Goal: Task Accomplishment & Management: Manage account settings

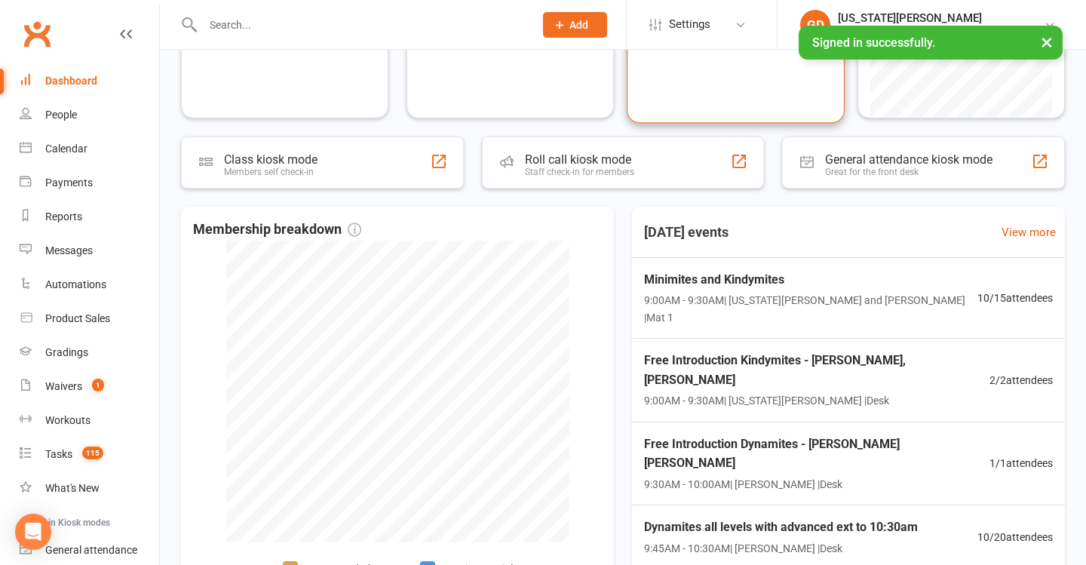
scroll to position [217, 0]
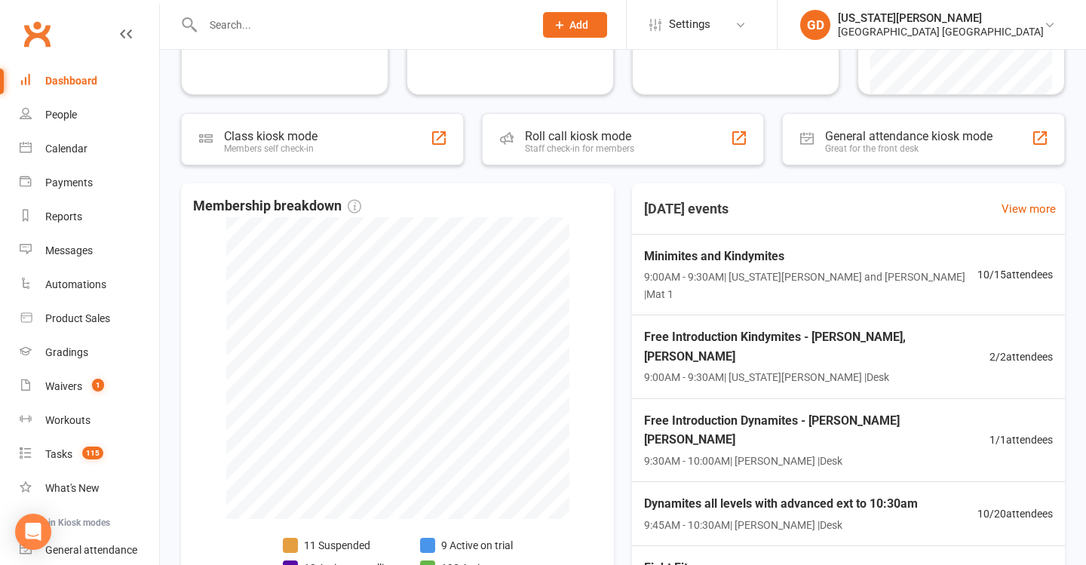
click at [711, 349] on div "Free Introduction Kindymites - [PERSON_NAME], [PERSON_NAME] 9:00AM - 9:30AM | […" at bounding box center [816, 356] width 345 height 59
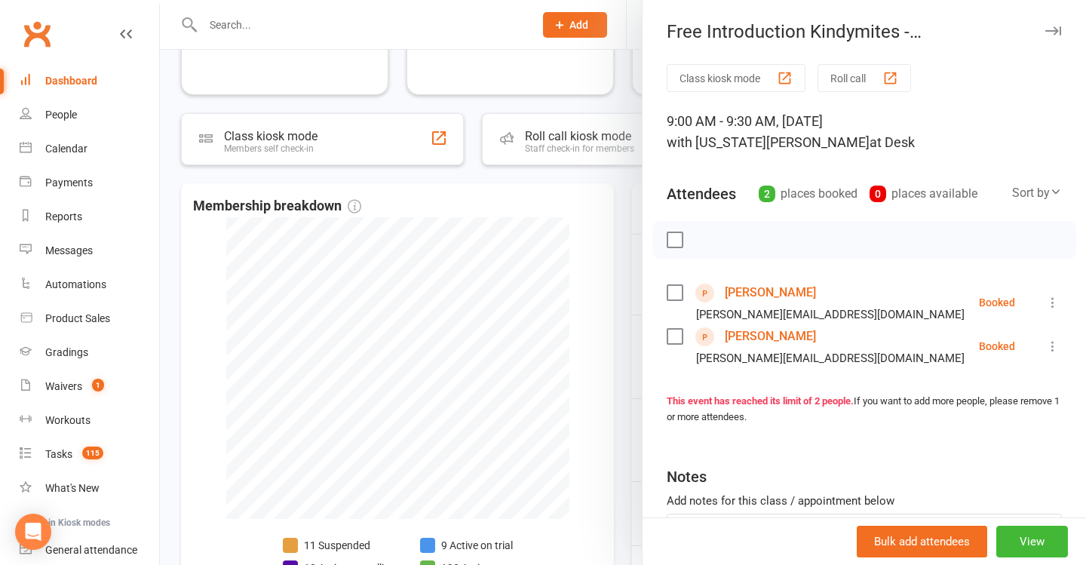
click at [754, 288] on link "[PERSON_NAME]" at bounding box center [770, 293] width 91 height 24
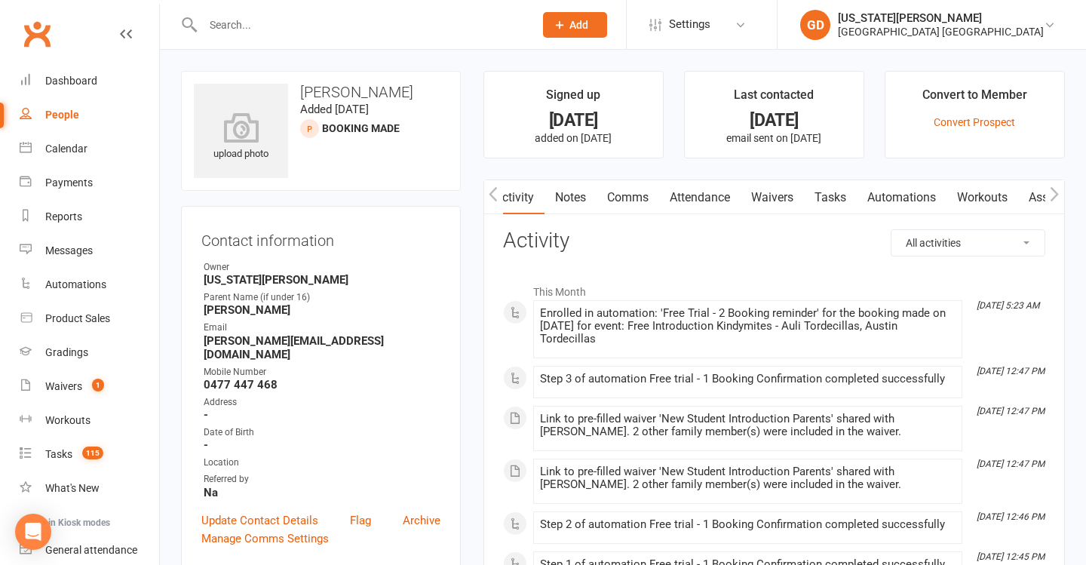
click at [781, 195] on link "Waivers" at bounding box center [772, 197] width 63 height 35
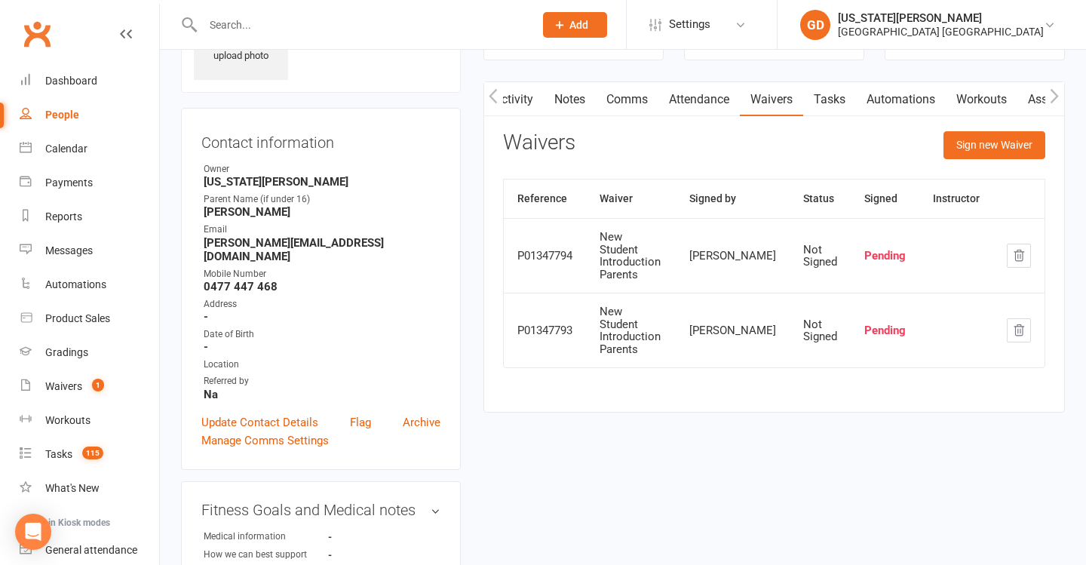
scroll to position [132, 0]
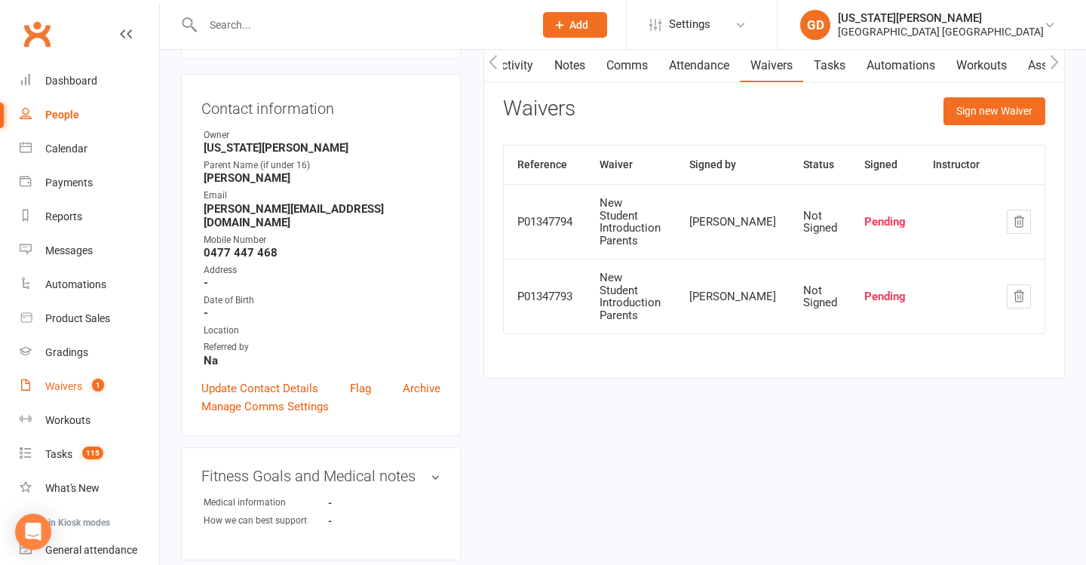
click at [128, 379] on link "Waivers 1" at bounding box center [90, 387] width 140 height 34
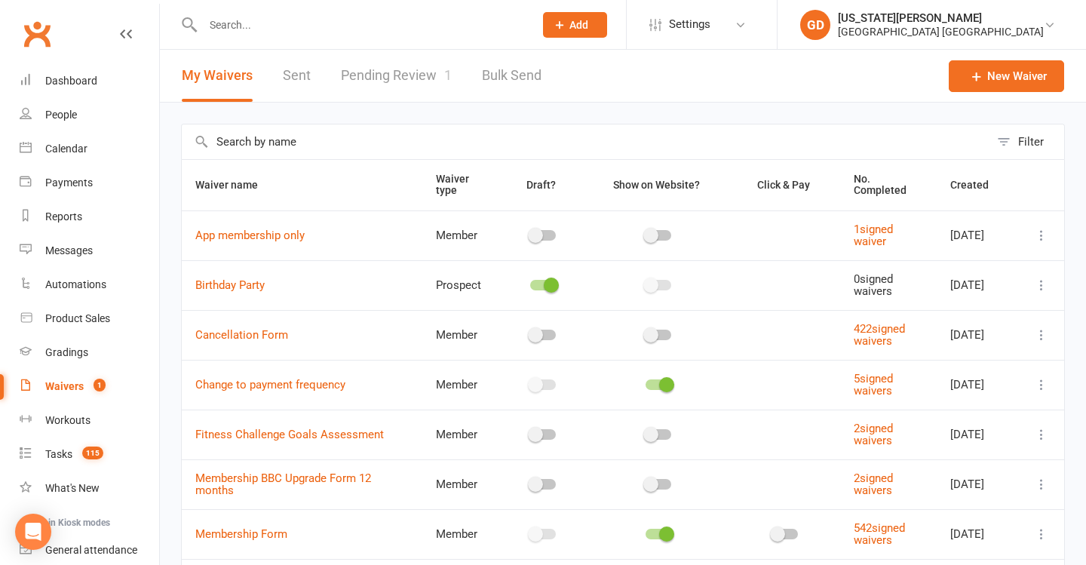
click at [103, 140] on link "Calendar" at bounding box center [90, 149] width 140 height 34
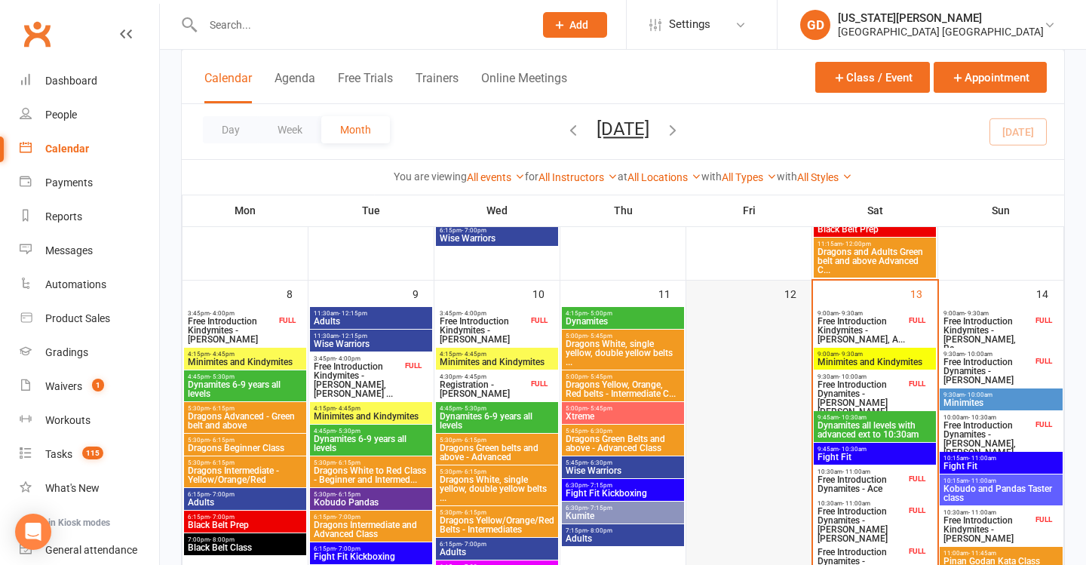
scroll to position [406, 0]
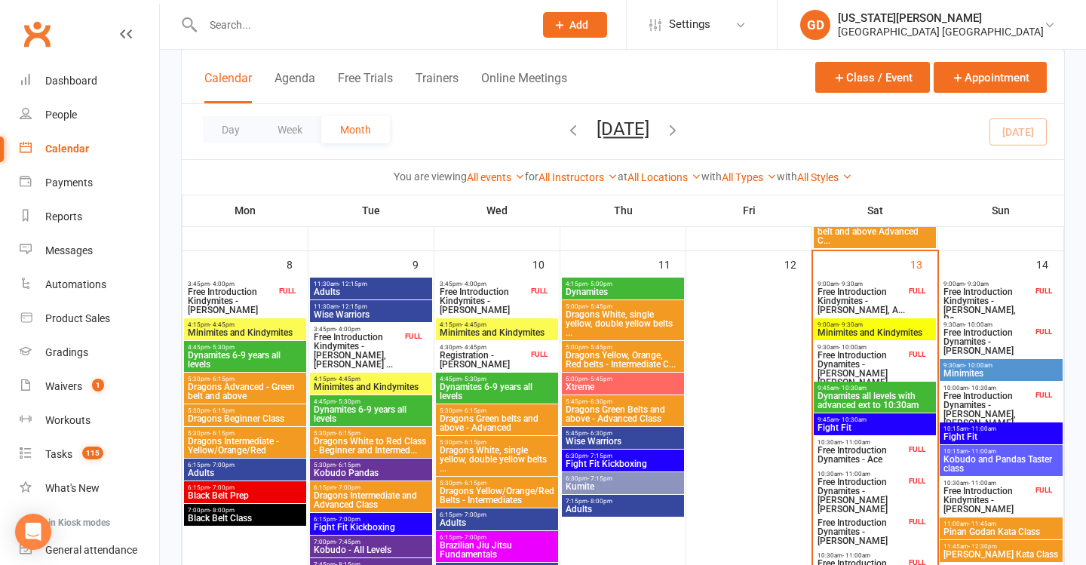
click at [873, 281] on span "9:00am - 9:30am" at bounding box center [861, 284] width 89 height 7
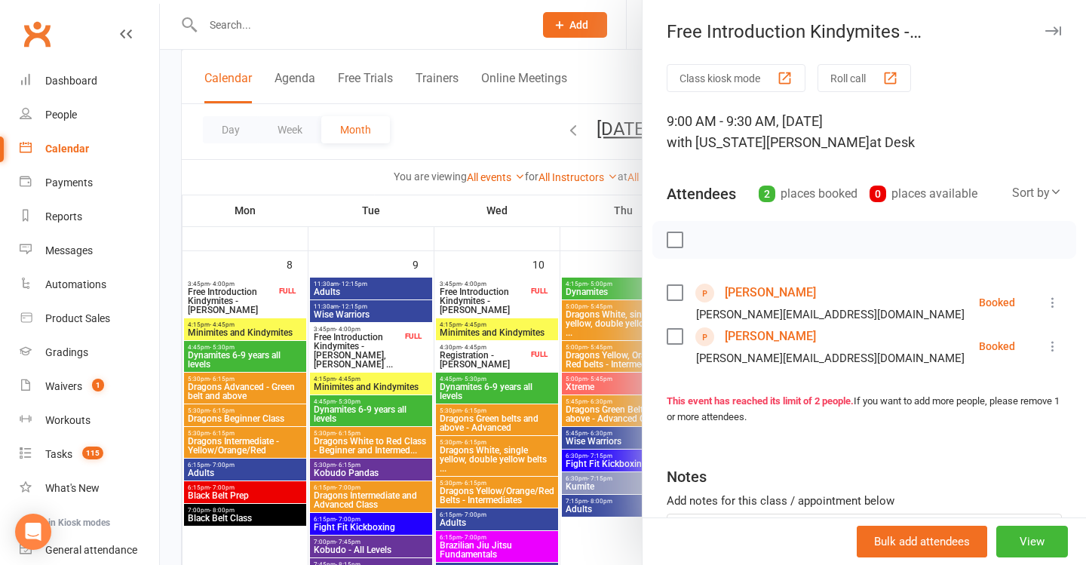
click at [764, 288] on link "[PERSON_NAME]" at bounding box center [770, 293] width 91 height 24
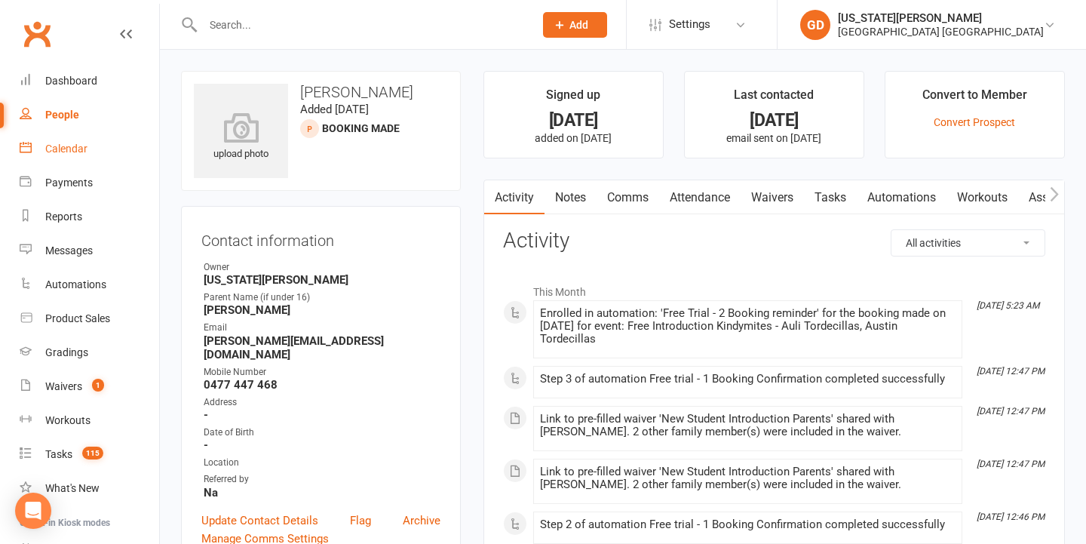
click at [149, 135] on link "Calendar" at bounding box center [90, 149] width 140 height 34
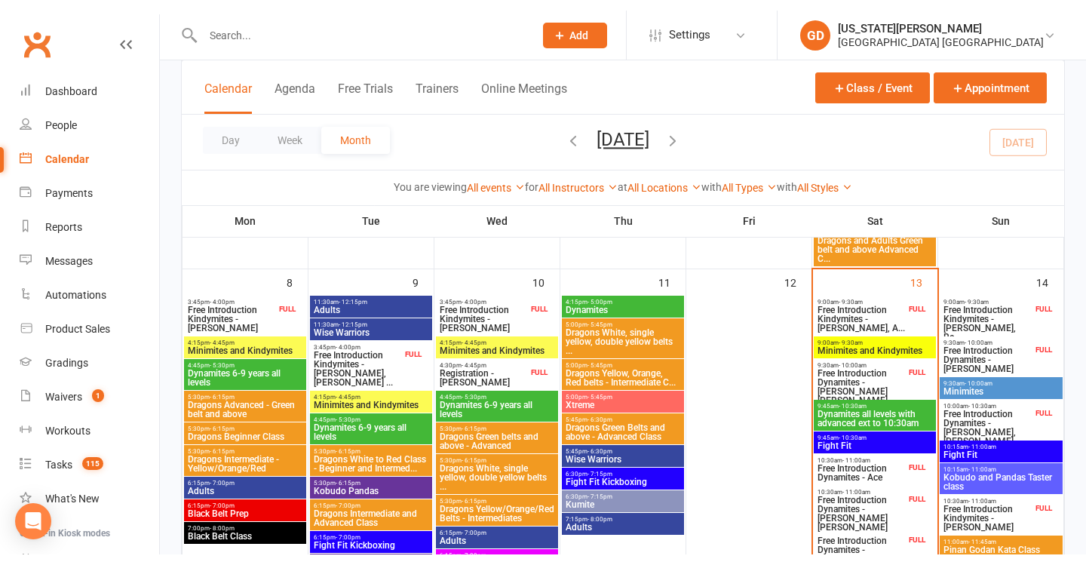
scroll to position [432, 0]
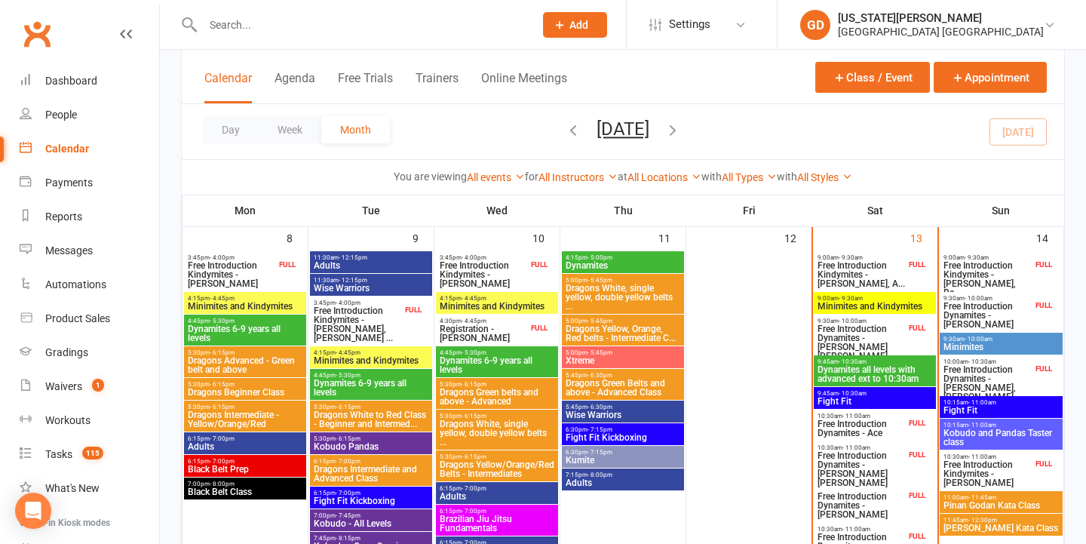
click at [835, 279] on span "Free Introduction Kindymites - [PERSON_NAME], A..." at bounding box center [861, 274] width 89 height 27
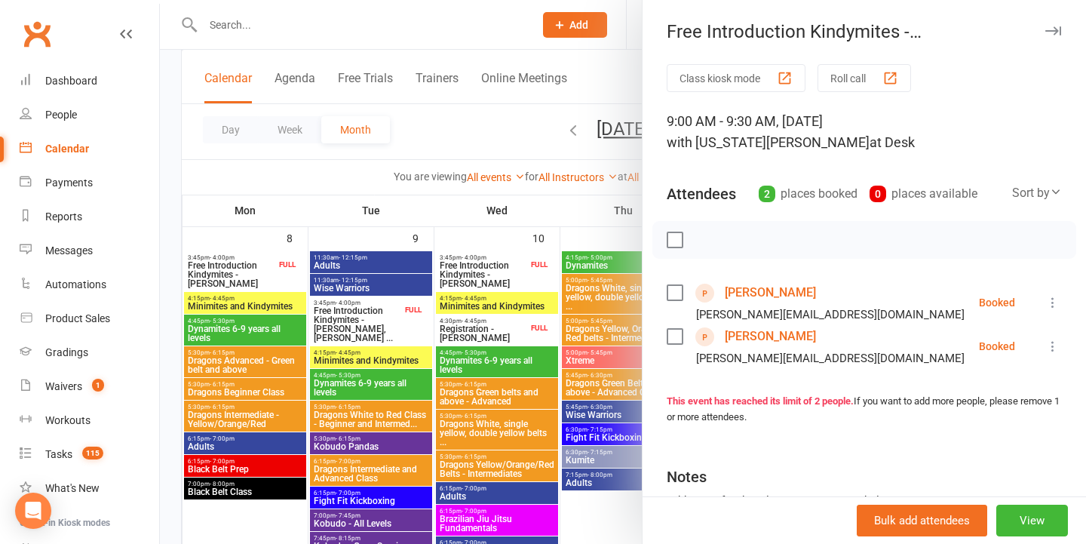
click at [569, 244] on div at bounding box center [623, 272] width 926 height 544
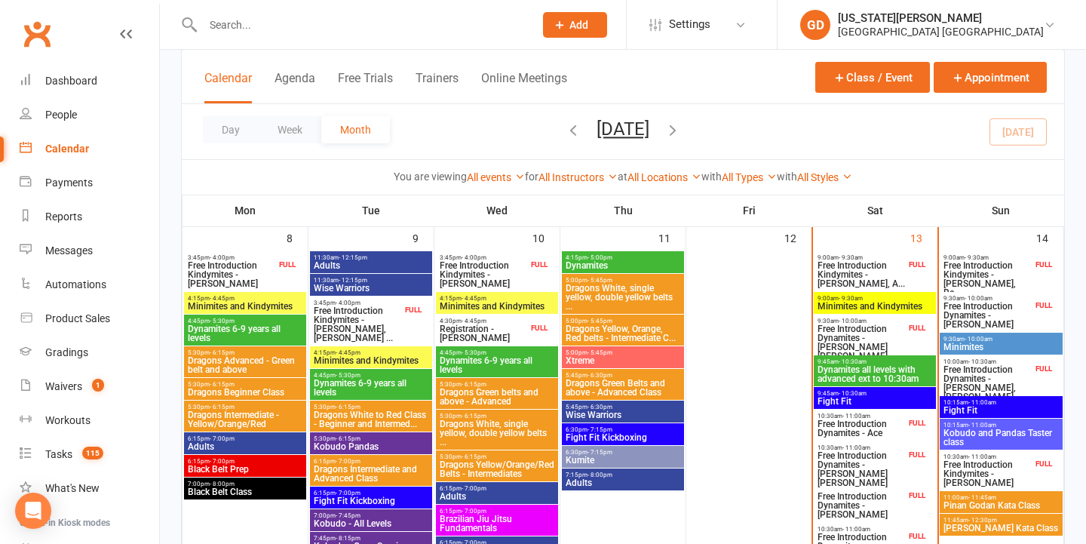
click at [869, 327] on span "Free Introduction Dynamites - [PERSON_NAME] [PERSON_NAME]" at bounding box center [861, 342] width 89 height 36
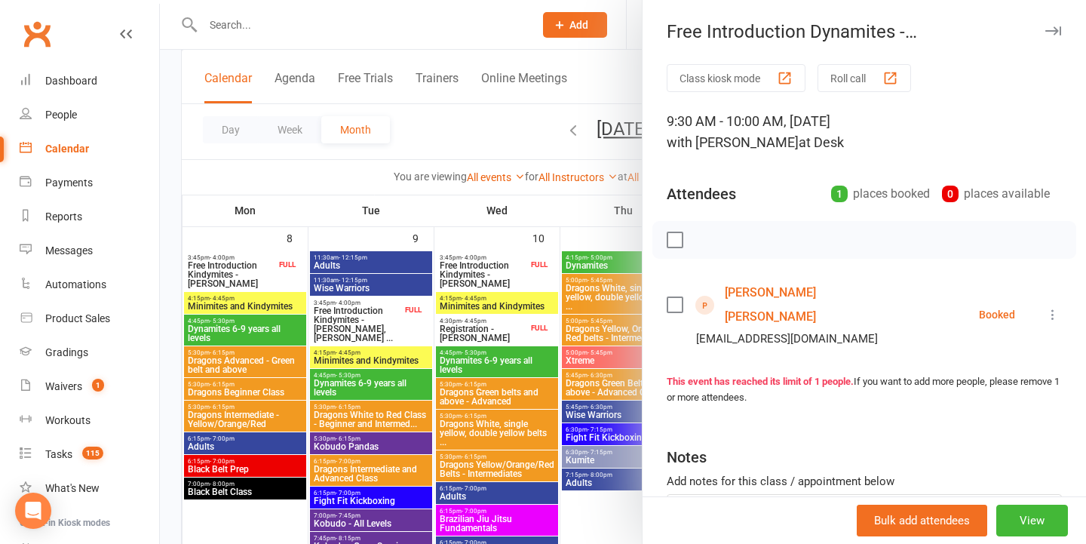
drag, startPoint x: 533, startPoint y: 193, endPoint x: 560, endPoint y: 194, distance: 27.2
click at [533, 194] on div at bounding box center [623, 272] width 926 height 544
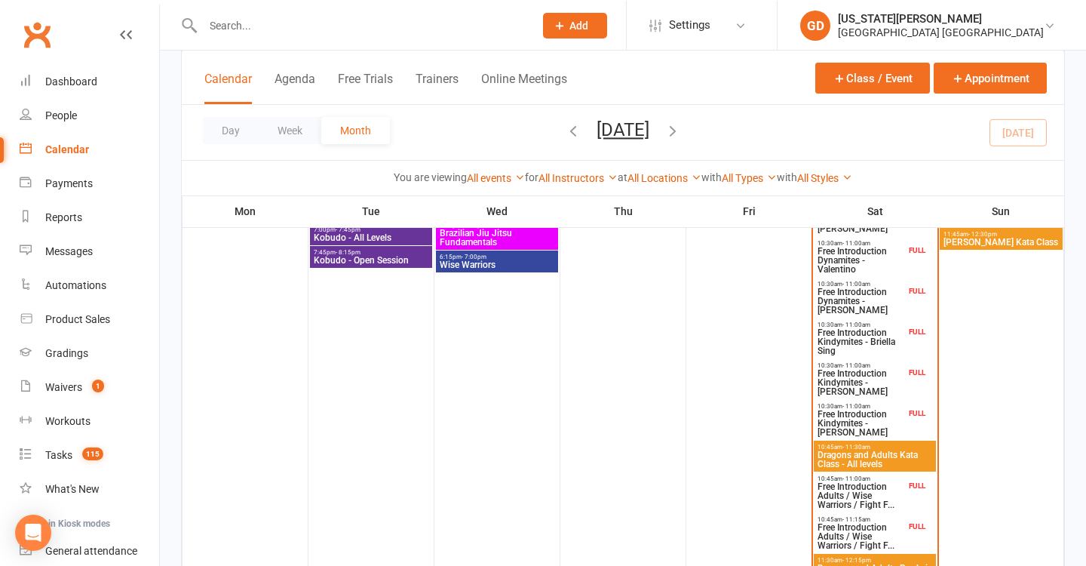
scroll to position [520, 0]
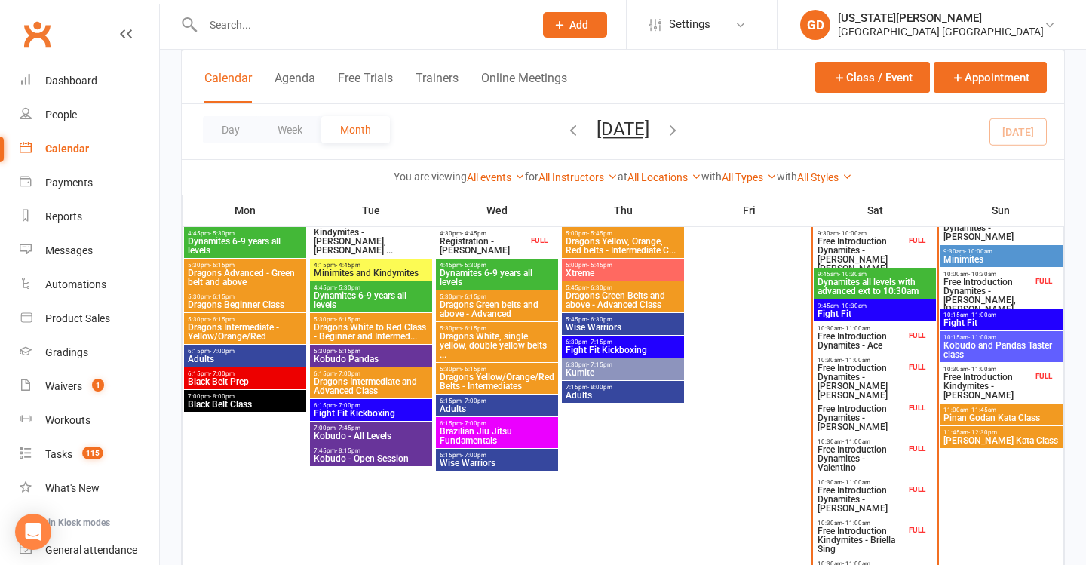
click at [855, 333] on span "Free Introduction Dynamites - Ace" at bounding box center [861, 341] width 89 height 18
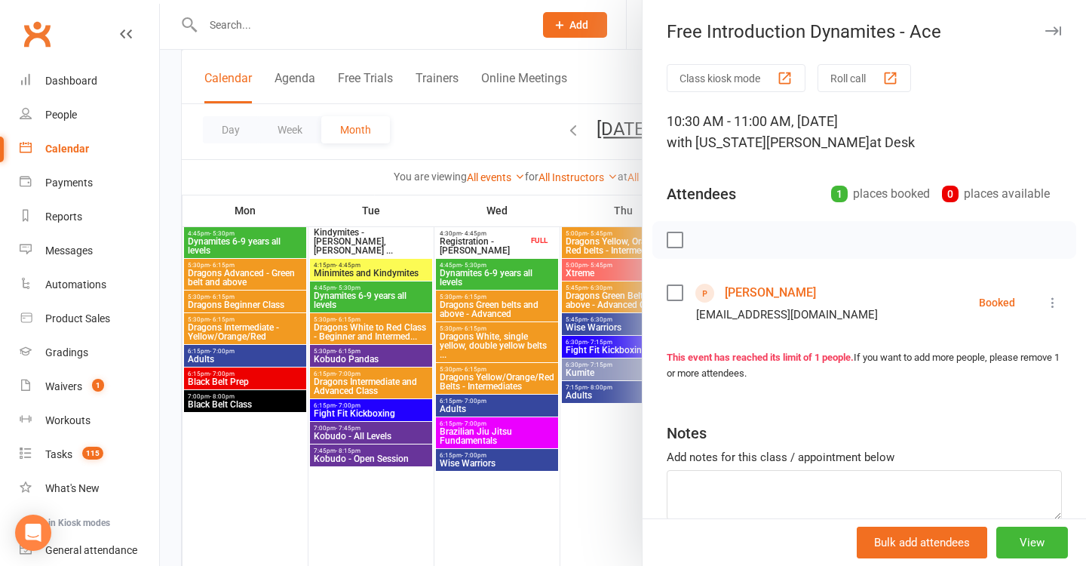
click at [477, 240] on div at bounding box center [623, 283] width 926 height 566
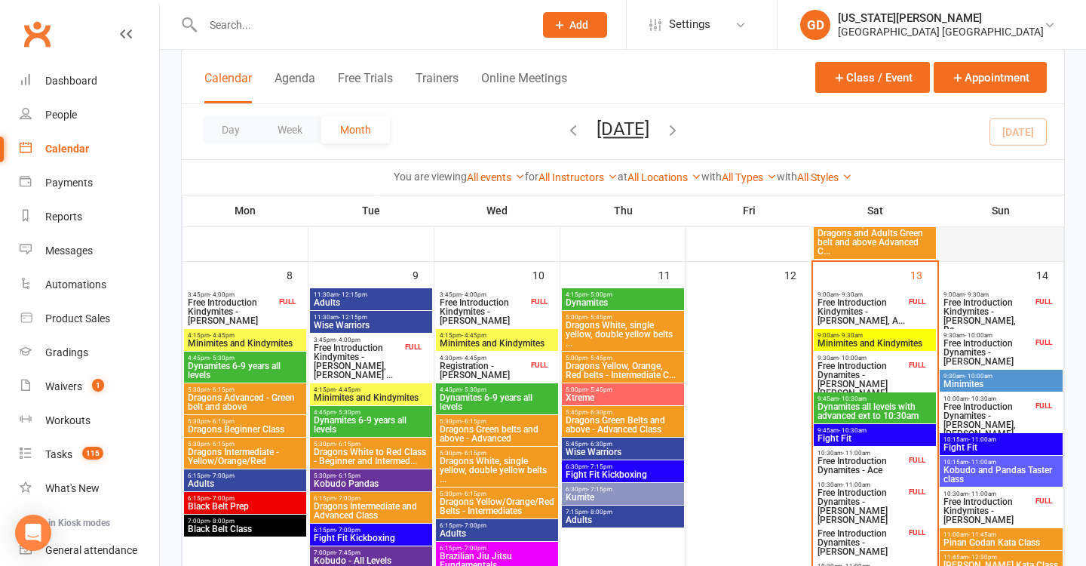
scroll to position [370, 0]
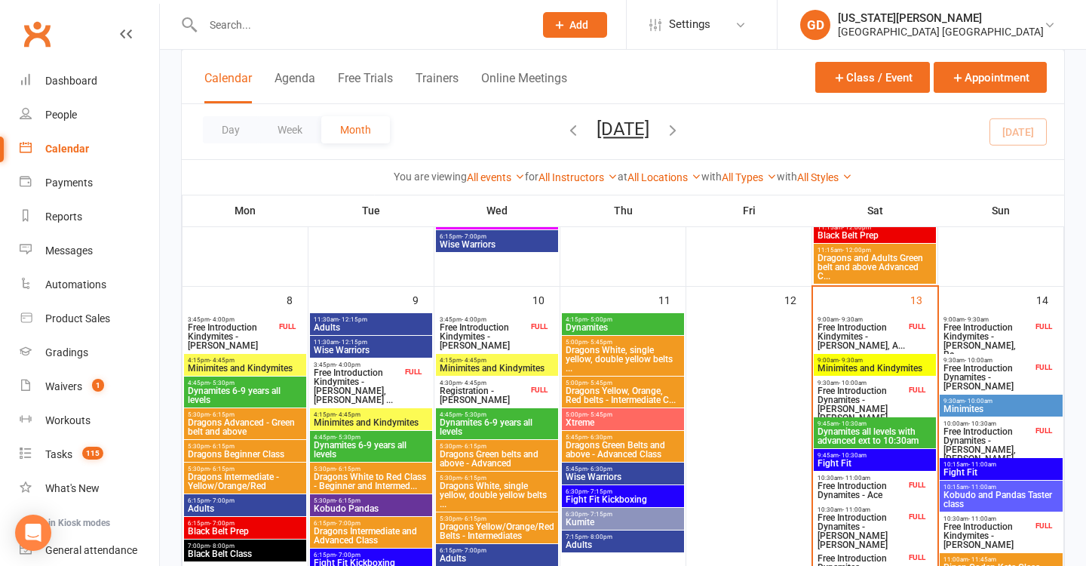
click at [861, 342] on span "Free Introduction Kindymites - [PERSON_NAME], A..." at bounding box center [861, 336] width 89 height 27
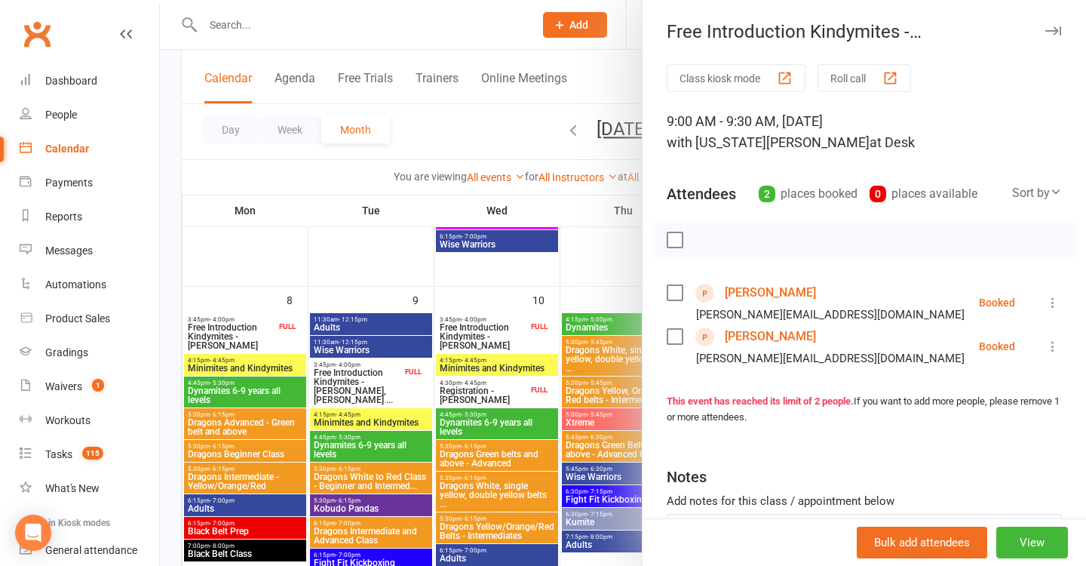
click at [593, 293] on div at bounding box center [623, 283] width 926 height 566
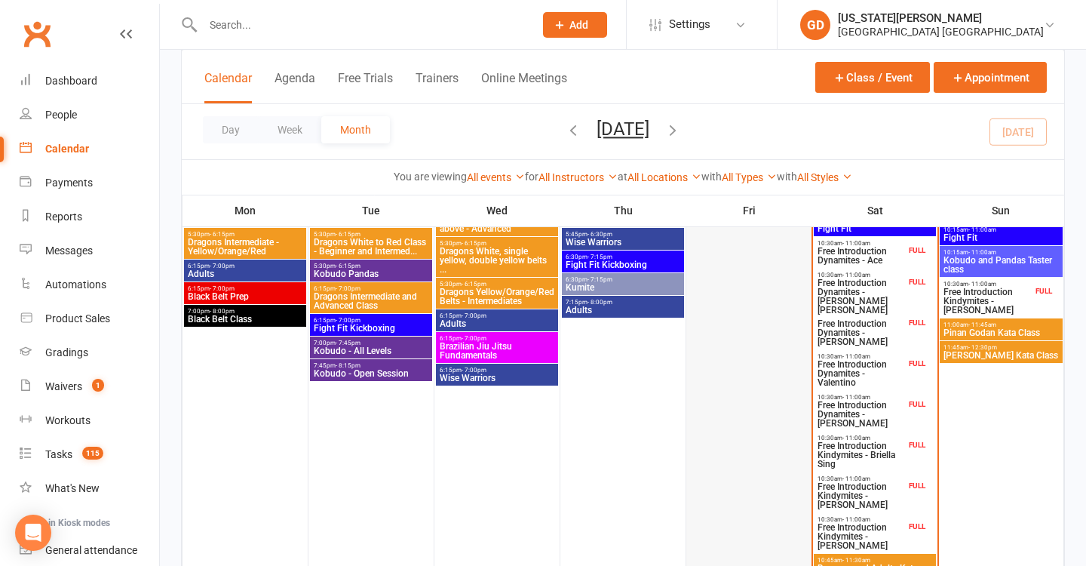
scroll to position [732, 0]
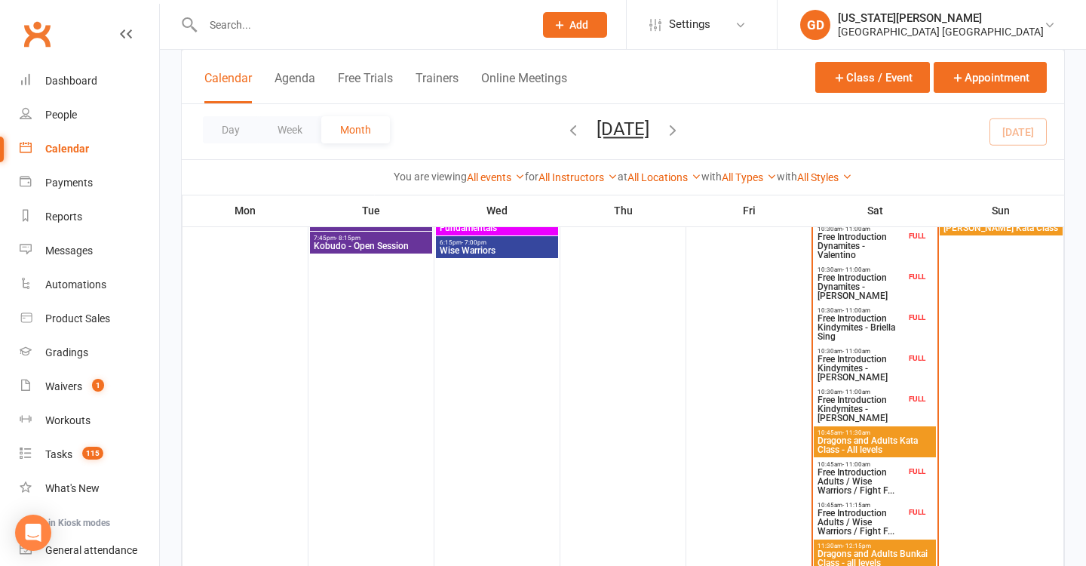
click at [856, 468] on span "Free Introduction Adults / Wise Warriors / Fight F..." at bounding box center [861, 481] width 89 height 27
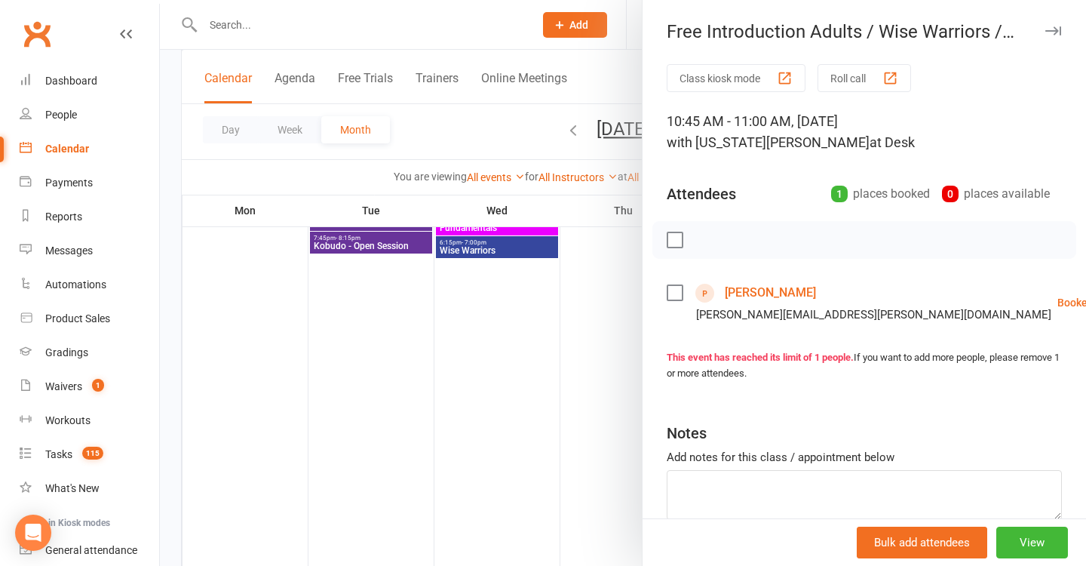
click at [563, 384] on div at bounding box center [623, 283] width 926 height 566
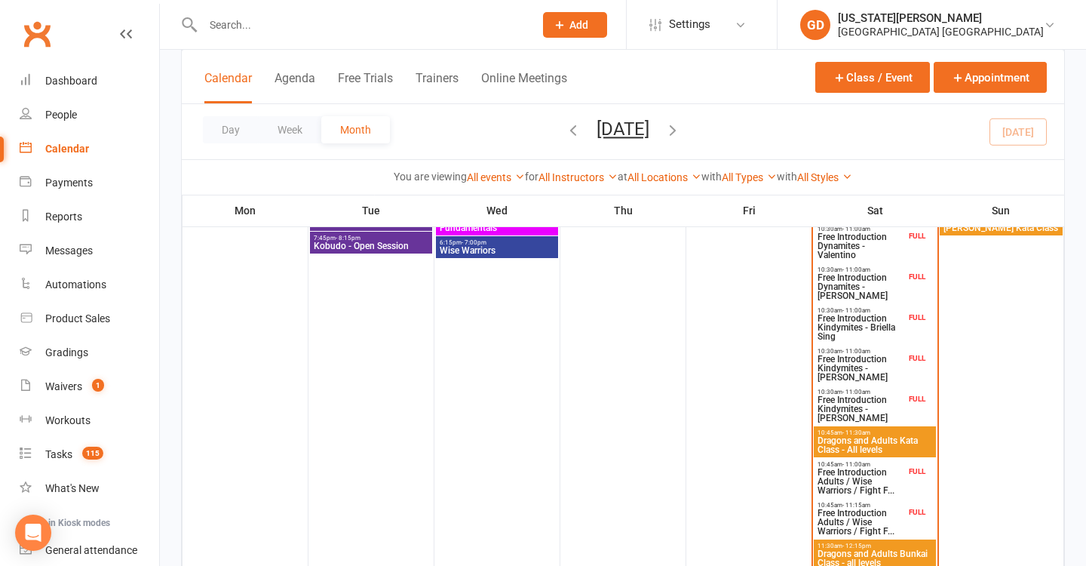
click at [846, 514] on span "Free Introduction Adults / Wise Warriors / Fight F..." at bounding box center [861, 521] width 89 height 27
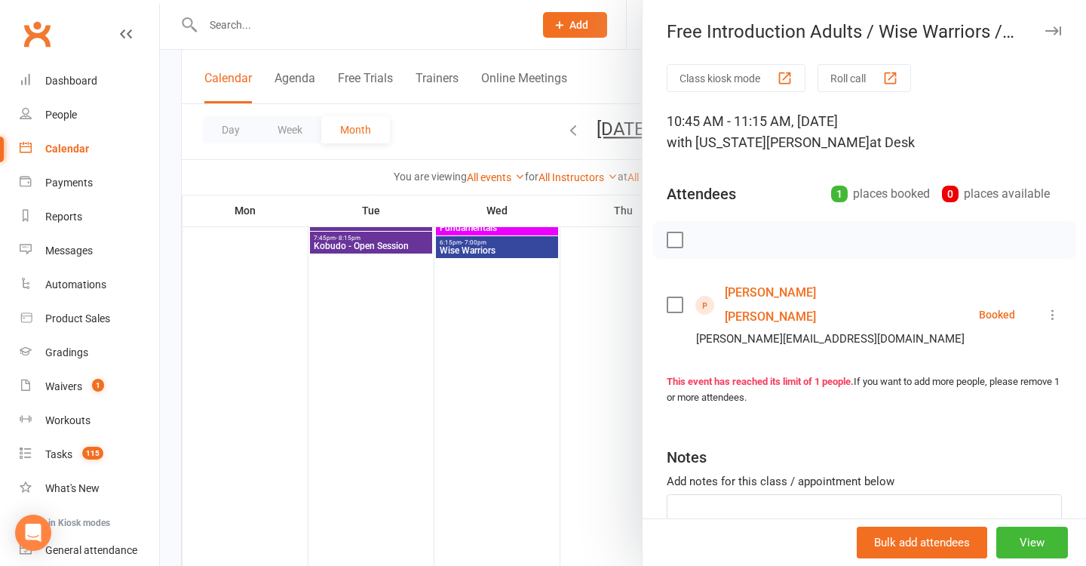
click at [431, 308] on div at bounding box center [623, 283] width 926 height 566
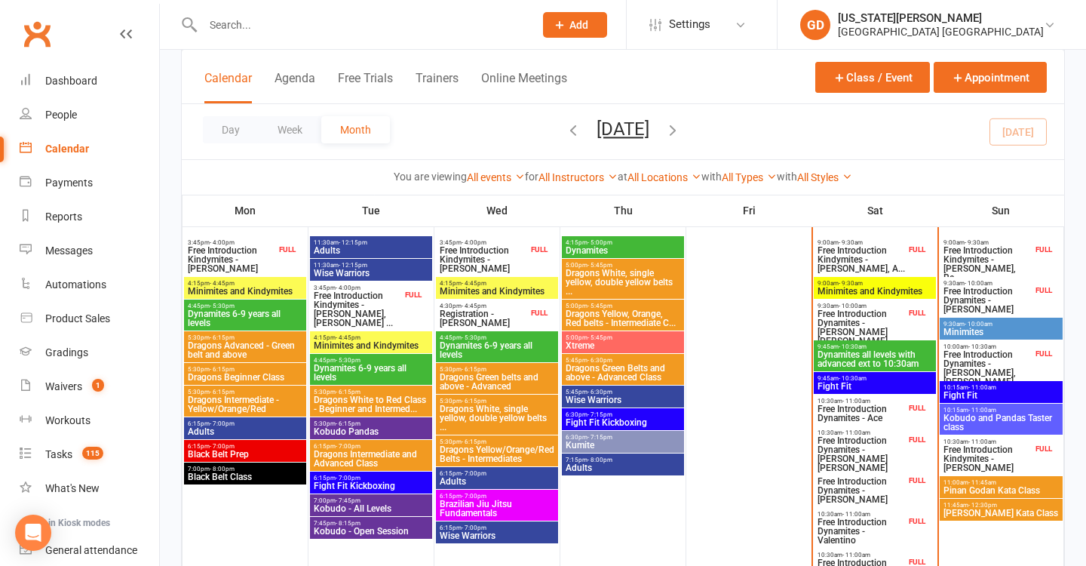
scroll to position [423, 0]
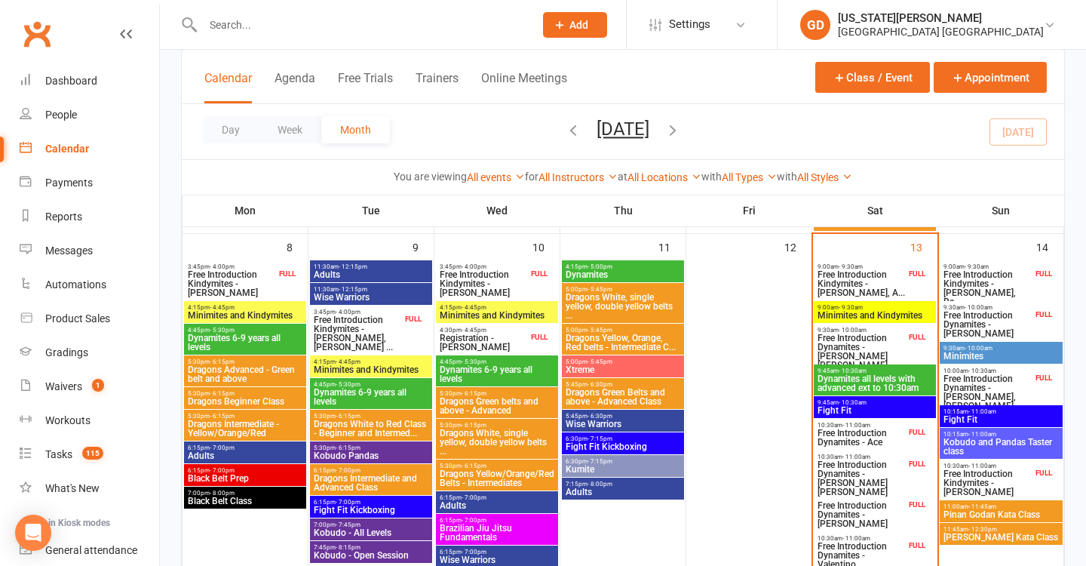
click at [860, 339] on span "Free Introduction Dynamites - [PERSON_NAME] [PERSON_NAME]" at bounding box center [861, 351] width 89 height 36
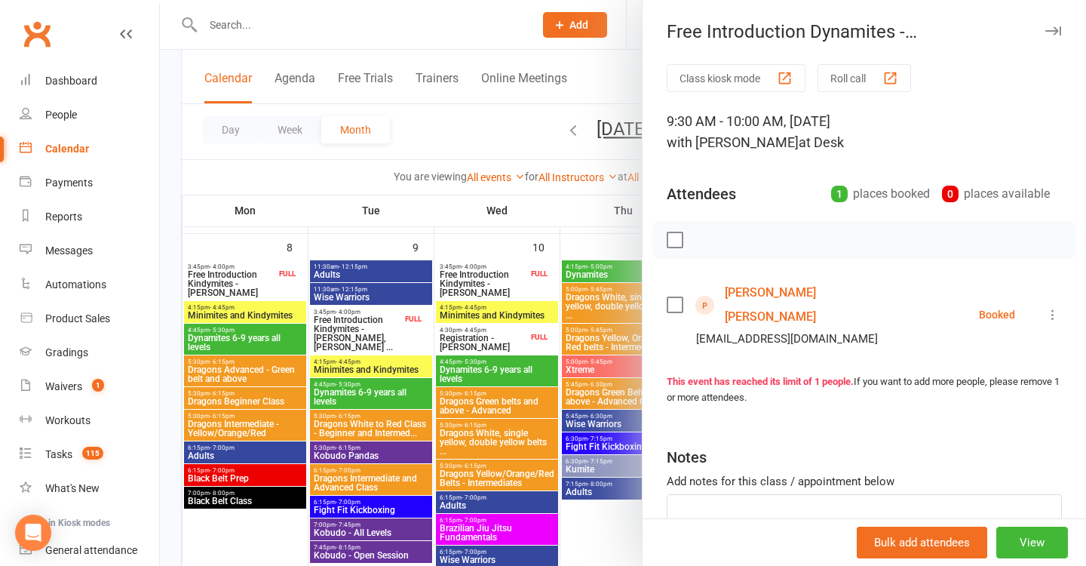
click at [758, 286] on link "Hudson Bray" at bounding box center [811, 305] width 173 height 48
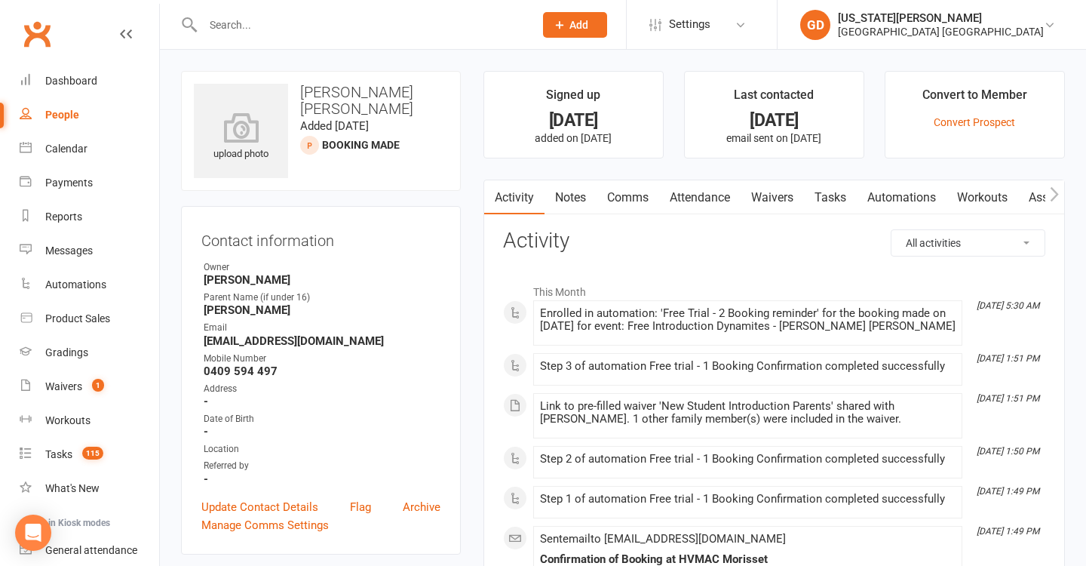
click at [796, 197] on link "Waivers" at bounding box center [772, 197] width 63 height 35
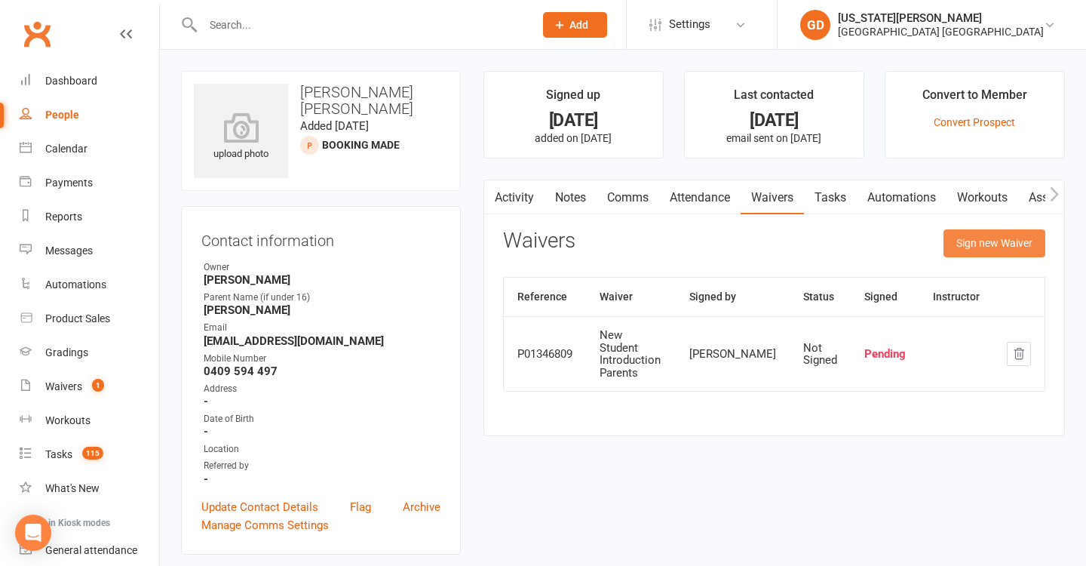
click at [976, 250] on button "Sign new Waiver" at bounding box center [995, 242] width 102 height 27
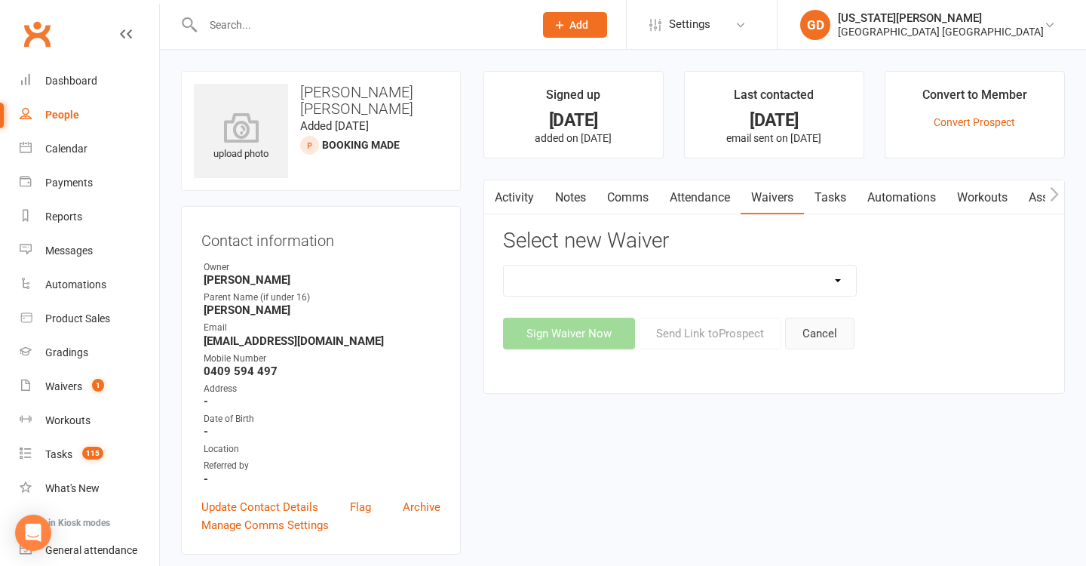
click at [803, 319] on button "Cancel" at bounding box center [819, 334] width 69 height 32
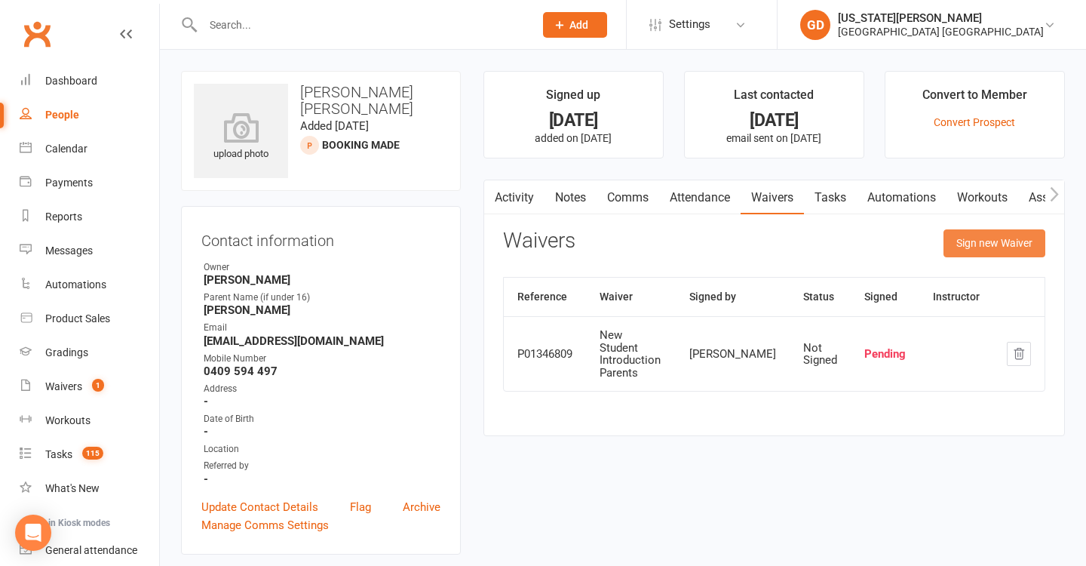
click at [973, 248] on button "Sign new Waiver" at bounding box center [995, 242] width 102 height 27
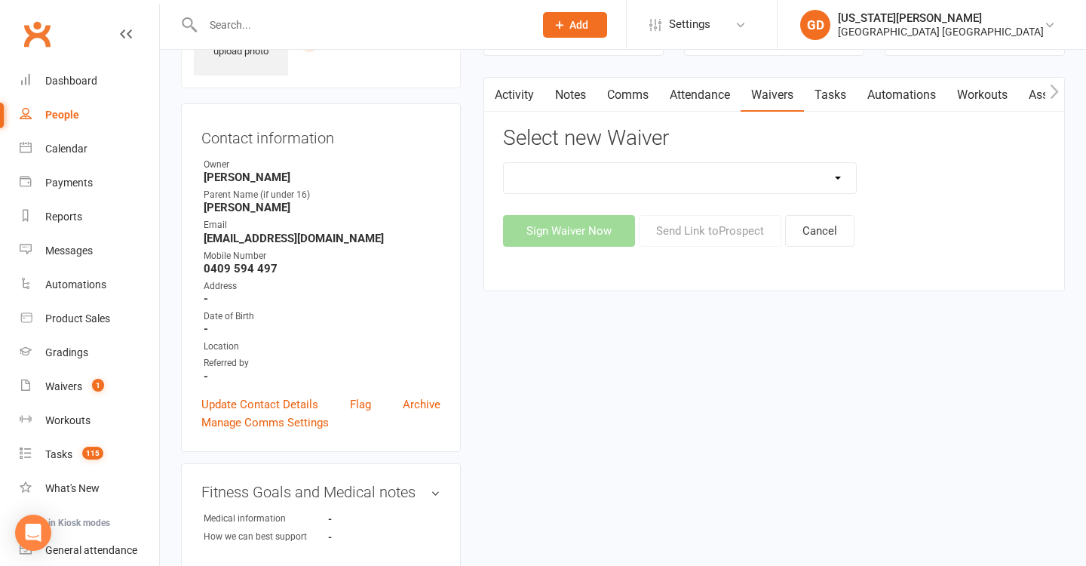
scroll to position [103, 0]
select select "5245"
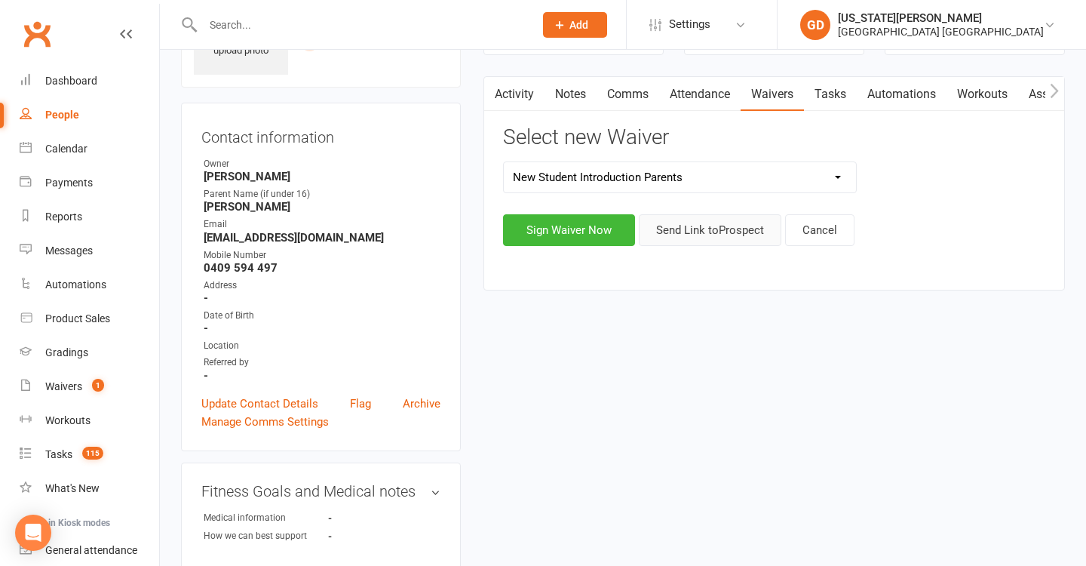
click at [686, 226] on button "Send Link to Prospect" at bounding box center [710, 230] width 143 height 32
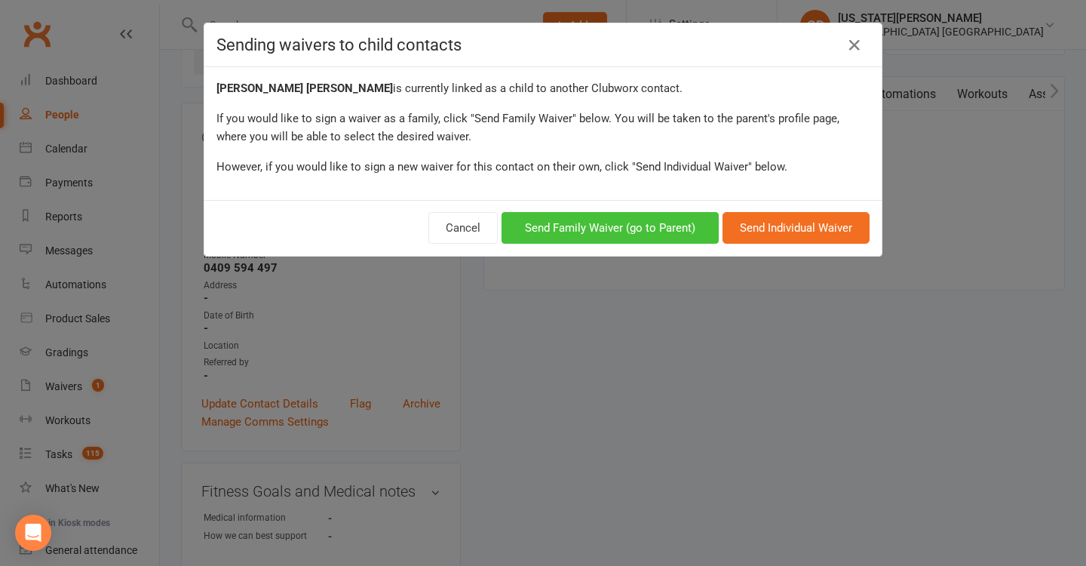
click at [576, 229] on button "Send Family Waiver (go to Parent)" at bounding box center [610, 228] width 217 height 32
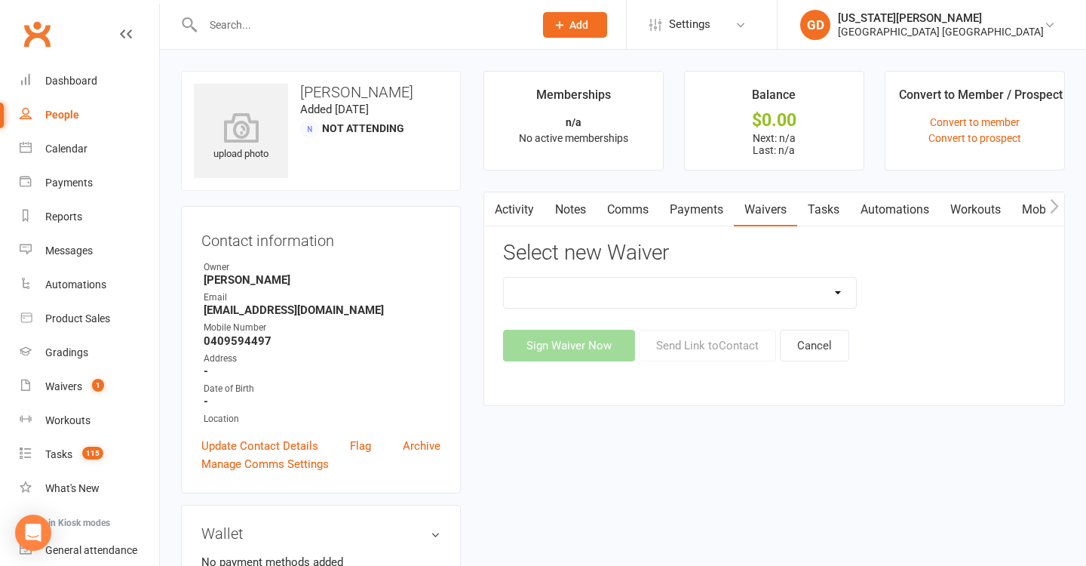
select select "5245"
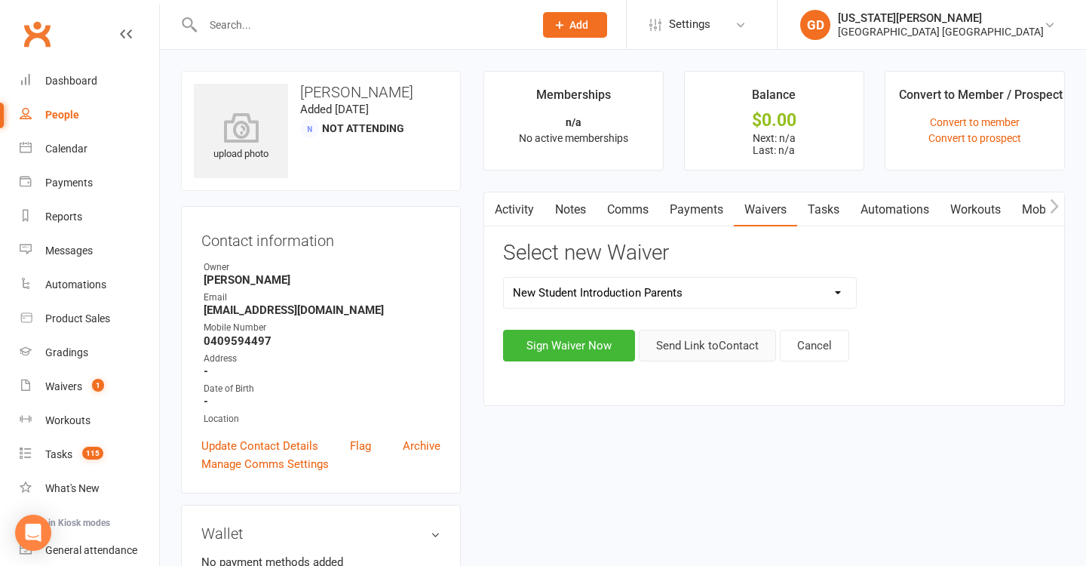
click at [714, 354] on button "Send Link to Contact" at bounding box center [707, 346] width 137 height 32
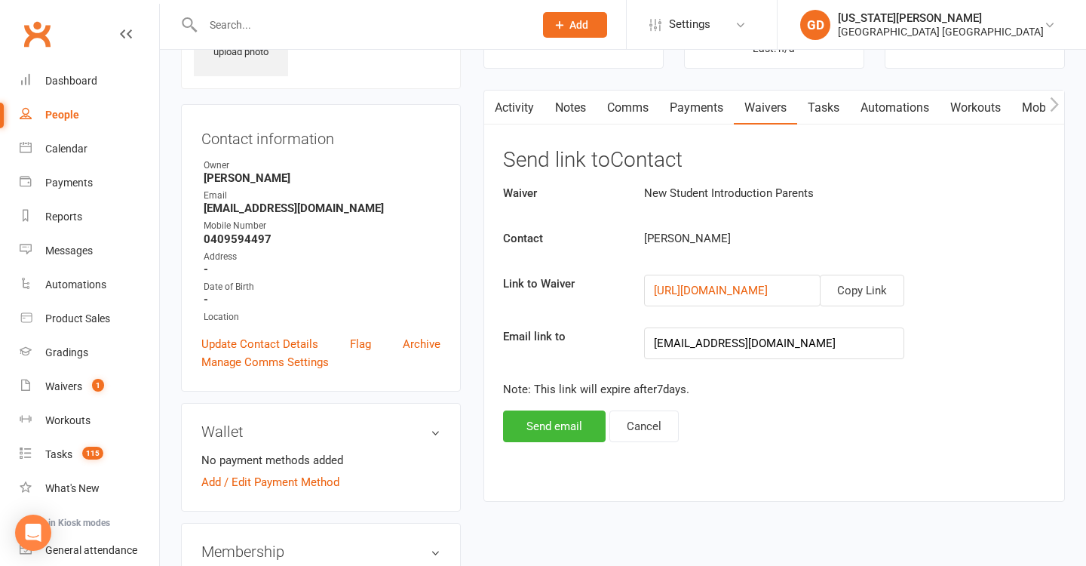
scroll to position [119, 0]
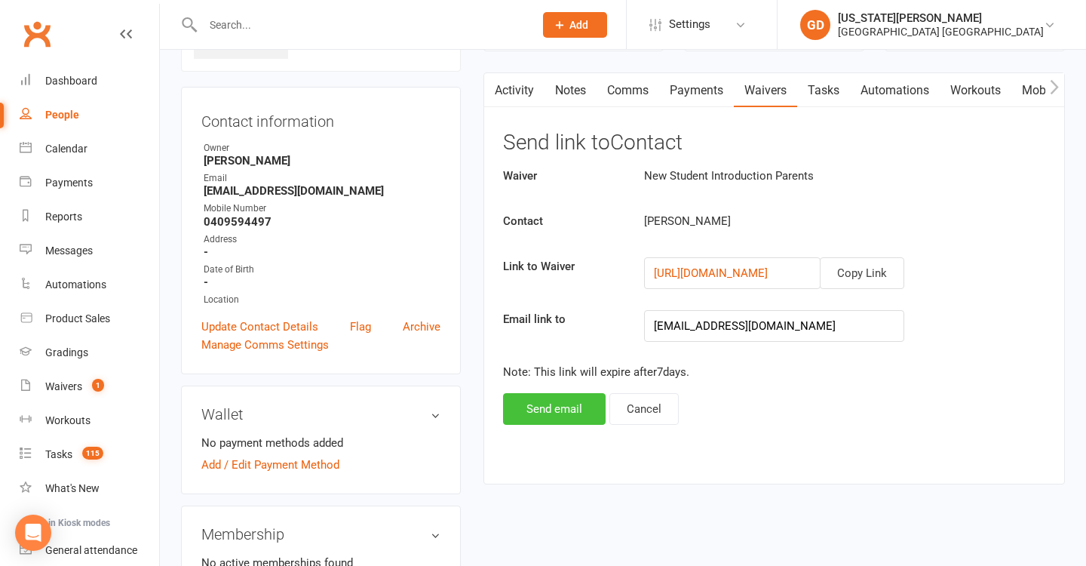
click at [576, 419] on button "Send email" at bounding box center [554, 409] width 103 height 32
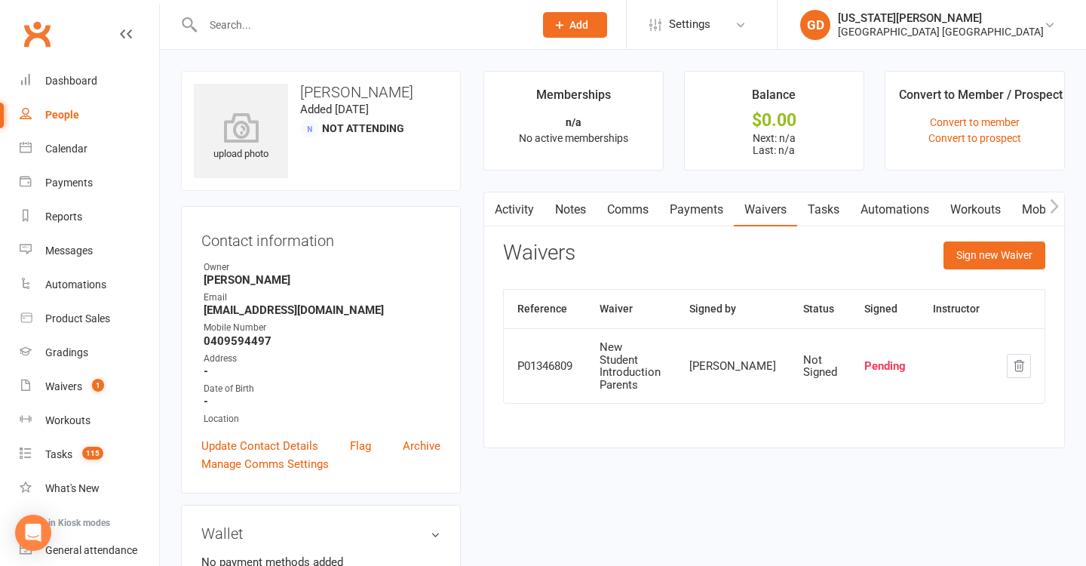
scroll to position [0, 0]
click at [72, 78] on div "Dashboard" at bounding box center [71, 81] width 52 height 12
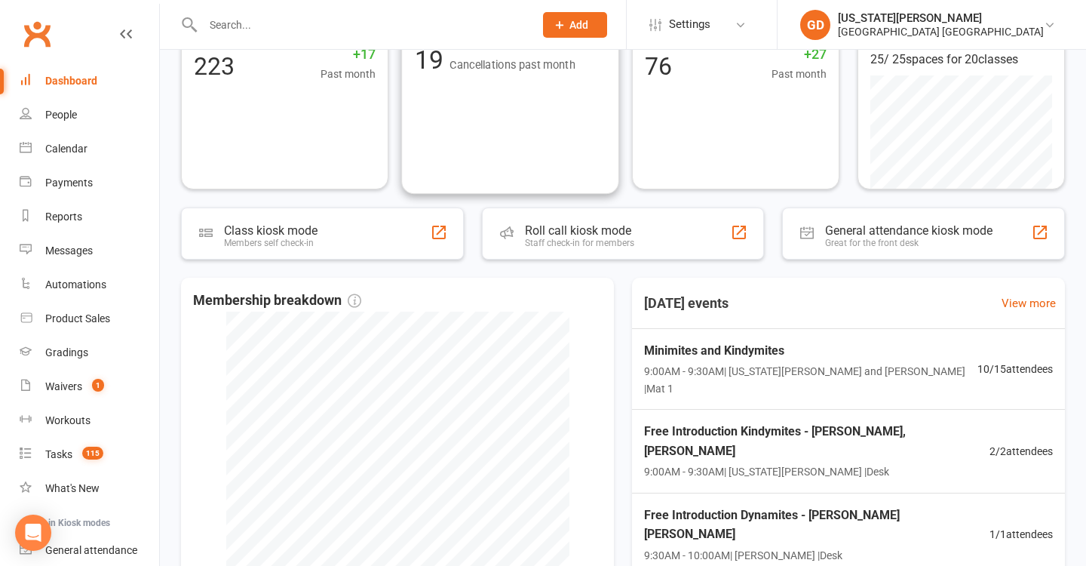
scroll to position [150, 0]
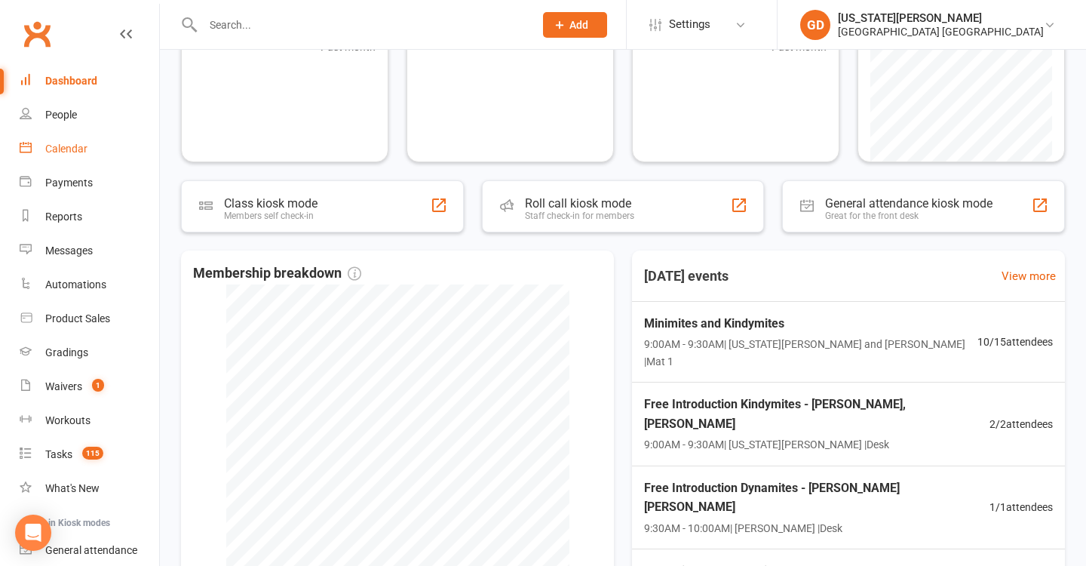
click at [53, 158] on link "Calendar" at bounding box center [90, 149] width 140 height 34
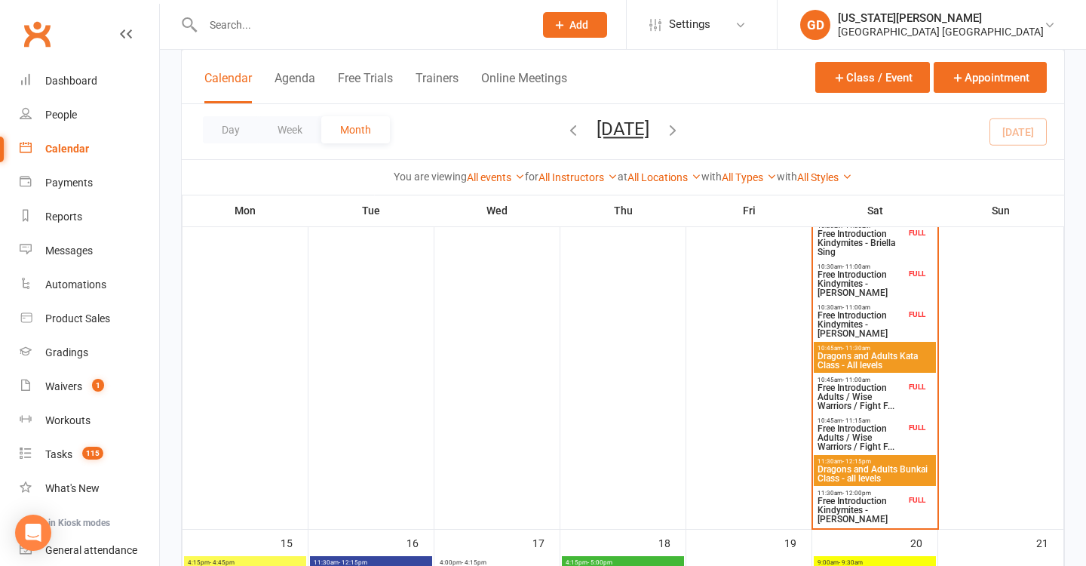
scroll to position [813, 0]
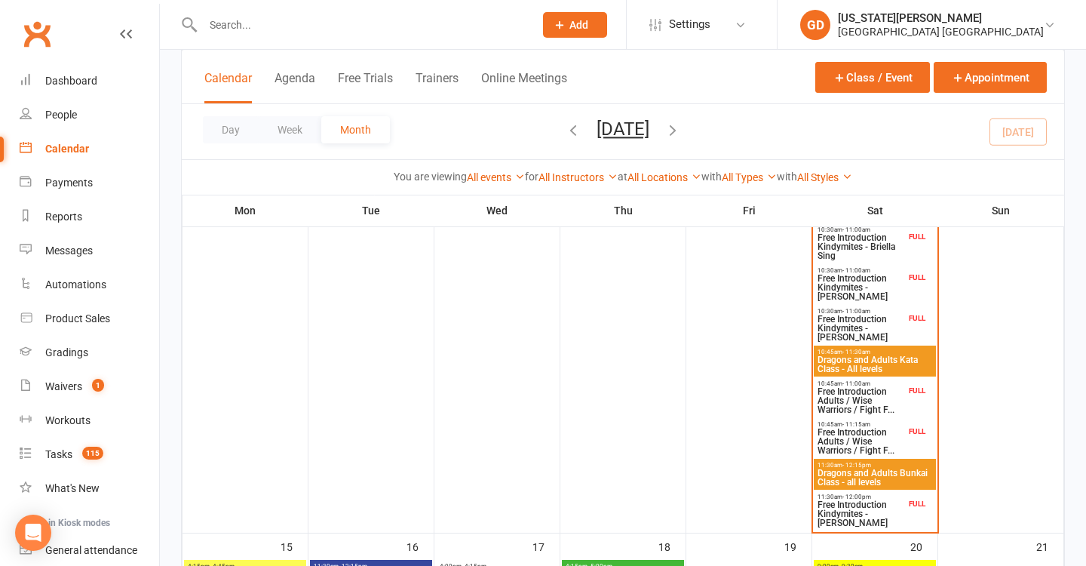
click at [883, 502] on span "Free Introduction Kindymites - [PERSON_NAME]" at bounding box center [861, 513] width 89 height 27
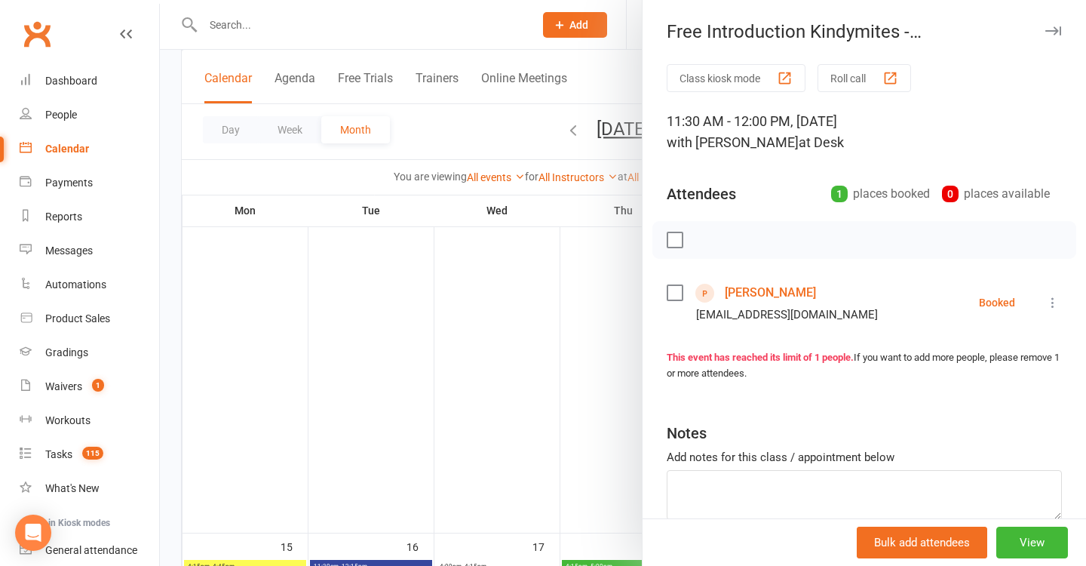
click at [622, 422] on div at bounding box center [623, 283] width 926 height 566
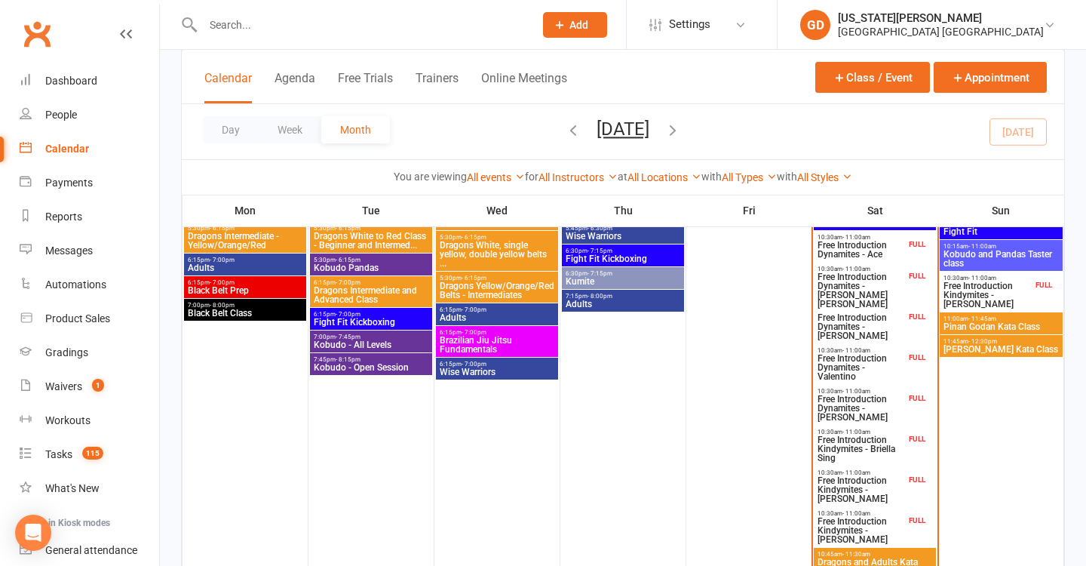
scroll to position [608, 0]
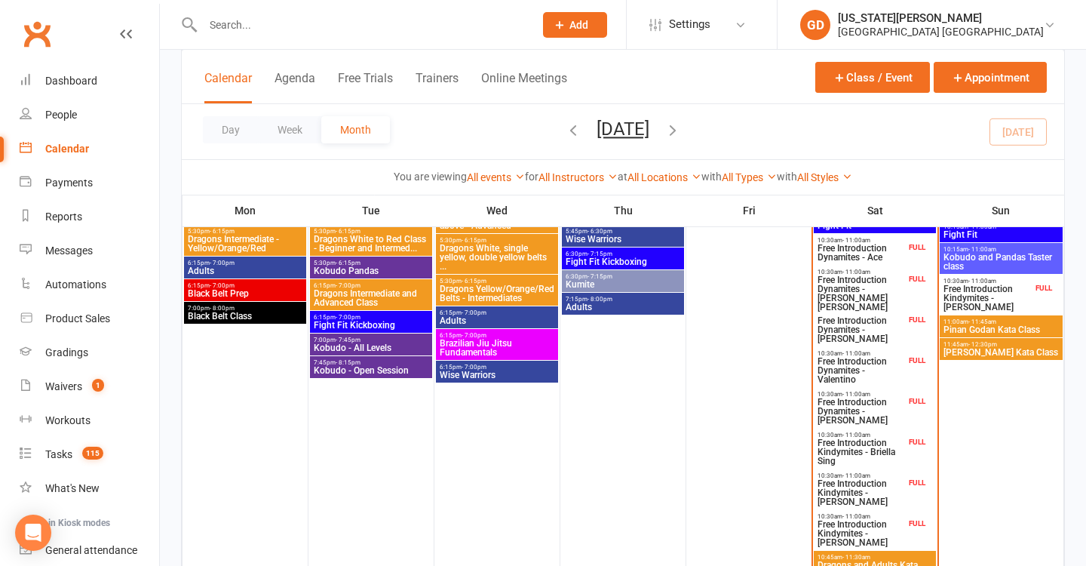
click at [947, 284] on span "Free Introduction Kindymites - [PERSON_NAME]" at bounding box center [988, 297] width 90 height 27
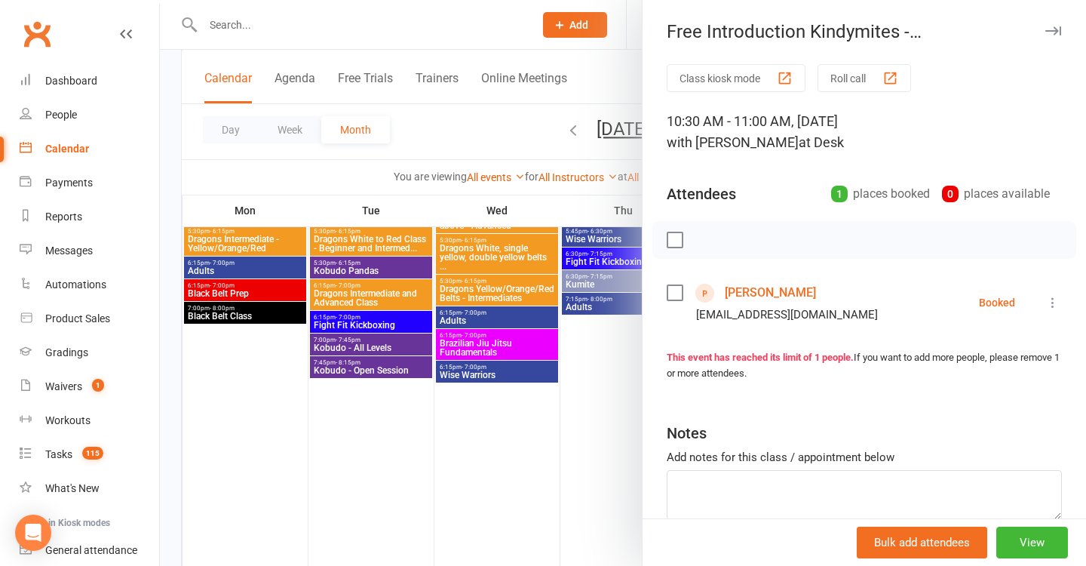
click at [572, 353] on div at bounding box center [623, 283] width 926 height 566
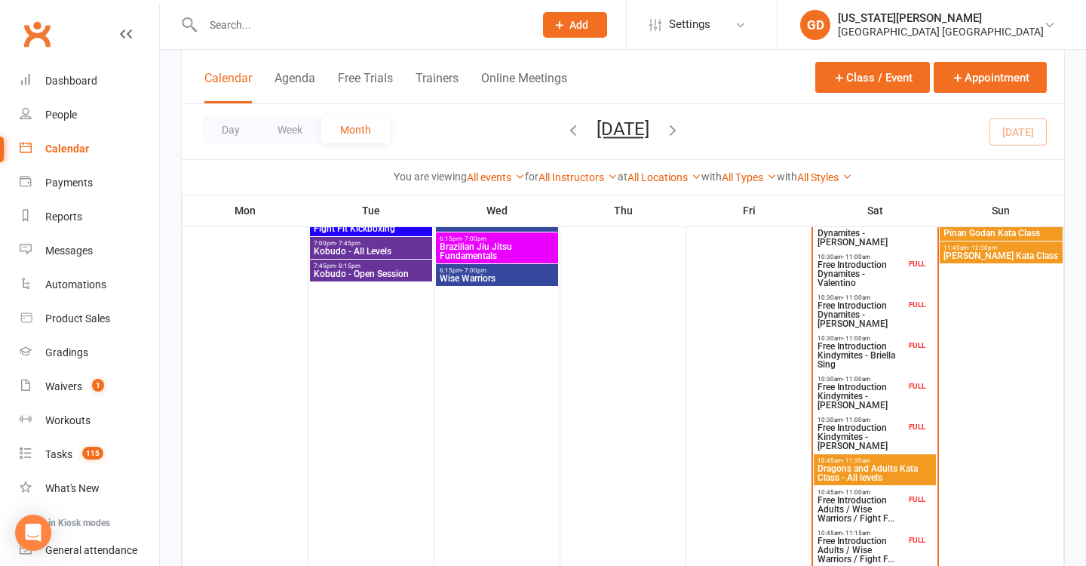
scroll to position [723, 0]
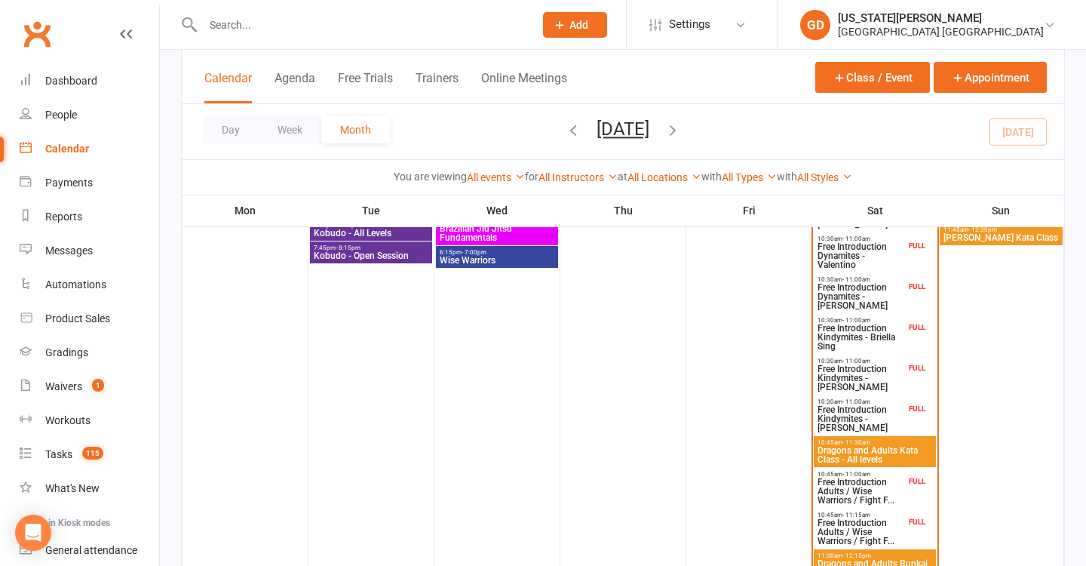
click at [837, 446] on span "Dragons and Adults Kata Class - All levels" at bounding box center [875, 455] width 116 height 18
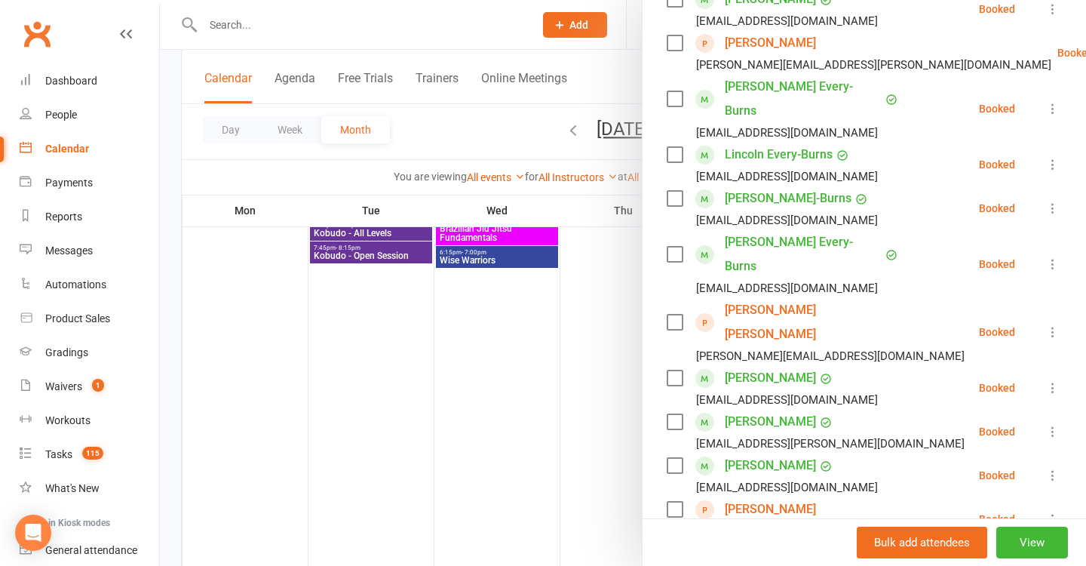
scroll to position [334, 0]
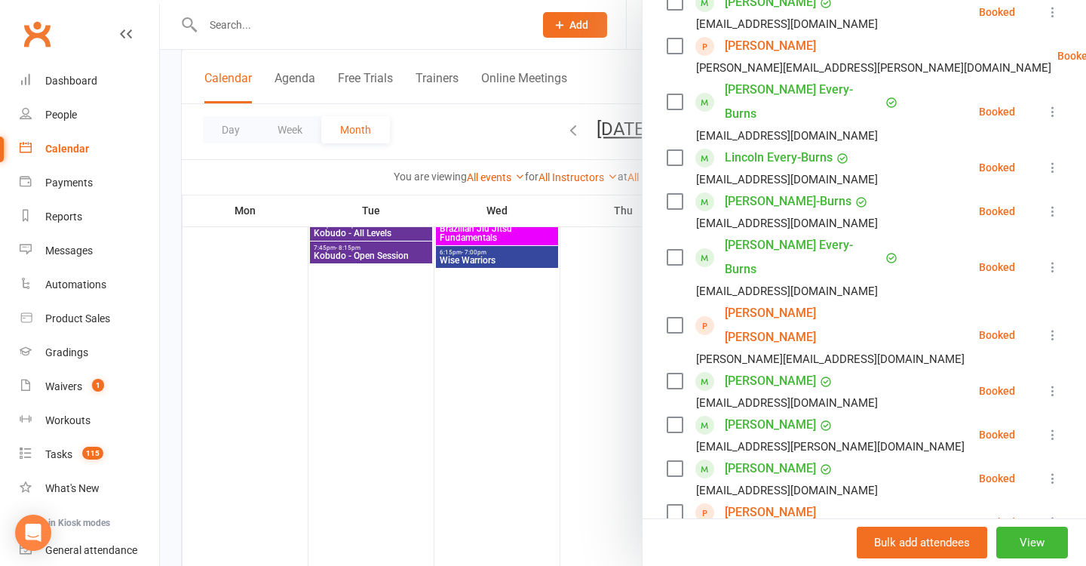
click at [516, 229] on div at bounding box center [623, 283] width 926 height 566
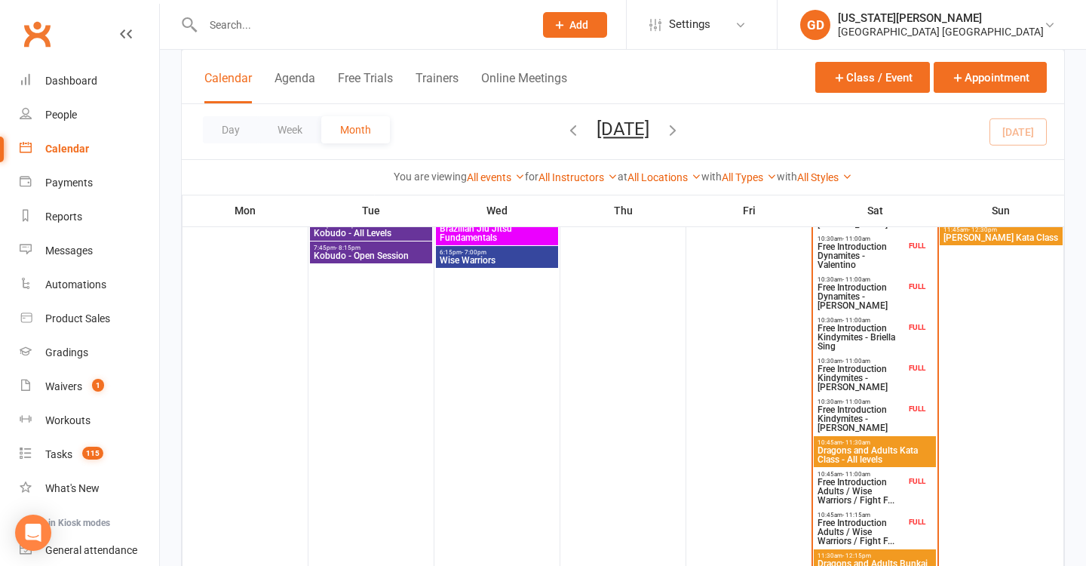
click at [852, 453] on span "Dragons and Adults Kata Class - All levels" at bounding box center [875, 455] width 116 height 18
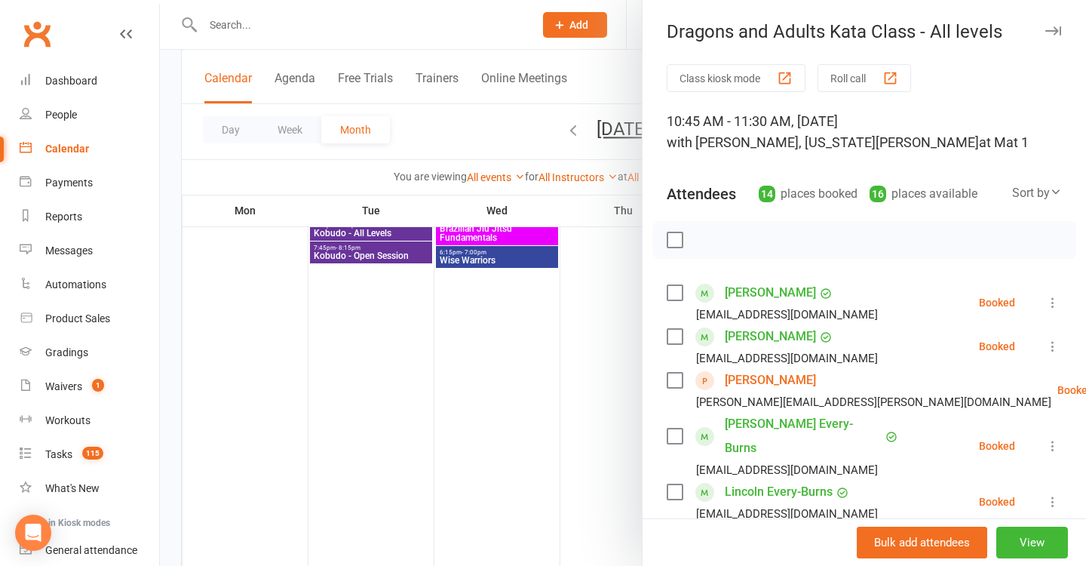
scroll to position [0, 0]
click at [339, 307] on div at bounding box center [623, 283] width 926 height 566
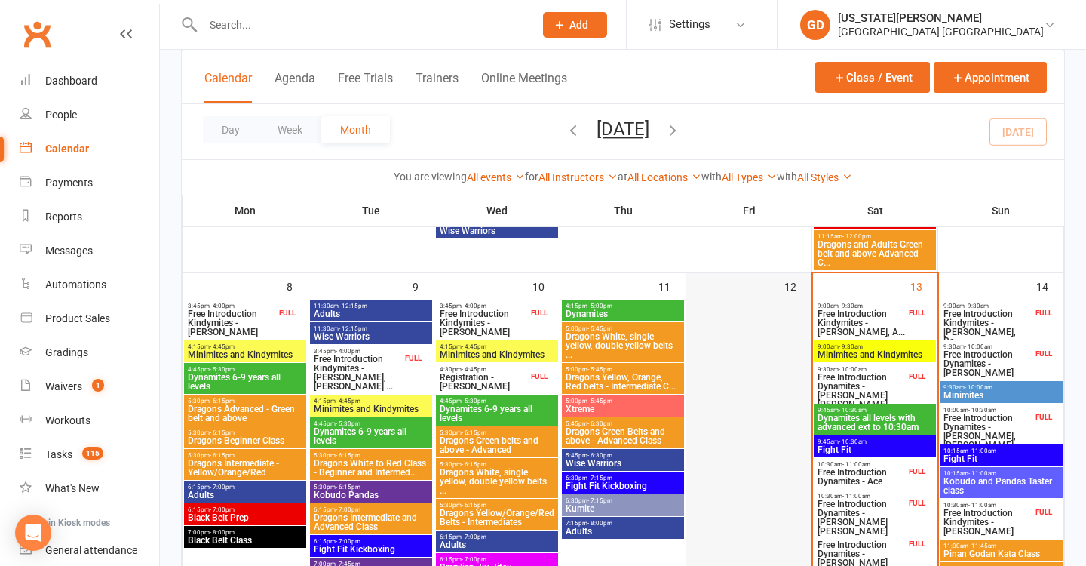
scroll to position [377, 0]
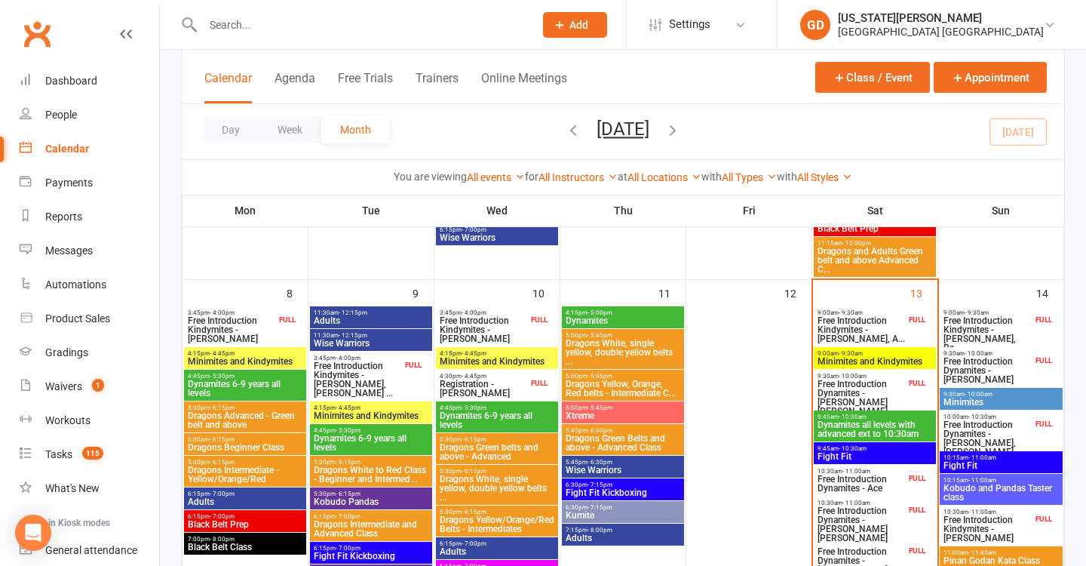
click at [875, 321] on span "Free Introduction Kindymites - [PERSON_NAME], A..." at bounding box center [861, 329] width 89 height 27
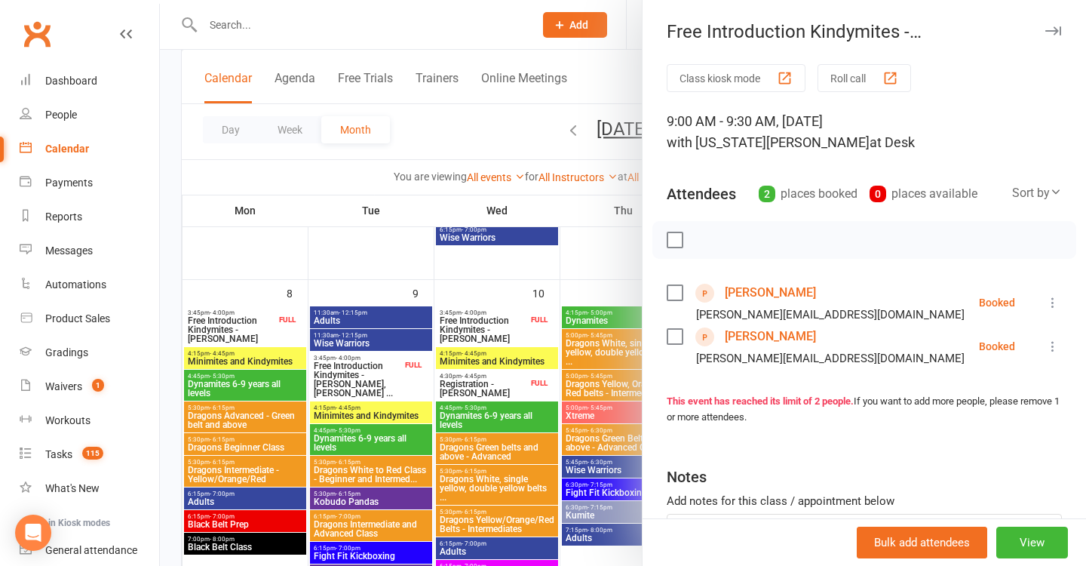
click at [565, 287] on div at bounding box center [623, 283] width 926 height 566
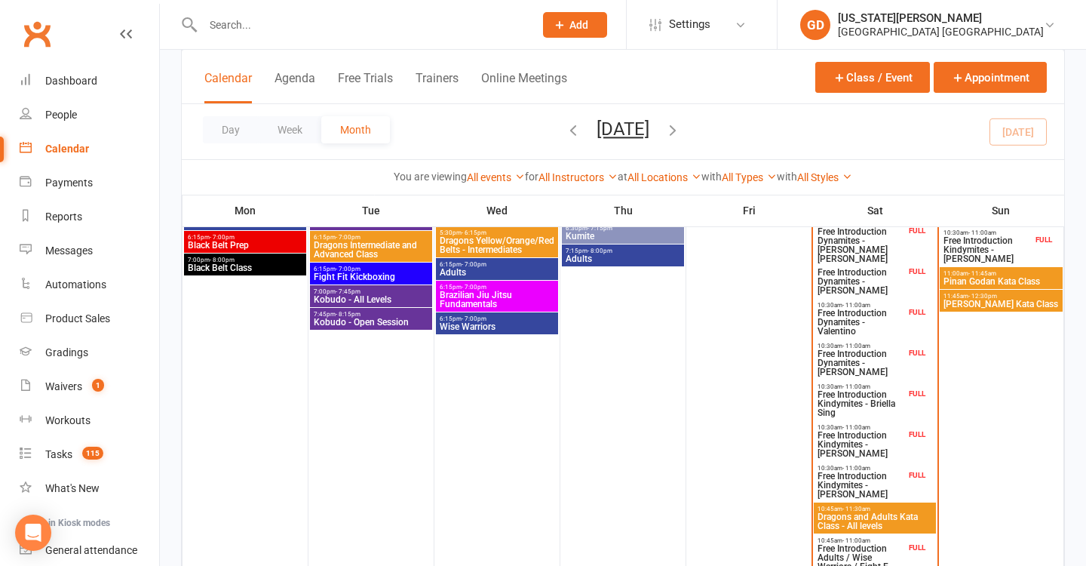
scroll to position [824, 0]
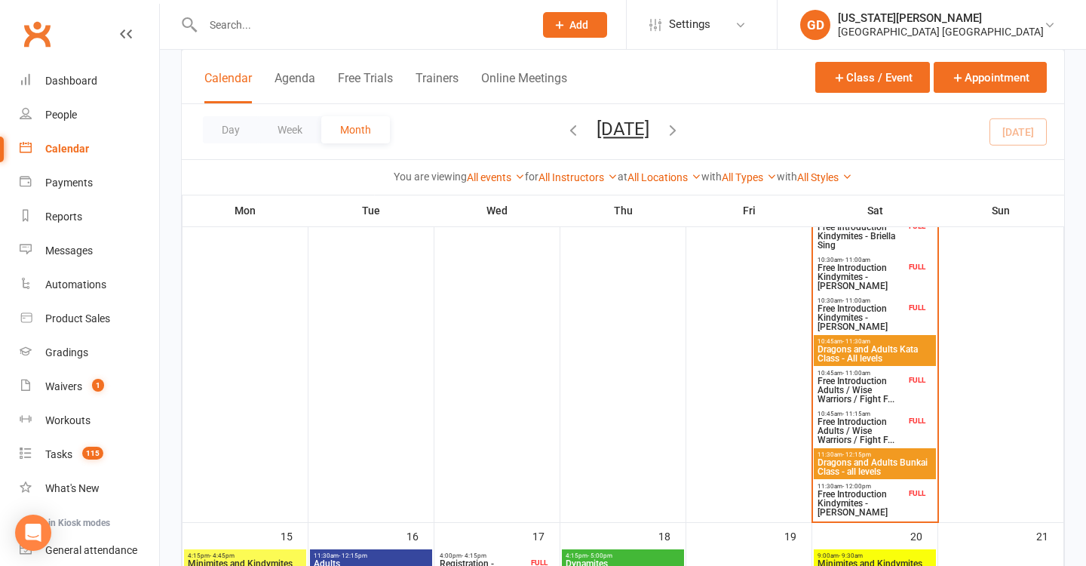
click at [841, 382] on span "Free Introduction Adults / Wise Warriors / Fight F..." at bounding box center [861, 389] width 89 height 27
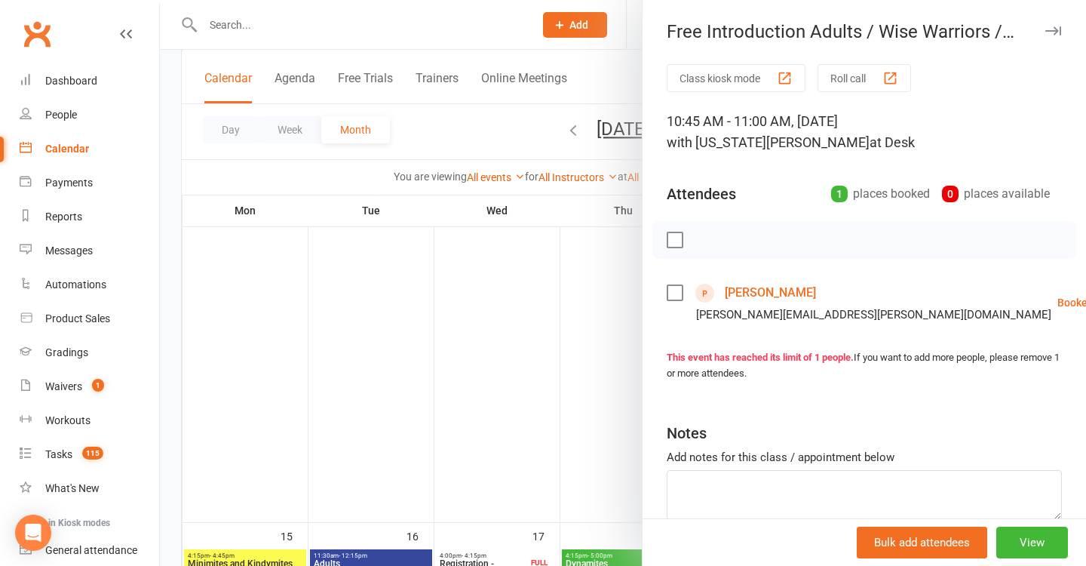
click at [533, 222] on div at bounding box center [623, 283] width 926 height 566
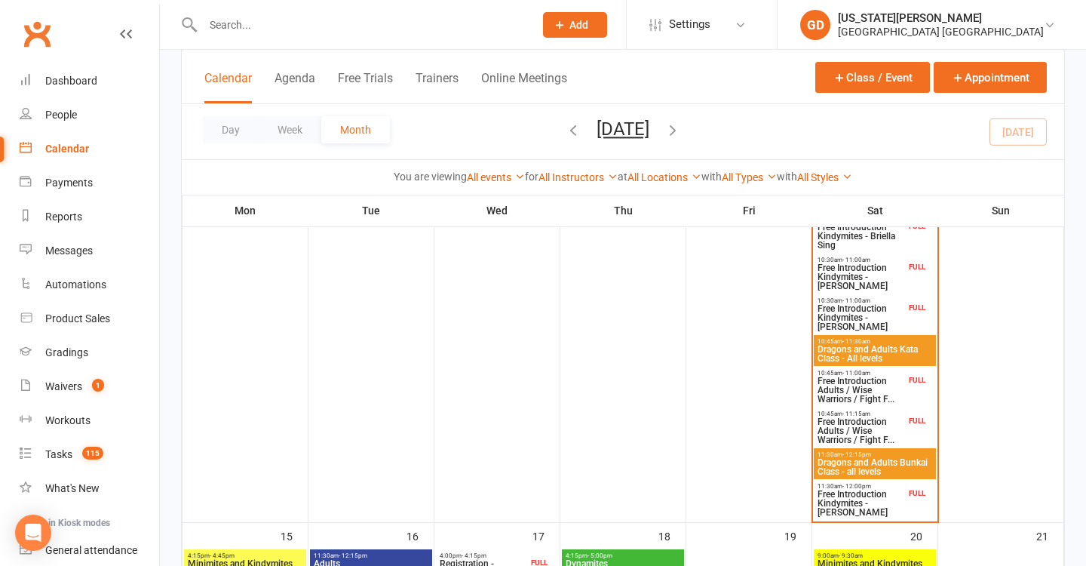
click at [851, 385] on span "Free Introduction Adults / Wise Warriors / Fight F..." at bounding box center [861, 389] width 89 height 27
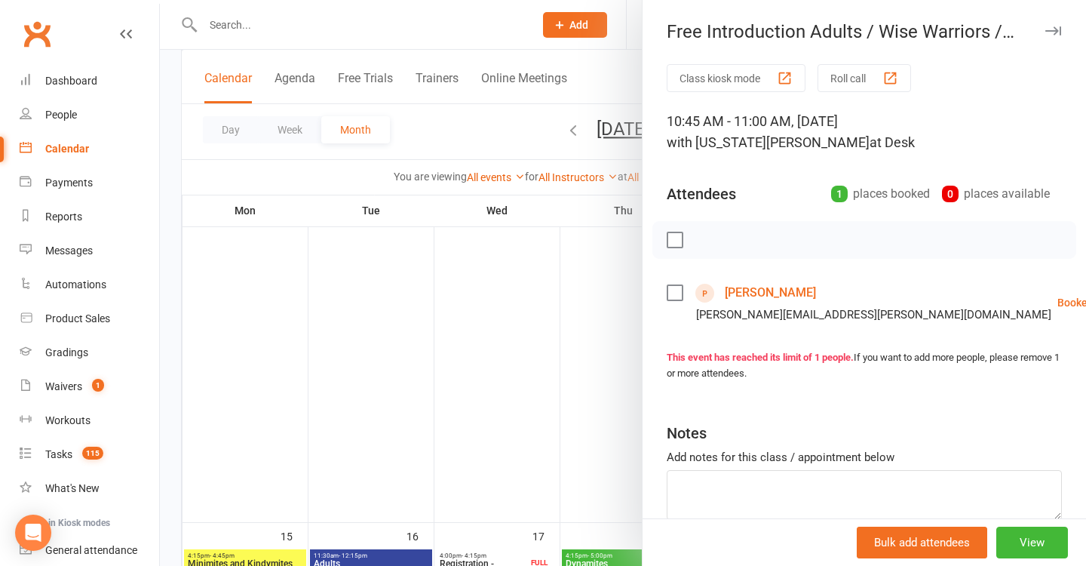
click at [542, 253] on div at bounding box center [623, 283] width 926 height 566
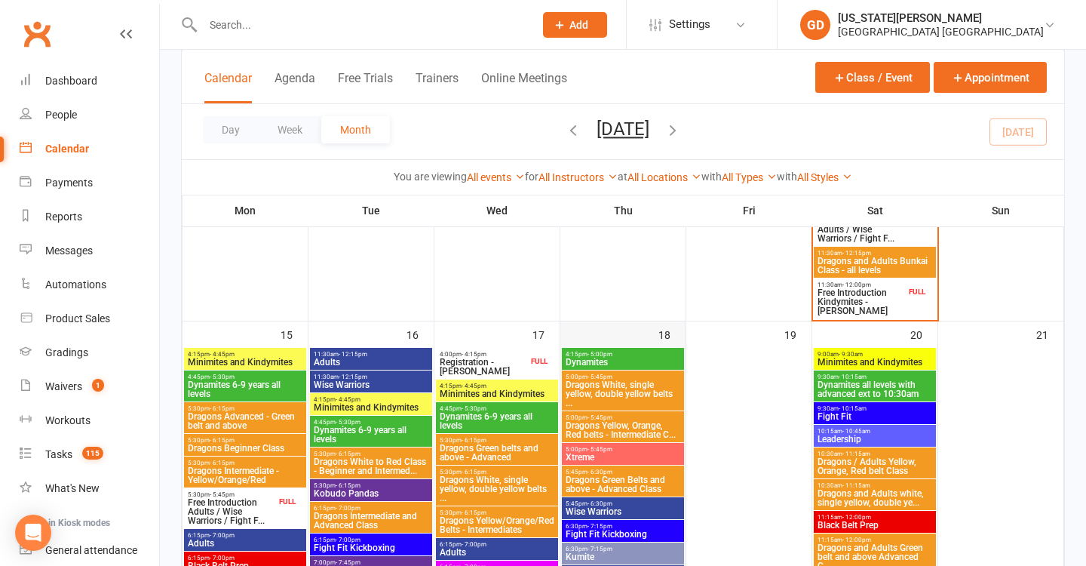
scroll to position [988, 0]
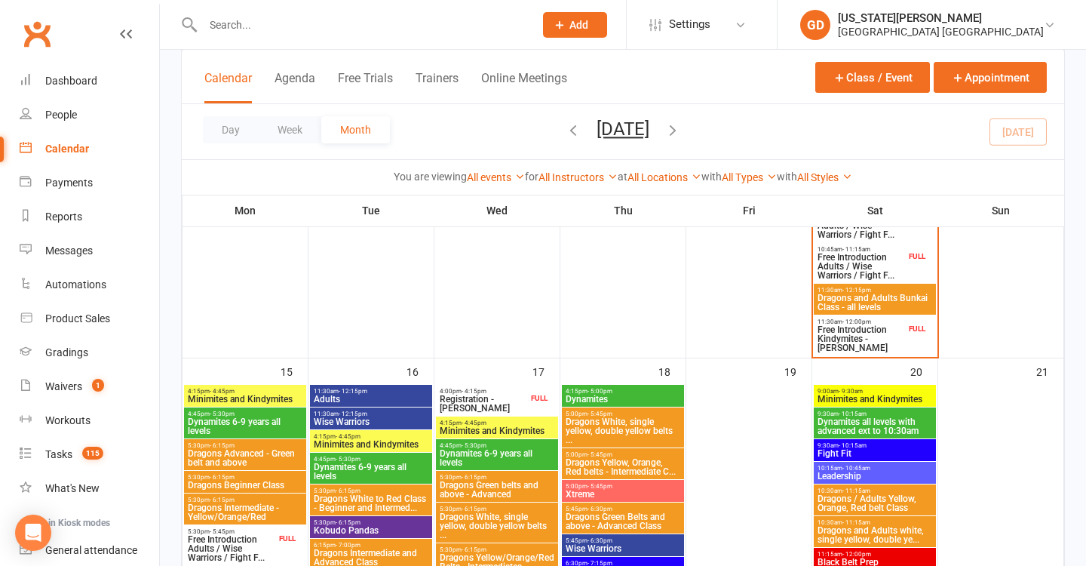
click at [843, 255] on span "Free Introduction Adults / Wise Warriors / Fight F..." at bounding box center [861, 266] width 89 height 27
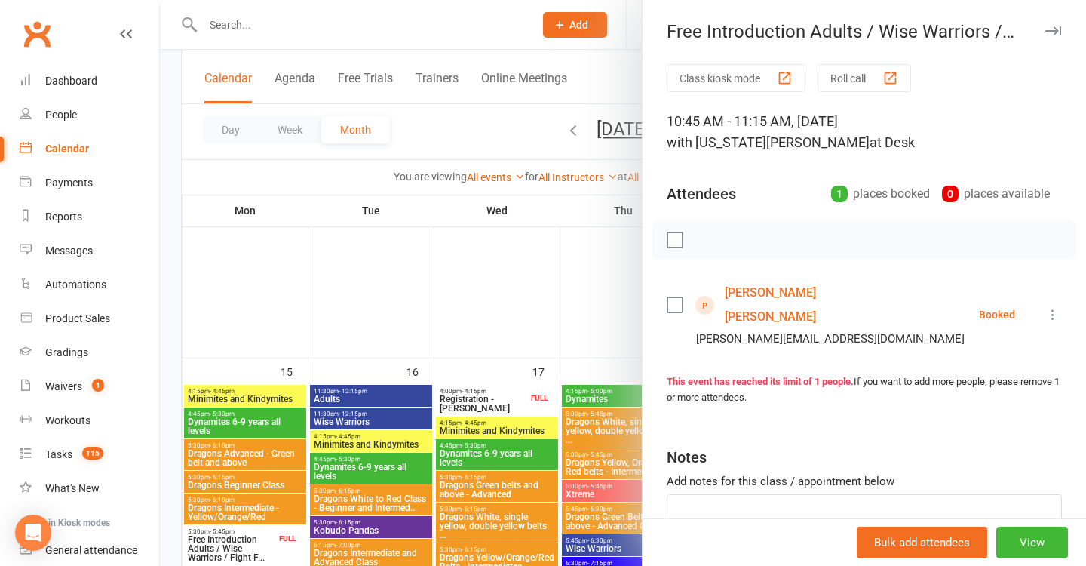
click at [590, 306] on div at bounding box center [623, 283] width 926 height 566
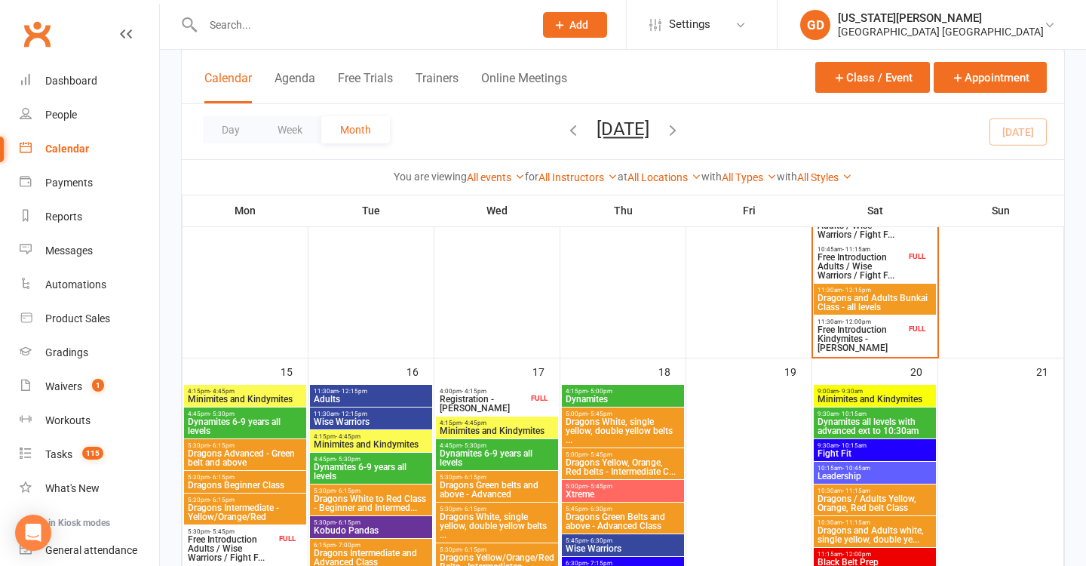
scroll to position [953, 0]
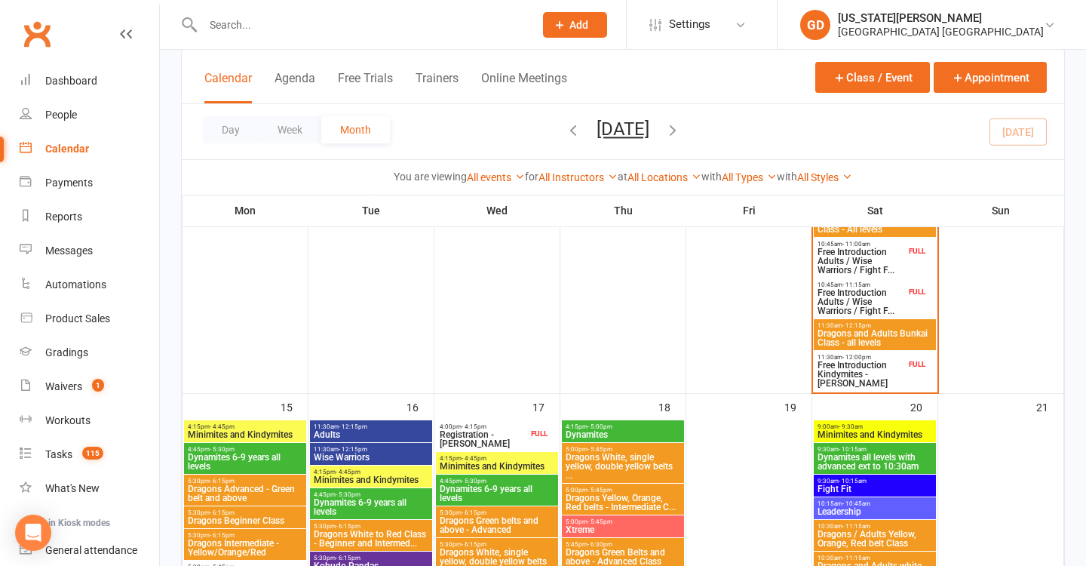
click at [852, 257] on span "Free Introduction Adults / Wise Warriors / Fight F..." at bounding box center [861, 260] width 89 height 27
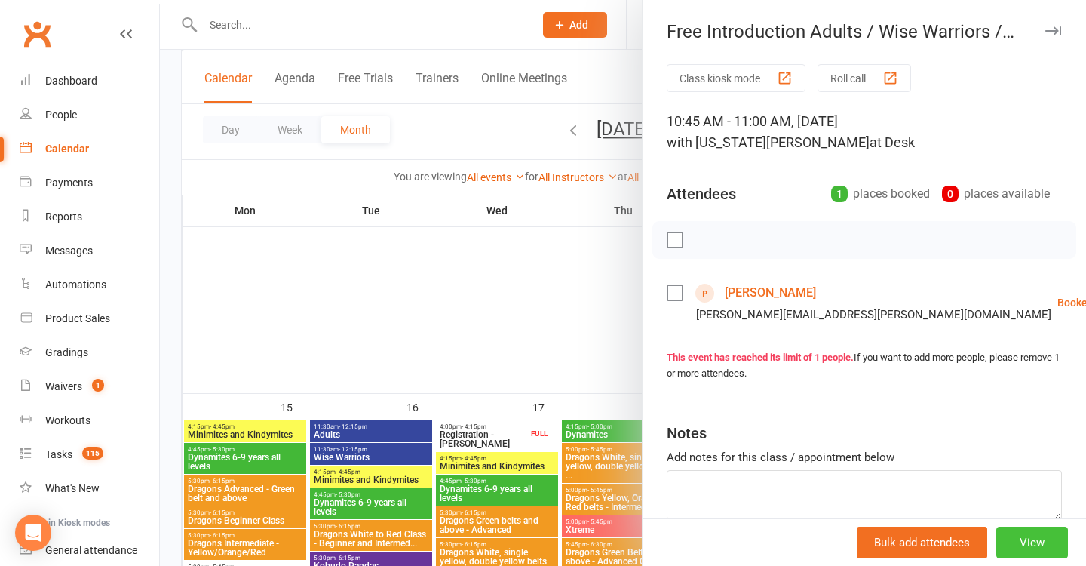
click at [1024, 539] on button "View" at bounding box center [1032, 542] width 72 height 32
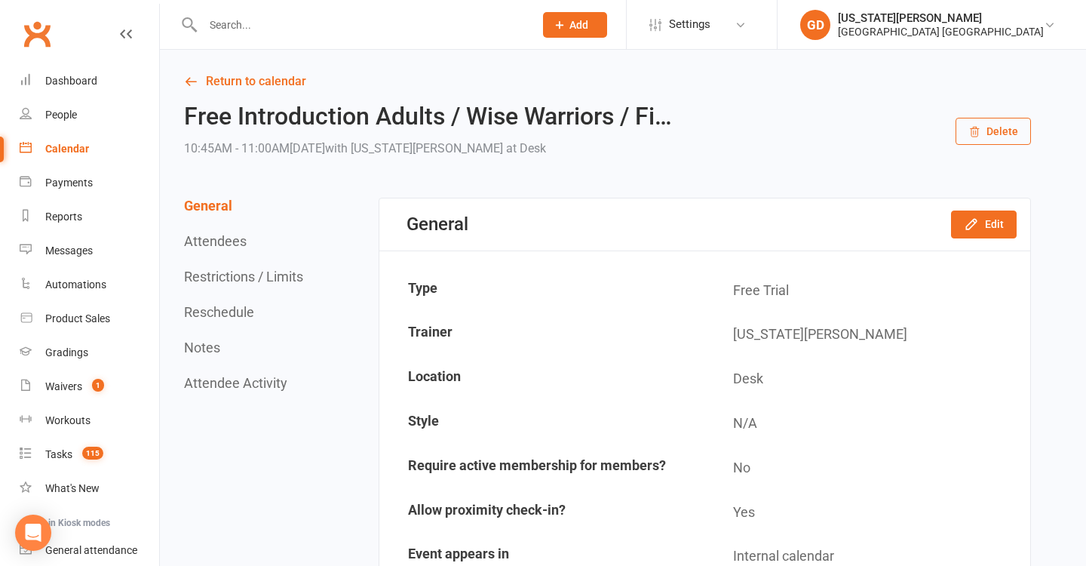
click at [979, 129] on icon "button" at bounding box center [975, 132] width 8 height 10
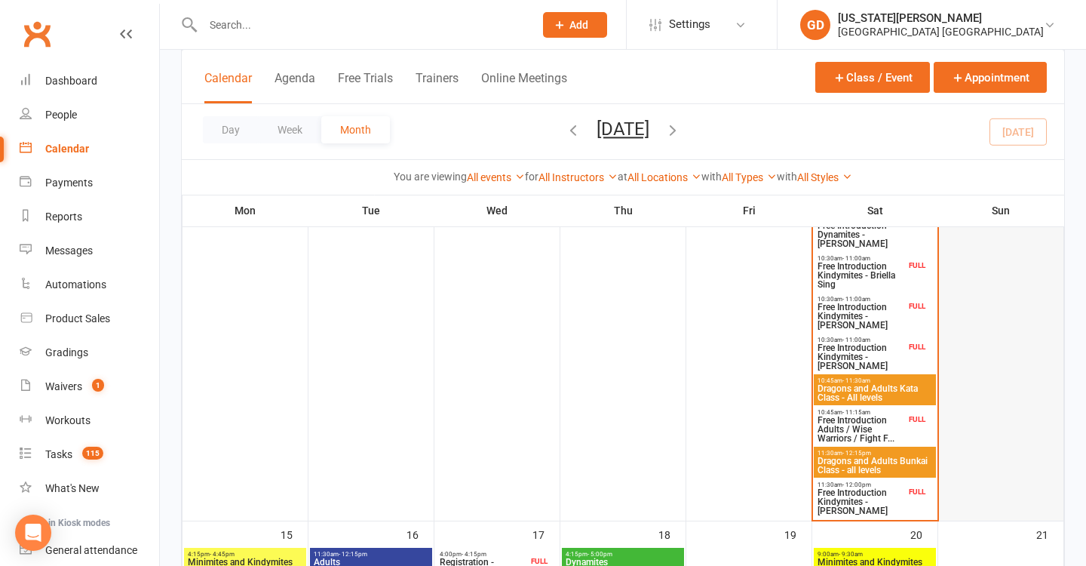
scroll to position [801, 0]
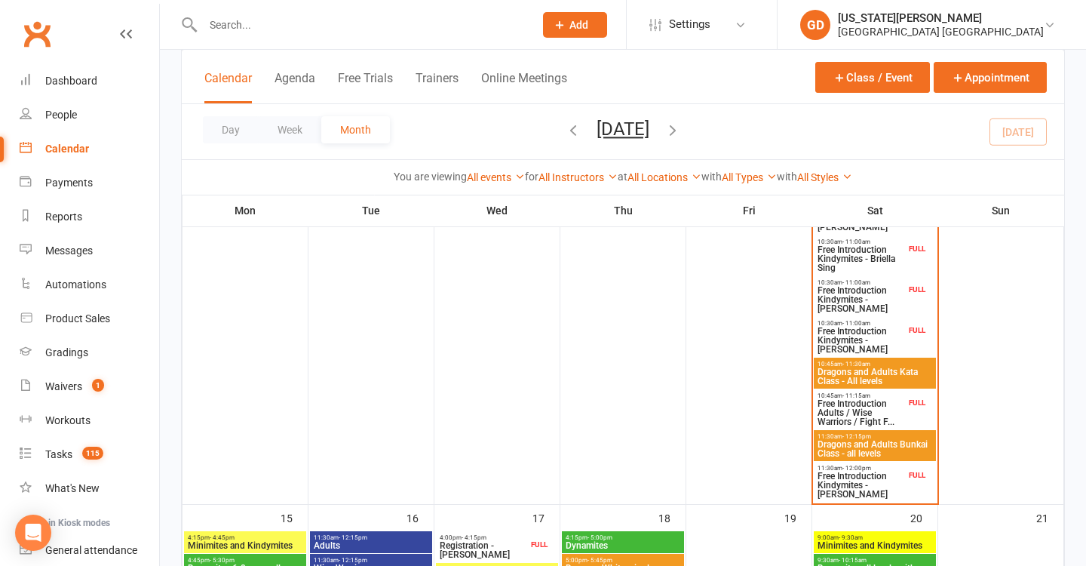
click at [901, 362] on span "10:45am - 11:30am" at bounding box center [875, 364] width 116 height 7
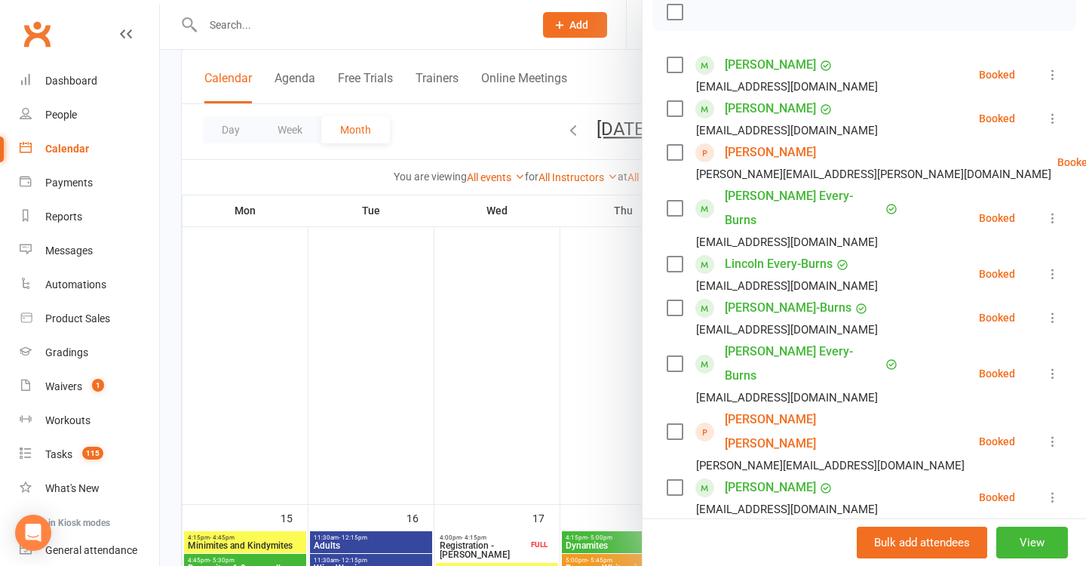
scroll to position [241, 0]
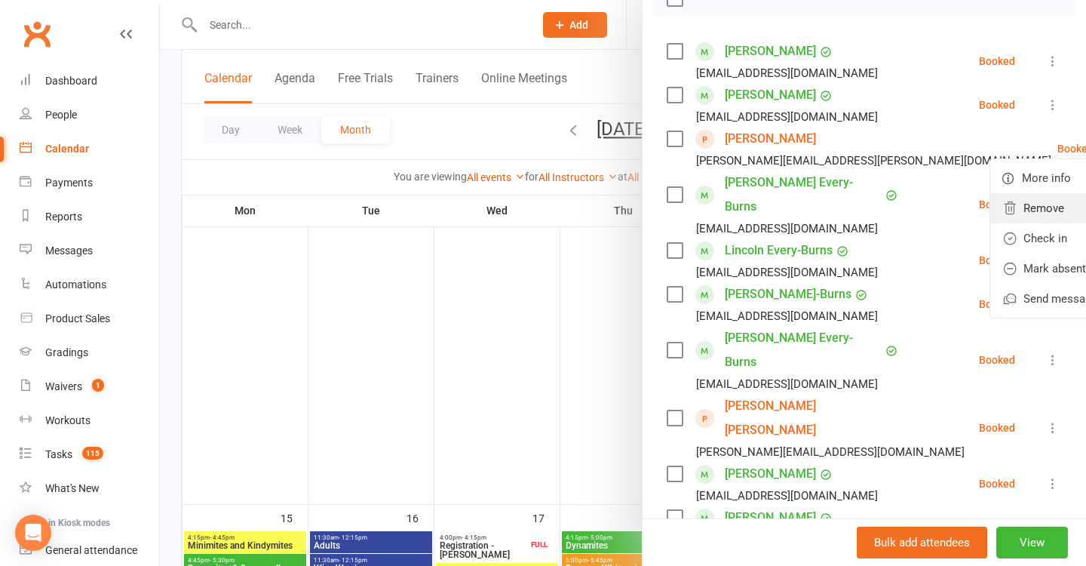
click at [990, 213] on link "Remove" at bounding box center [1064, 208] width 149 height 30
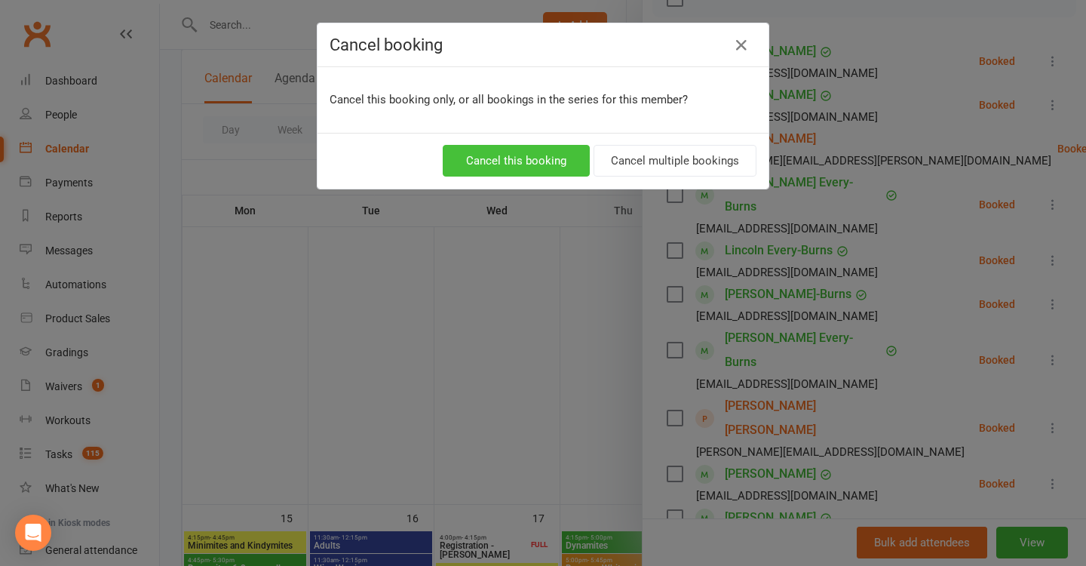
click at [588, 163] on button "Cancel this booking" at bounding box center [516, 161] width 147 height 32
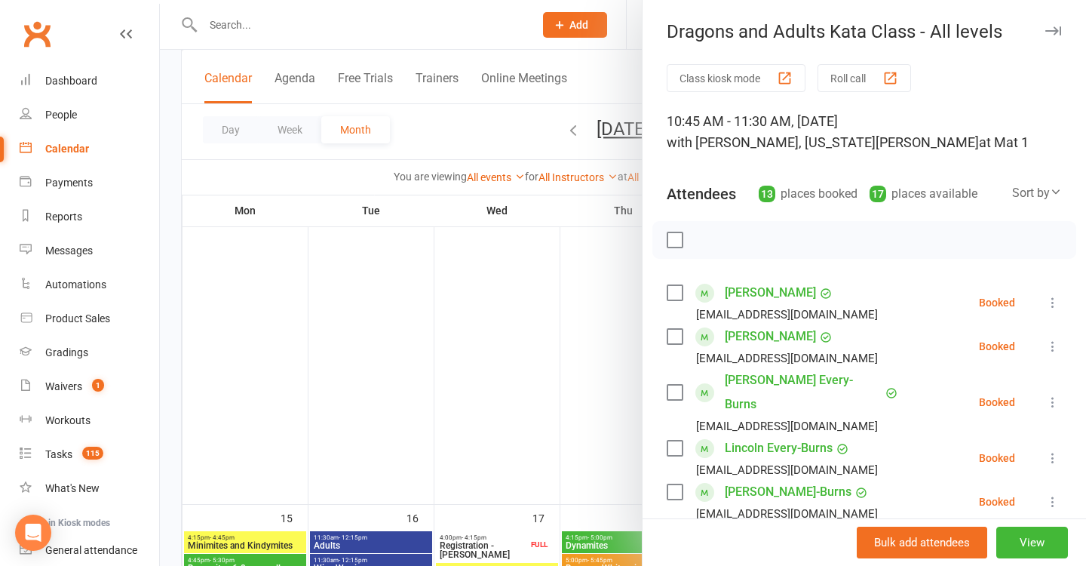
scroll to position [0, 0]
click at [517, 269] on div at bounding box center [623, 283] width 926 height 566
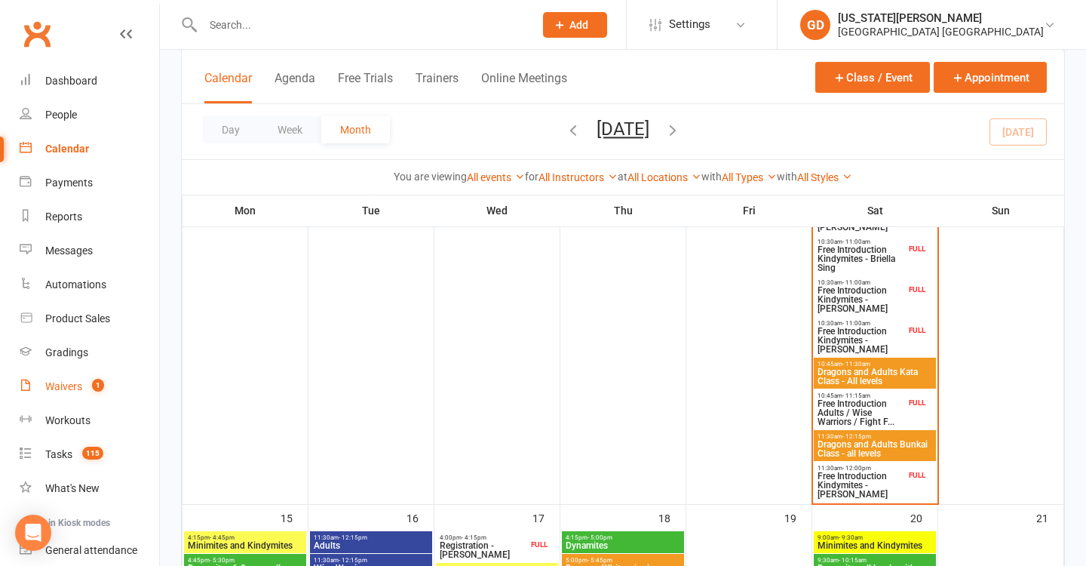
click at [108, 376] on link "Waivers 1" at bounding box center [90, 387] width 140 height 34
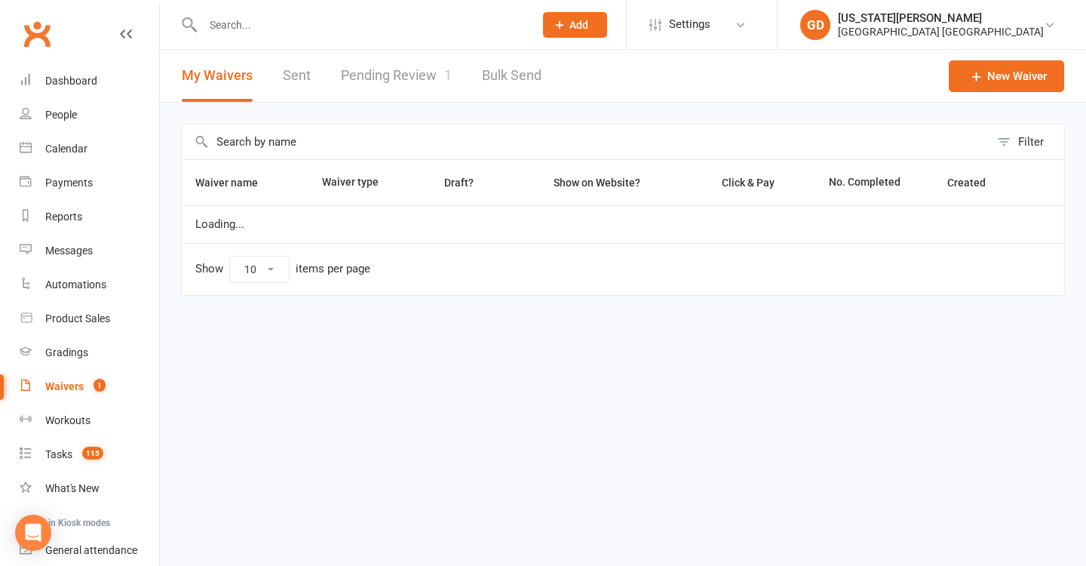
click at [414, 63] on link "Pending Review 1" at bounding box center [396, 76] width 111 height 52
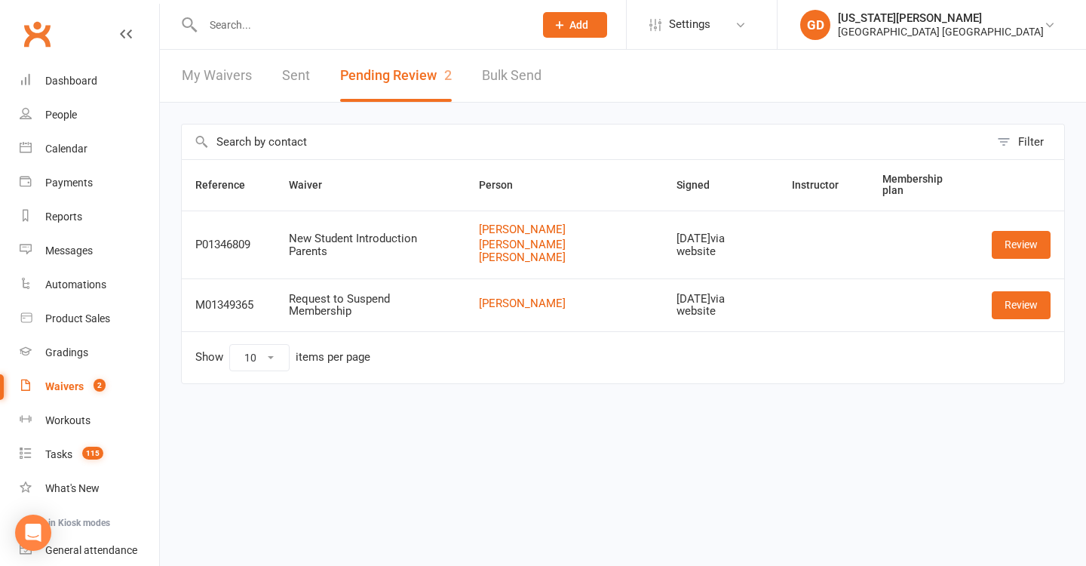
drag, startPoint x: 1003, startPoint y: 234, endPoint x: 874, endPoint y: 330, distance: 160.7
click at [1003, 234] on link "Review" at bounding box center [1021, 244] width 59 height 27
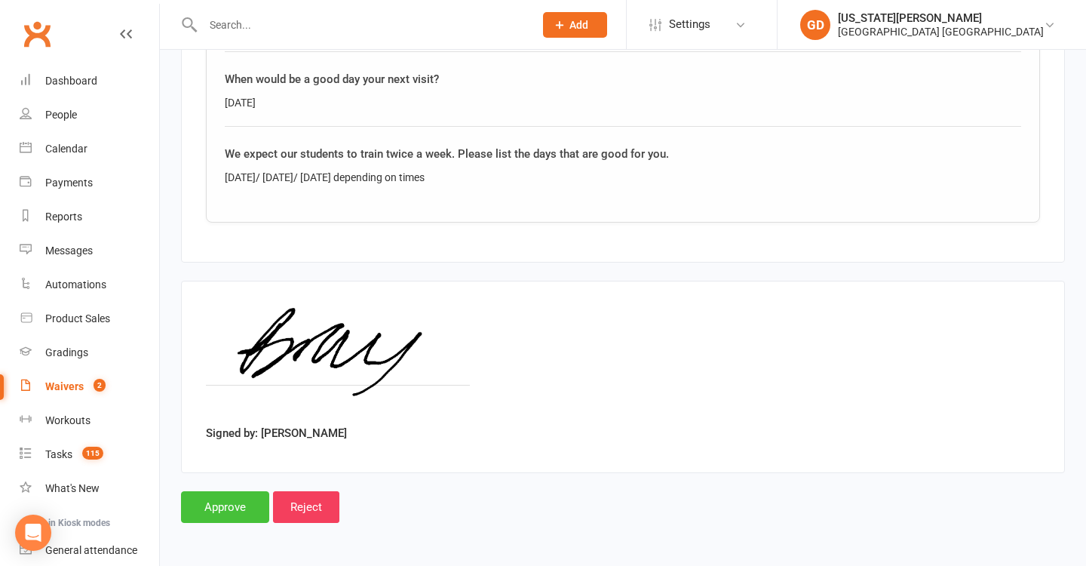
scroll to position [2474, 0]
drag, startPoint x: 219, startPoint y: 484, endPoint x: 219, endPoint y: 474, distance: 9.1
click at [219, 491] on input "Approve" at bounding box center [225, 507] width 88 height 32
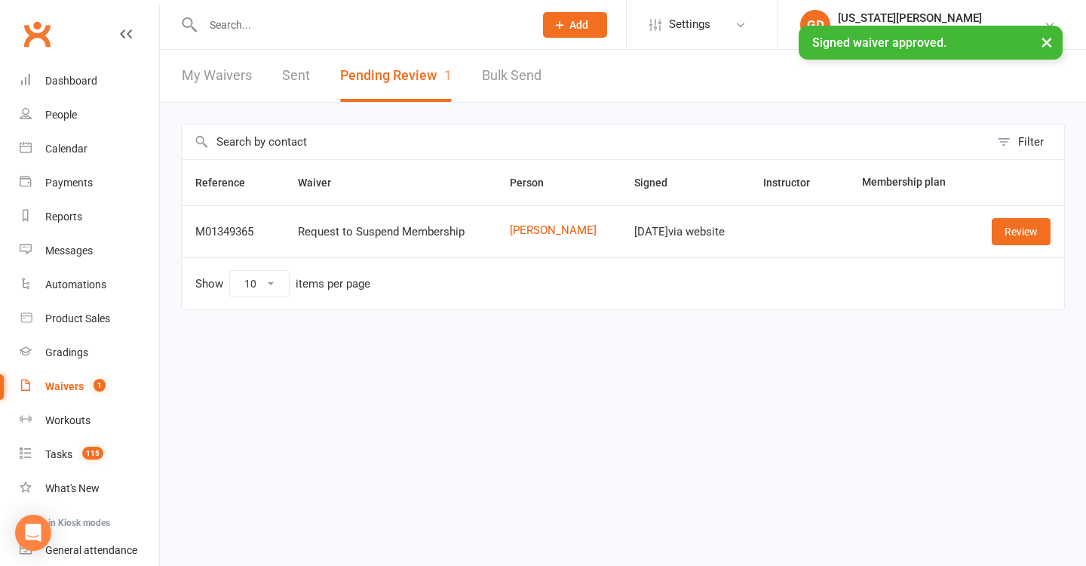
click at [286, 11] on div at bounding box center [352, 24] width 342 height 49
click at [304, 41] on div at bounding box center [352, 24] width 342 height 49
click at [299, 29] on input "text" at bounding box center [360, 24] width 325 height 21
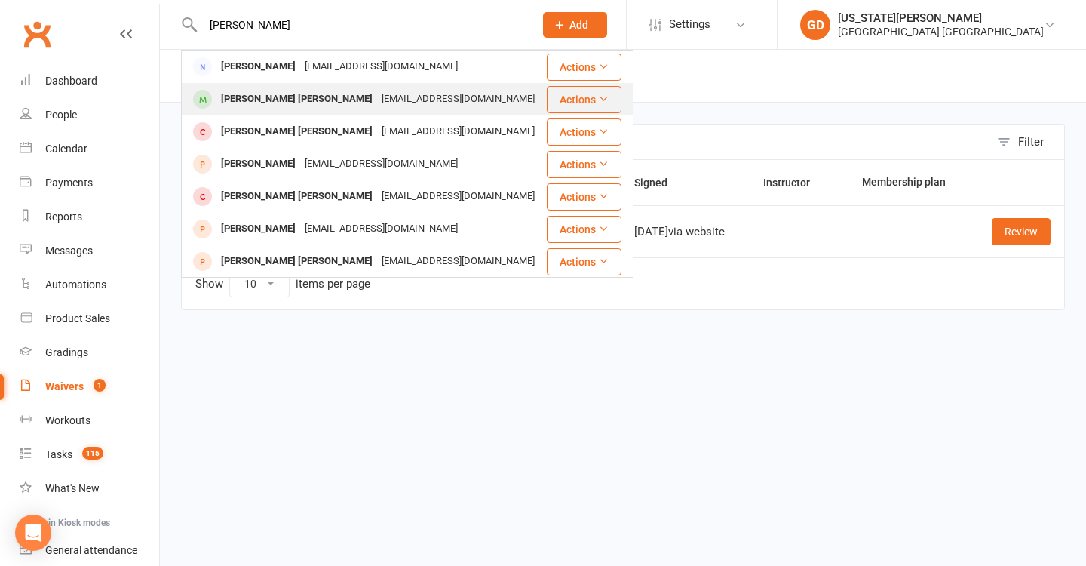
type input "Hudson"
click at [377, 101] on div "bek@beefit.com.au" at bounding box center [458, 99] width 162 height 22
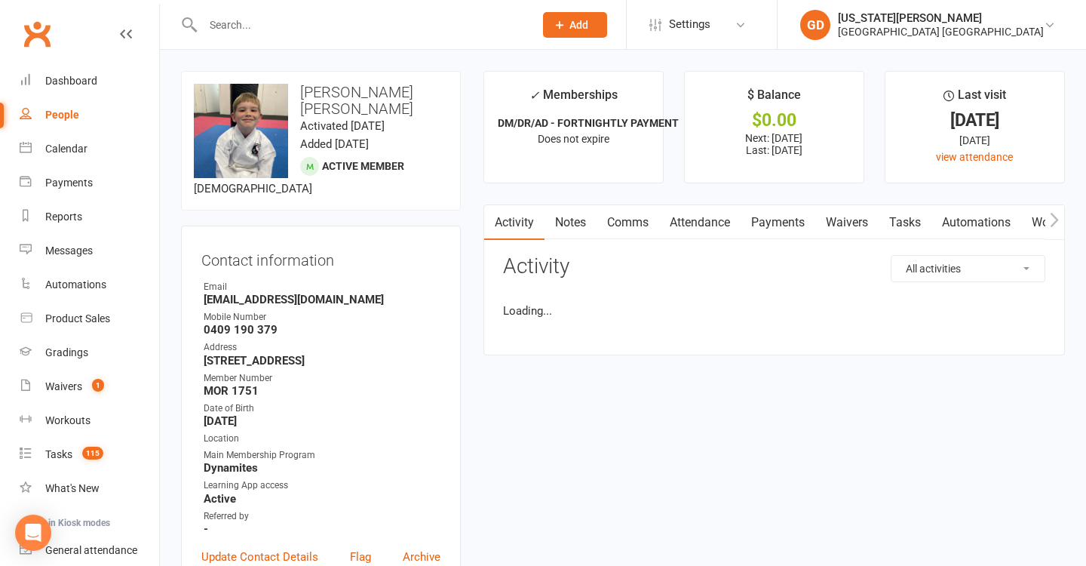
click at [272, 19] on input "text" at bounding box center [360, 24] width 325 height 21
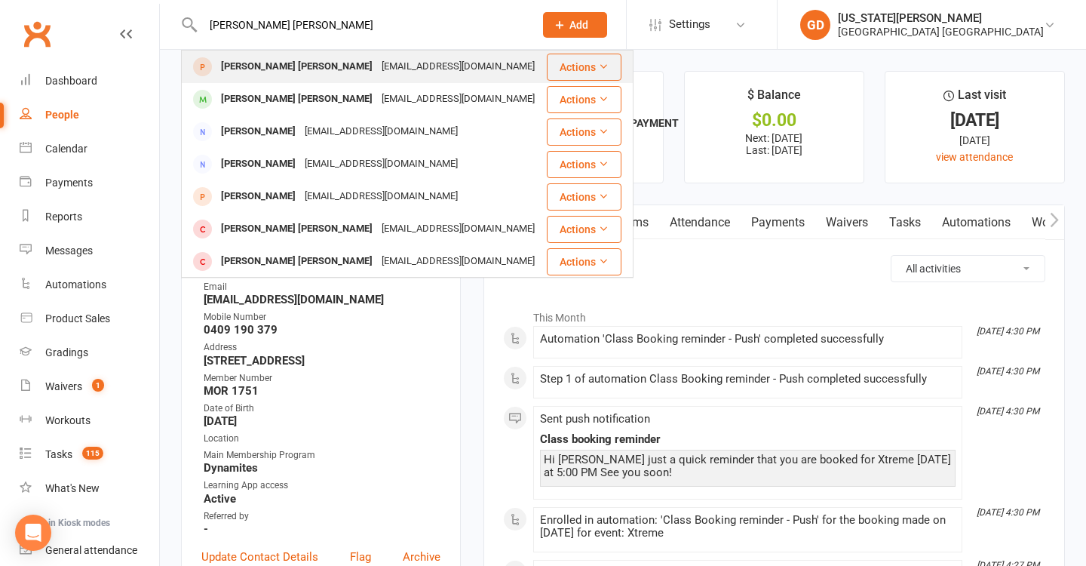
type input "Hudson bray"
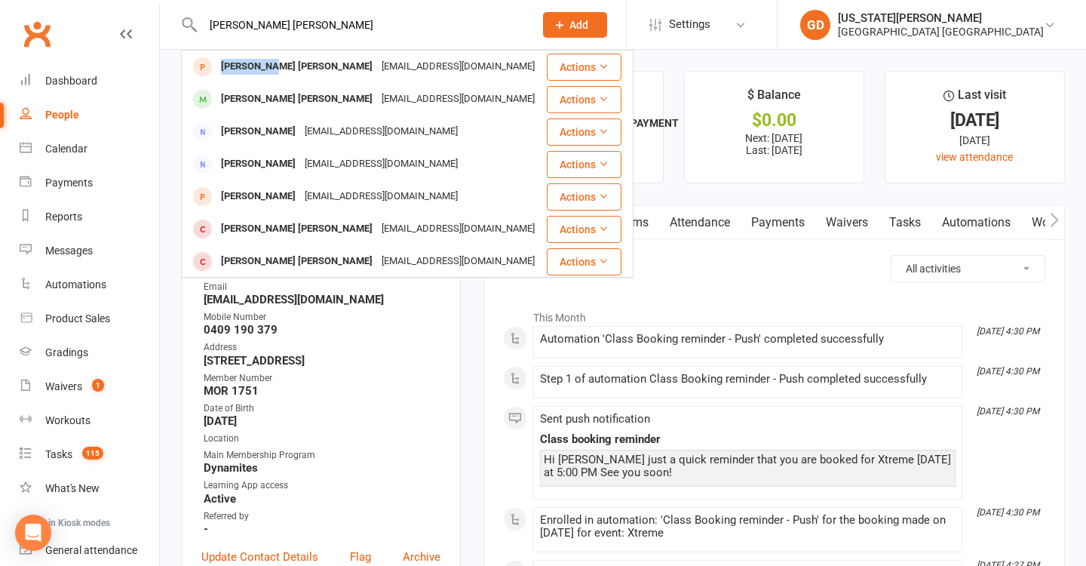
click at [272, 60] on div "Hudson Bray" at bounding box center [296, 67] width 161 height 22
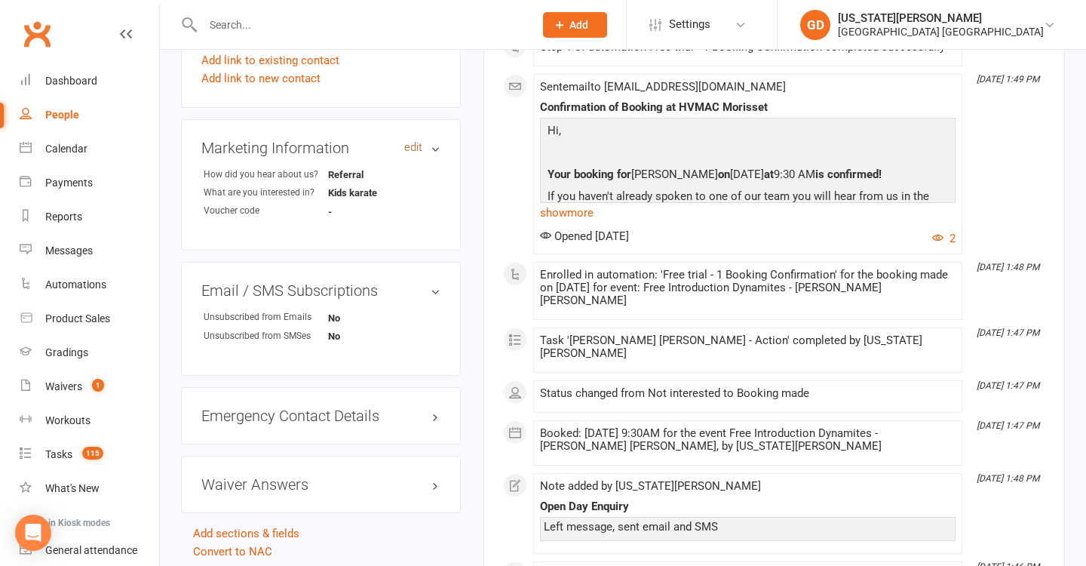
click at [410, 144] on link "edit" at bounding box center [413, 147] width 18 height 13
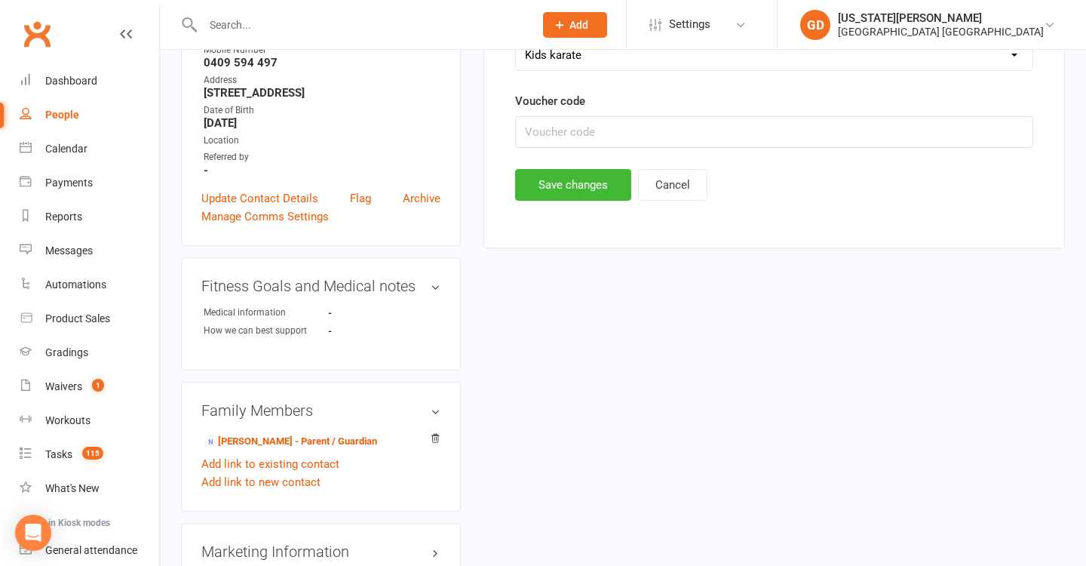
scroll to position [103, 0]
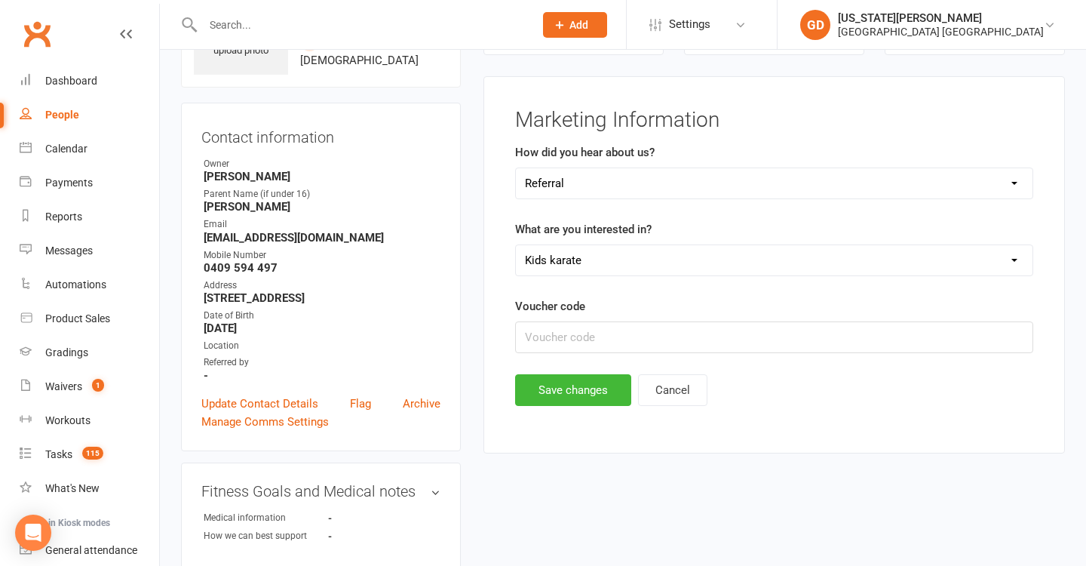
click at [666, 392] on button "Cancel" at bounding box center [672, 390] width 69 height 32
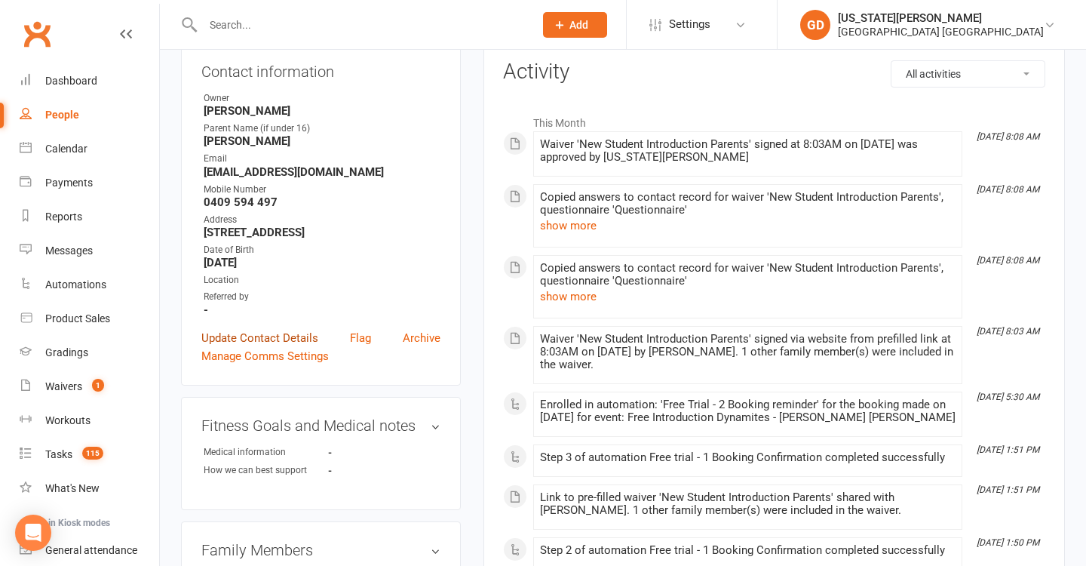
scroll to position [149, 0]
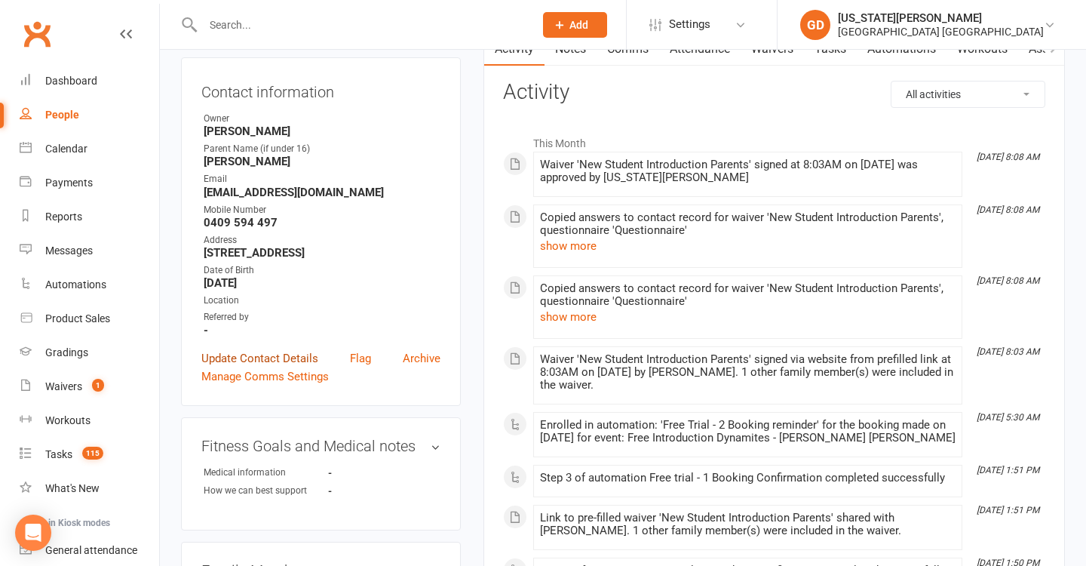
click at [263, 358] on link "Update Contact Details" at bounding box center [259, 358] width 117 height 18
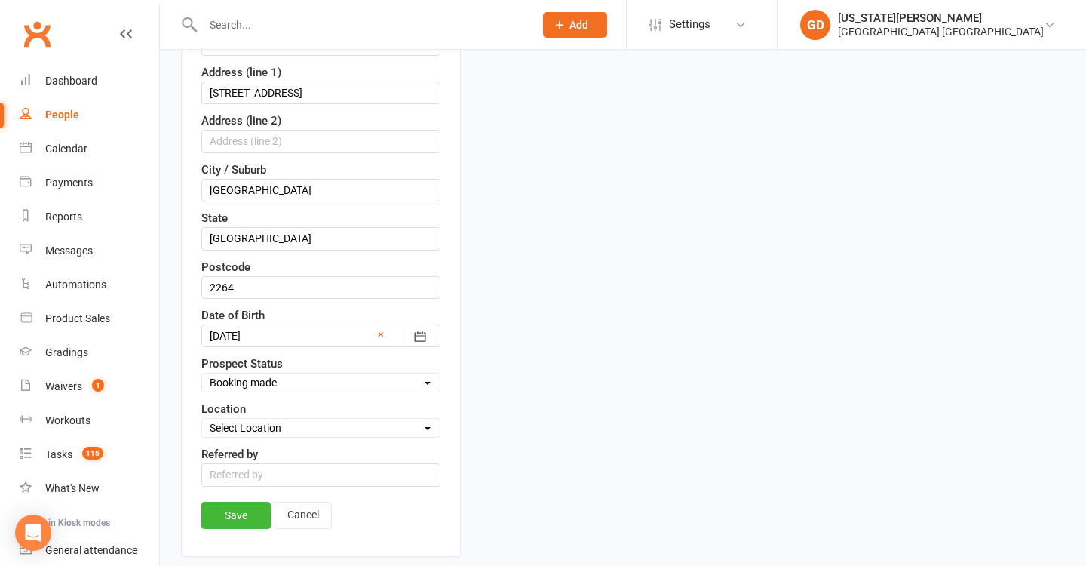
scroll to position [429, 0]
click at [302, 480] on input "text" at bounding box center [320, 473] width 239 height 23
type input "Edan Jagger"
click at [226, 520] on link "Save" at bounding box center [235, 514] width 69 height 27
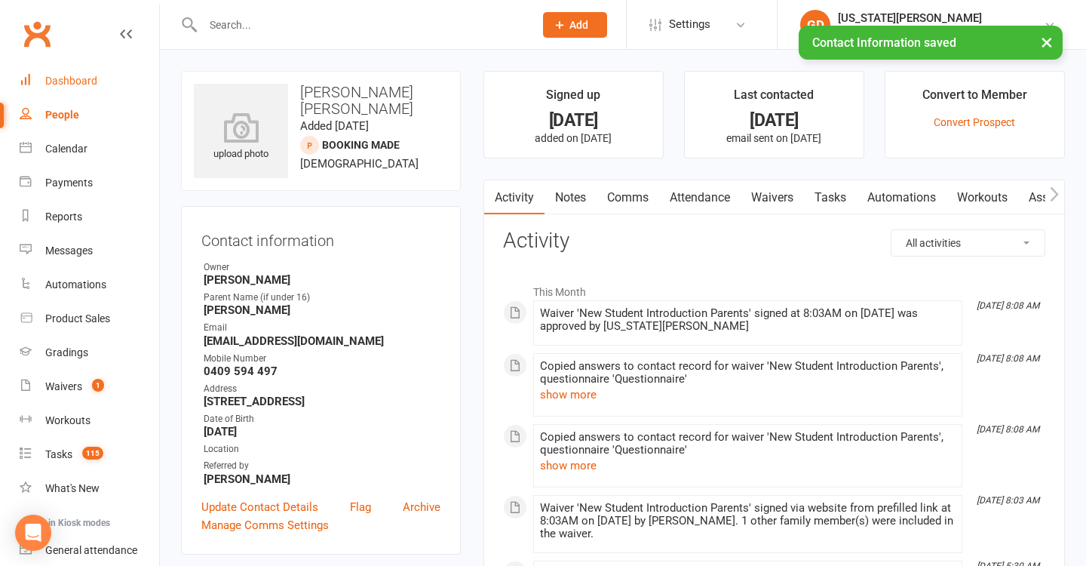
scroll to position [0, 0]
click at [77, 76] on div "Dashboard" at bounding box center [71, 81] width 52 height 12
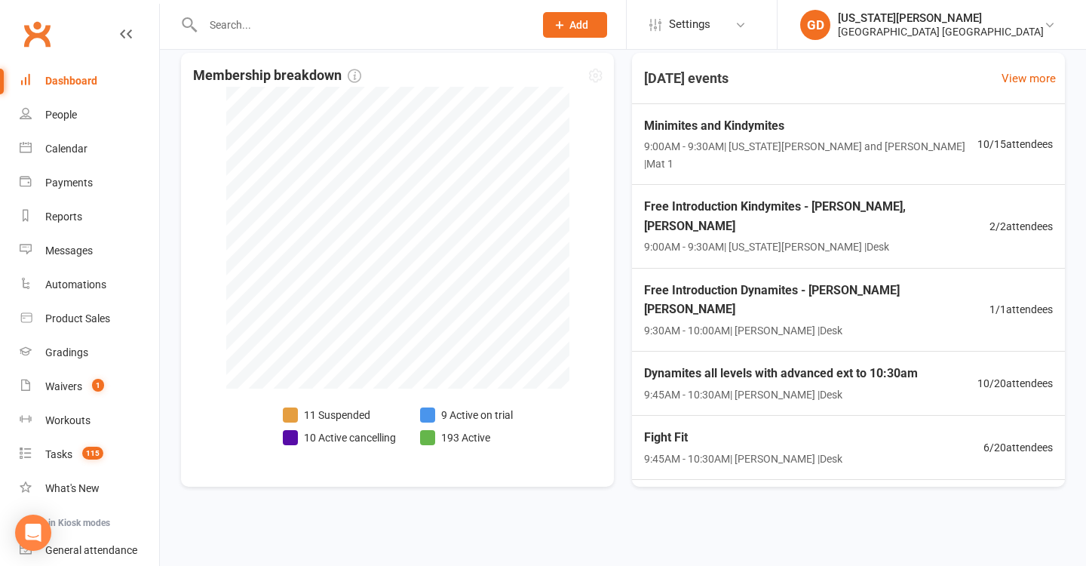
scroll to position [361, 0]
click at [96, 141] on link "Calendar" at bounding box center [90, 149] width 140 height 34
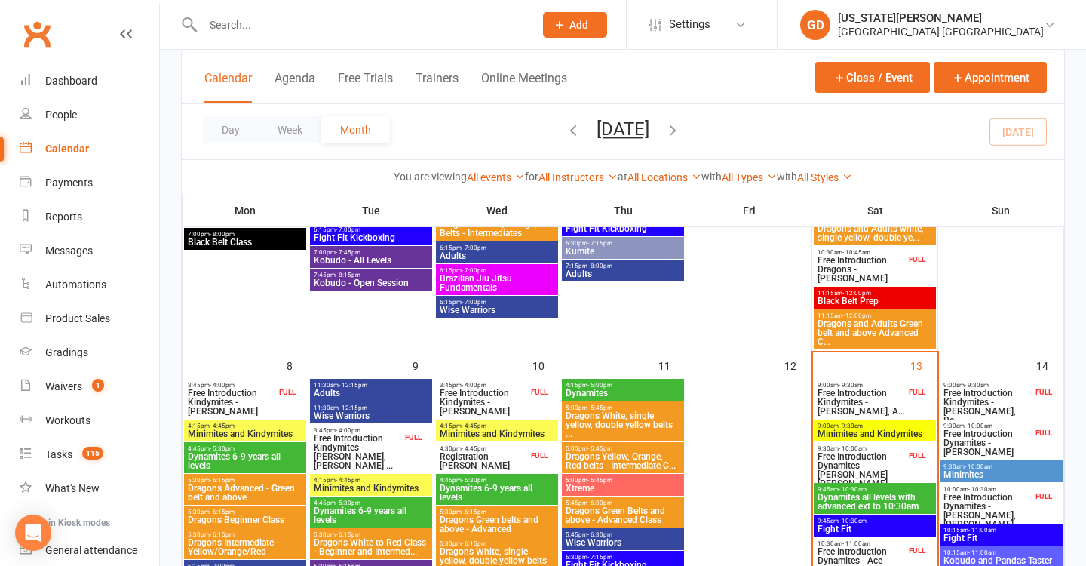
scroll to position [286, 0]
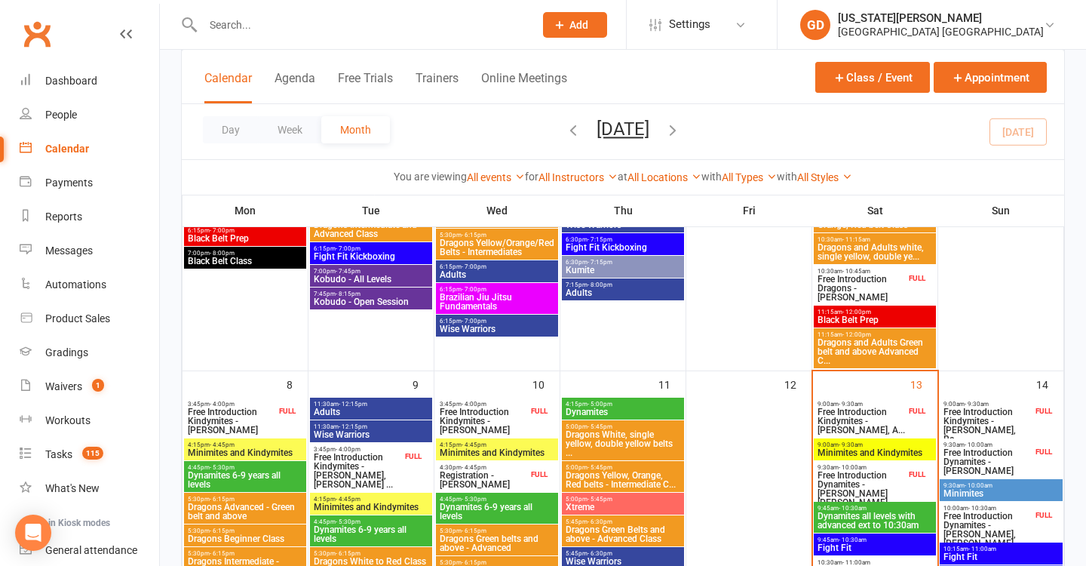
click at [858, 424] on span "Free Introduction Kindymites - [PERSON_NAME], A..." at bounding box center [861, 420] width 89 height 27
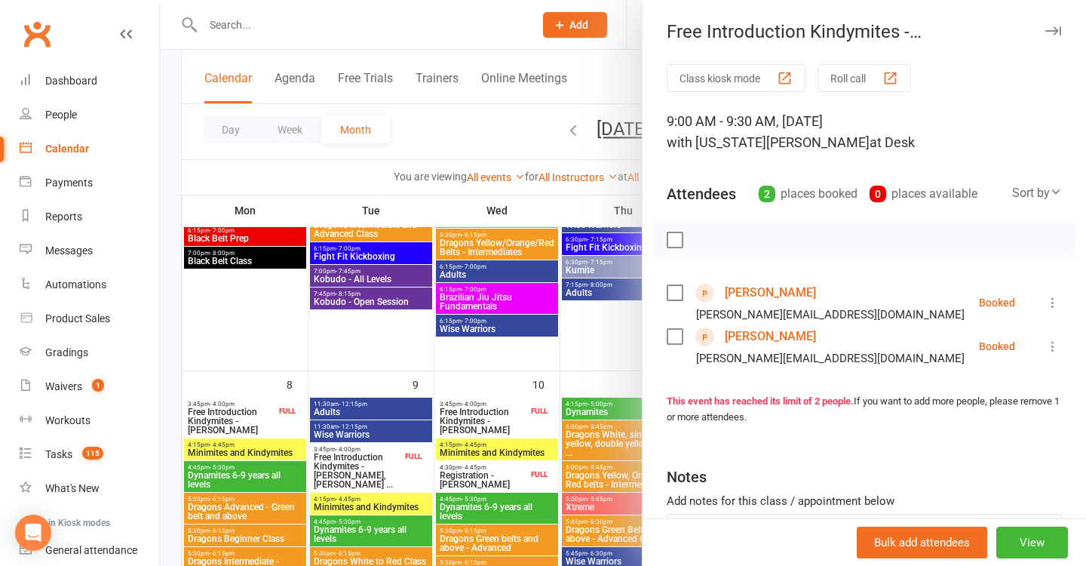
click at [587, 360] on div at bounding box center [623, 283] width 926 height 566
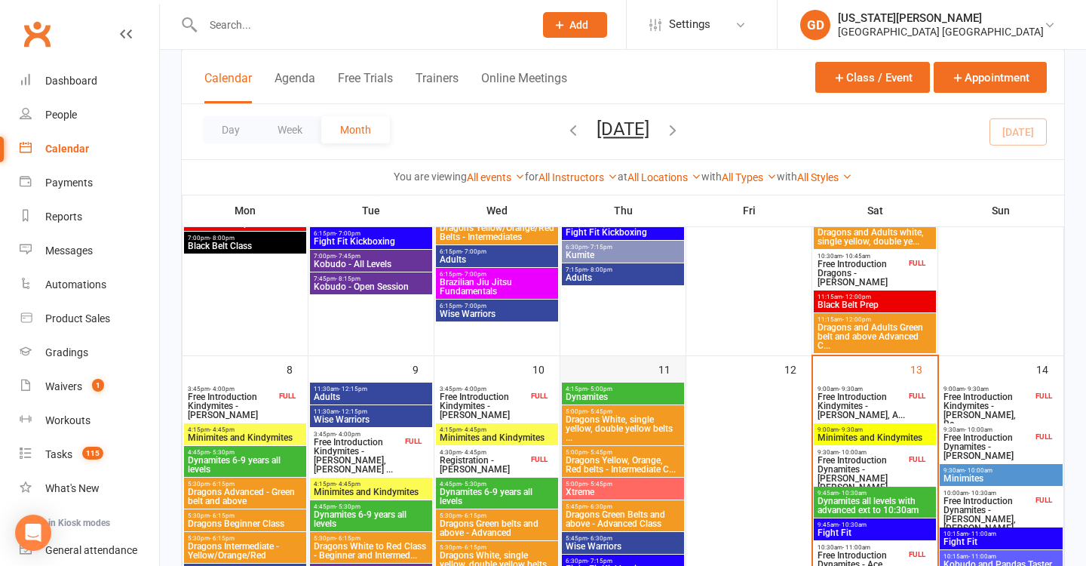
scroll to position [317, 0]
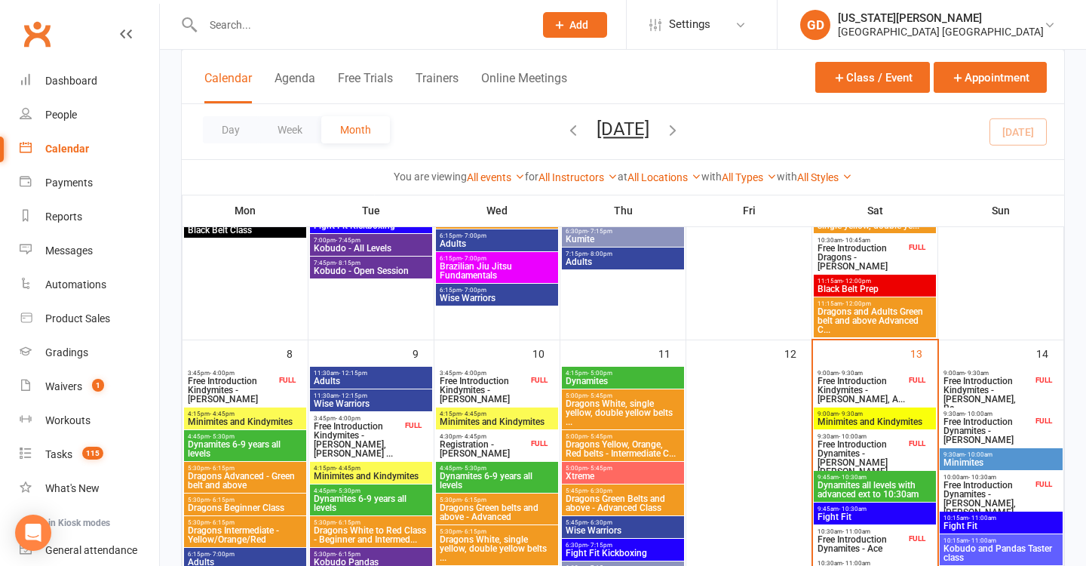
click at [904, 417] on span "Minimites and Kindymites" at bounding box center [875, 421] width 116 height 9
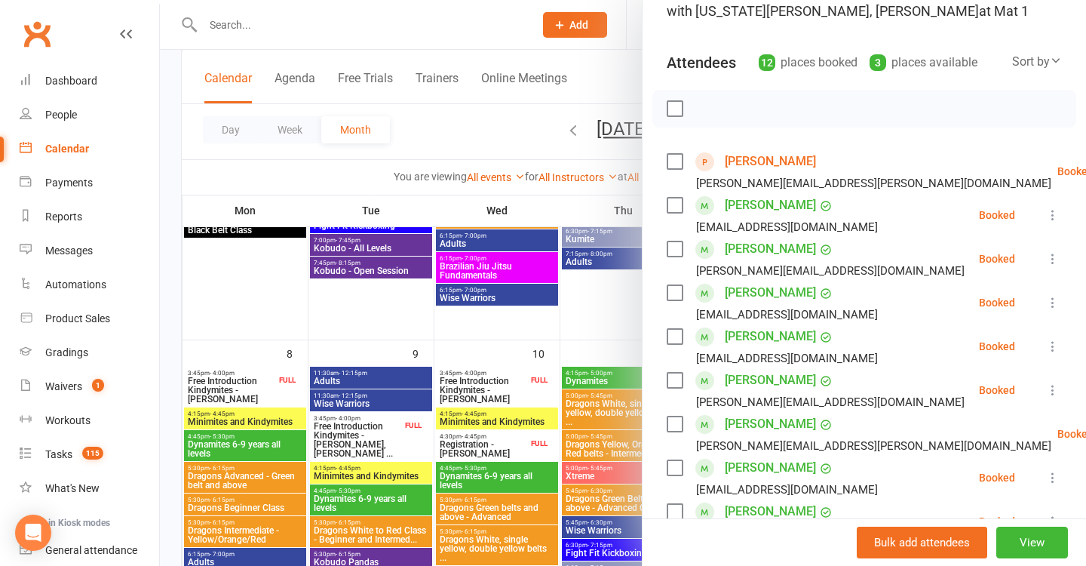
scroll to position [101, 0]
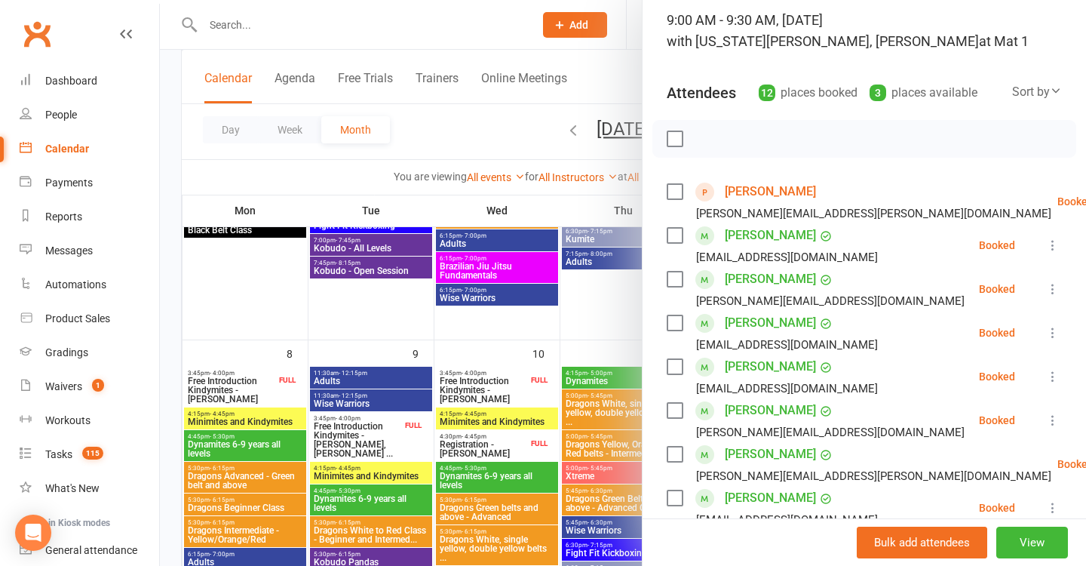
drag, startPoint x: 456, startPoint y: 269, endPoint x: 456, endPoint y: 299, distance: 30.2
click at [456, 270] on div at bounding box center [623, 283] width 926 height 566
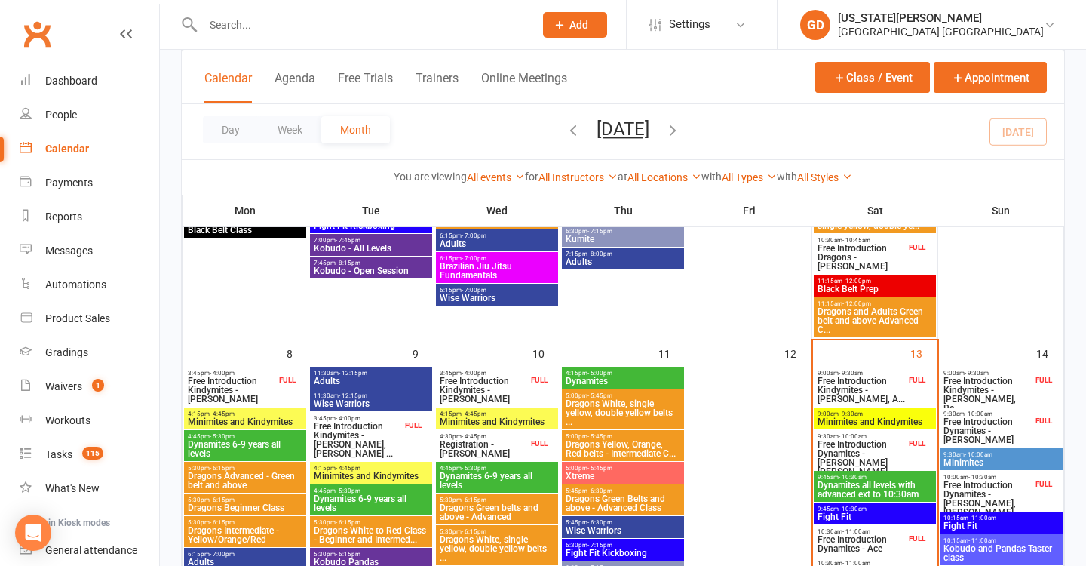
click at [485, 418] on span "Minimites and Kindymites" at bounding box center [497, 421] width 116 height 9
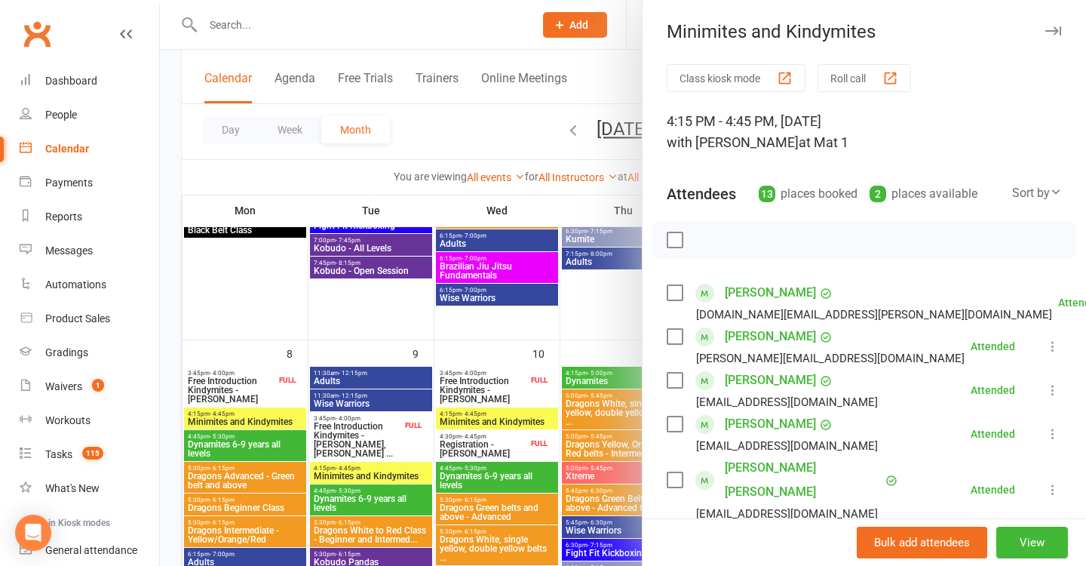
click at [437, 388] on div at bounding box center [623, 283] width 926 height 566
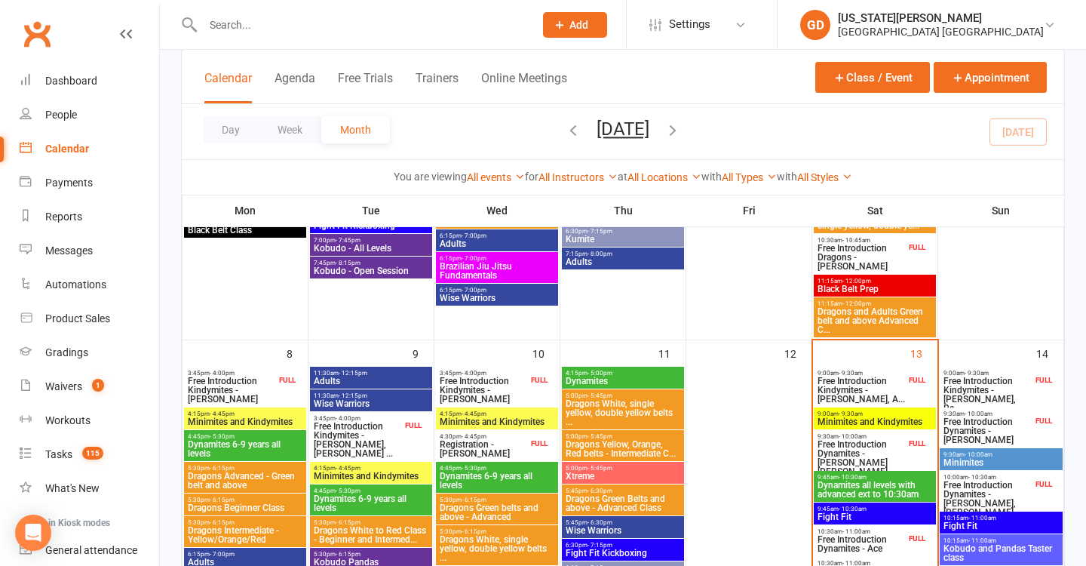
click at [282, 415] on span "4:15pm - 4:45pm" at bounding box center [245, 413] width 116 height 7
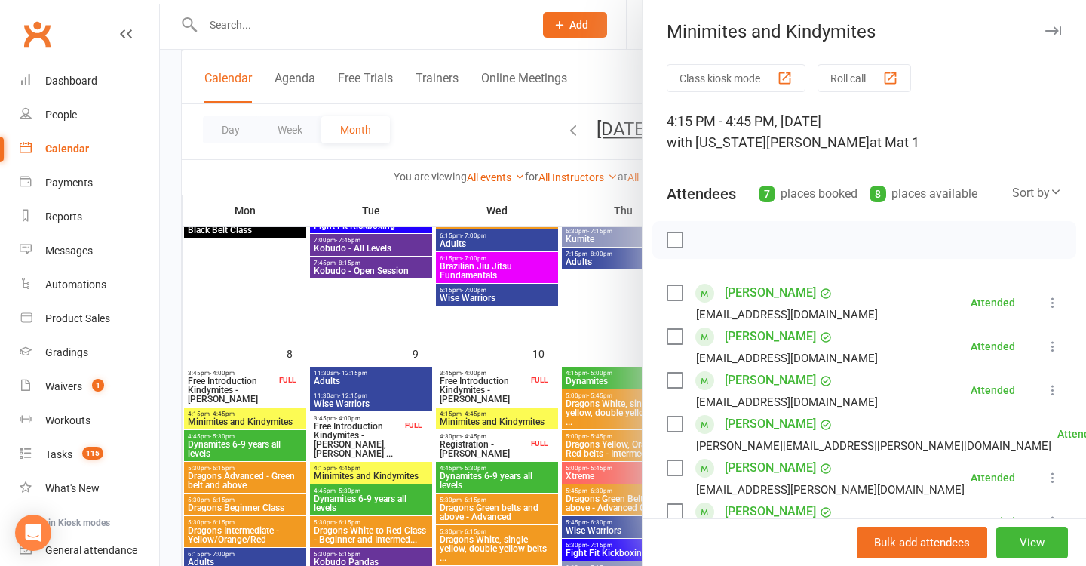
click at [407, 408] on div at bounding box center [623, 283] width 926 height 566
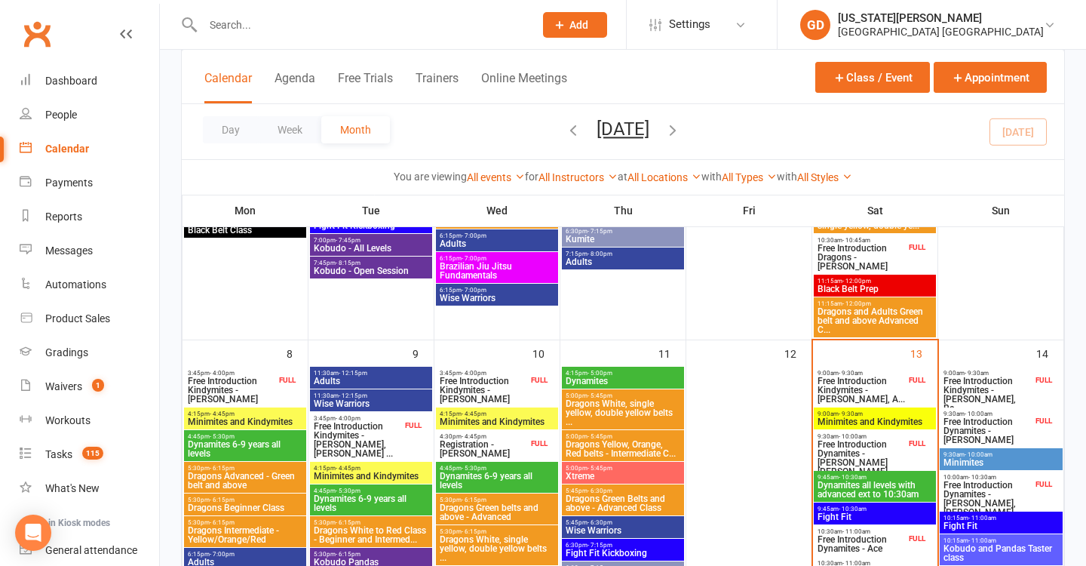
click at [358, 478] on span "Minimites and Kindymites" at bounding box center [371, 475] width 116 height 9
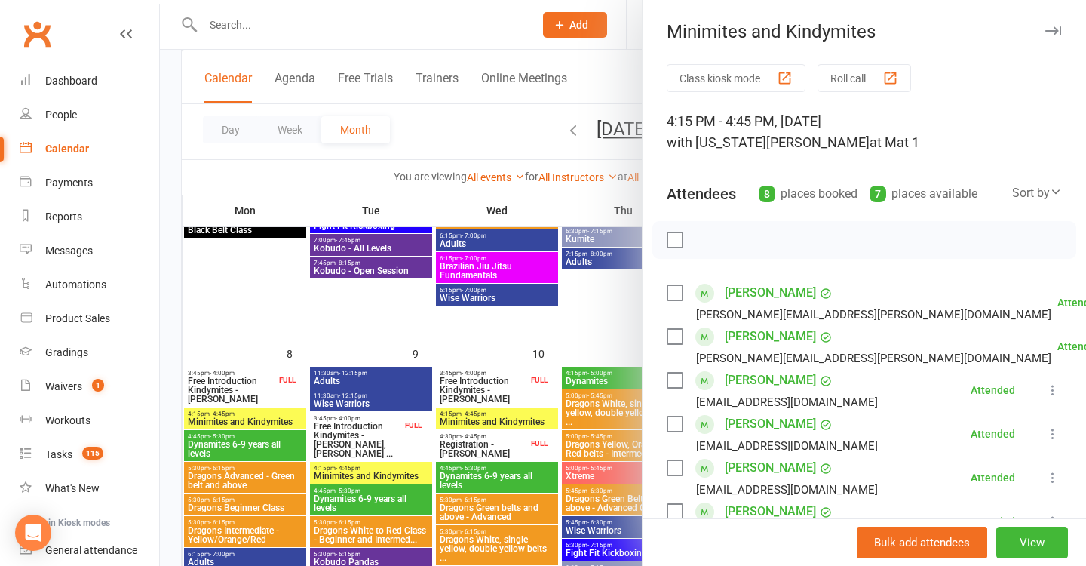
click at [465, 398] on div at bounding box center [623, 283] width 926 height 566
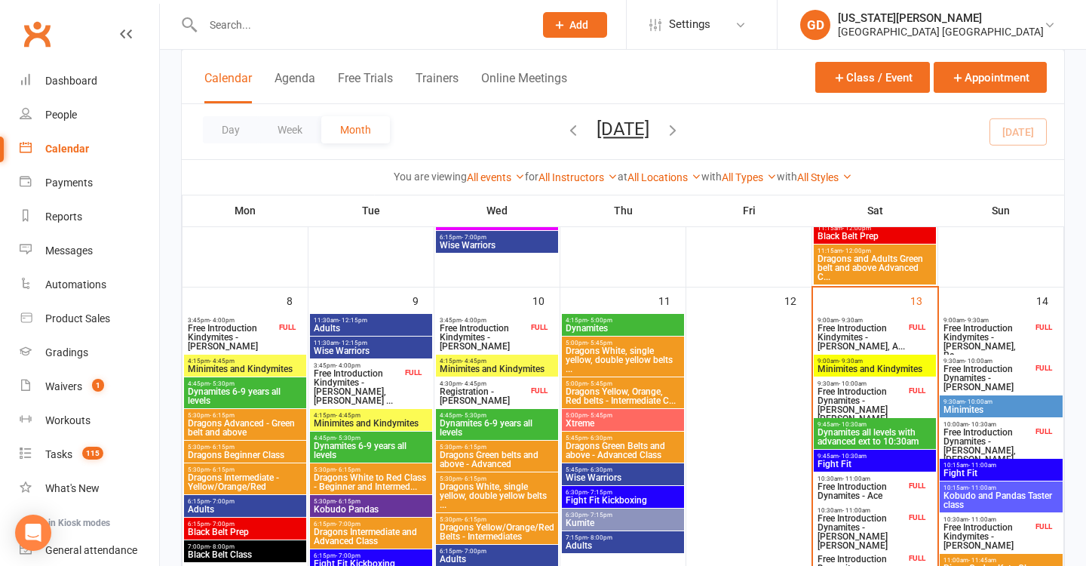
scroll to position [369, 0]
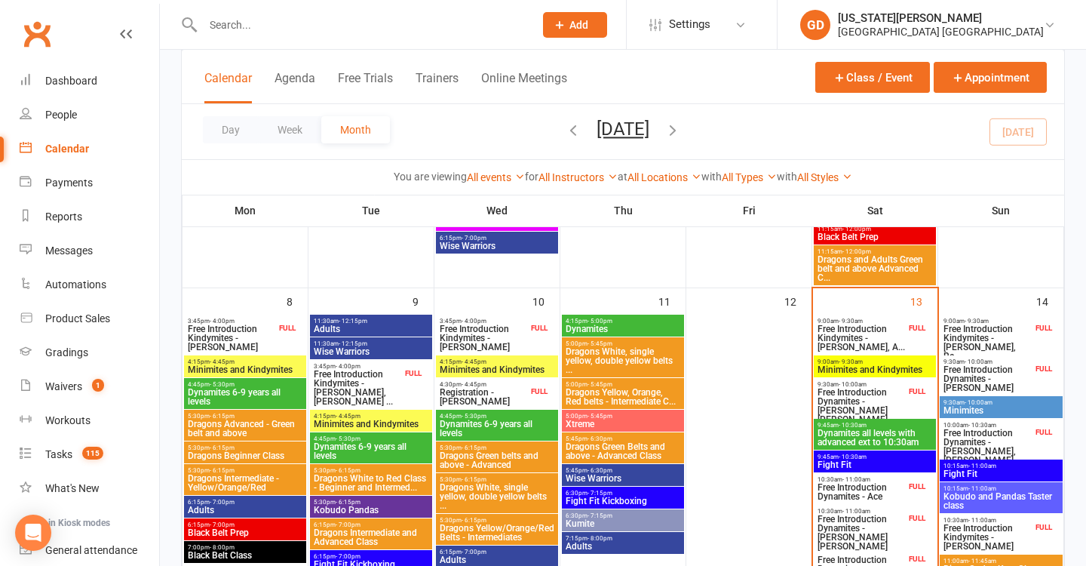
click at [969, 406] on span "Minimites" at bounding box center [1001, 410] width 117 height 9
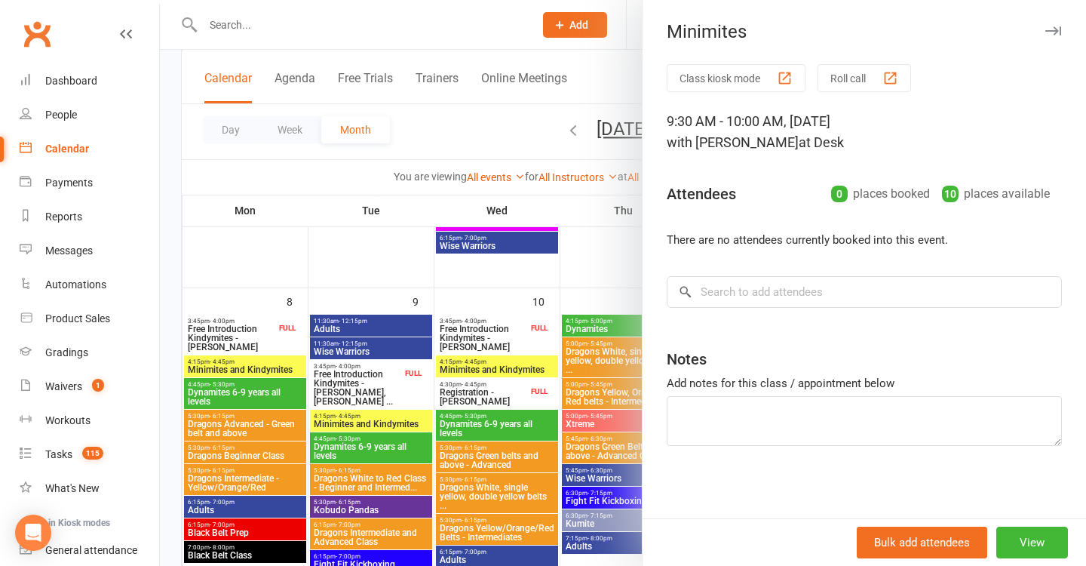
click at [500, 241] on div at bounding box center [623, 283] width 926 height 566
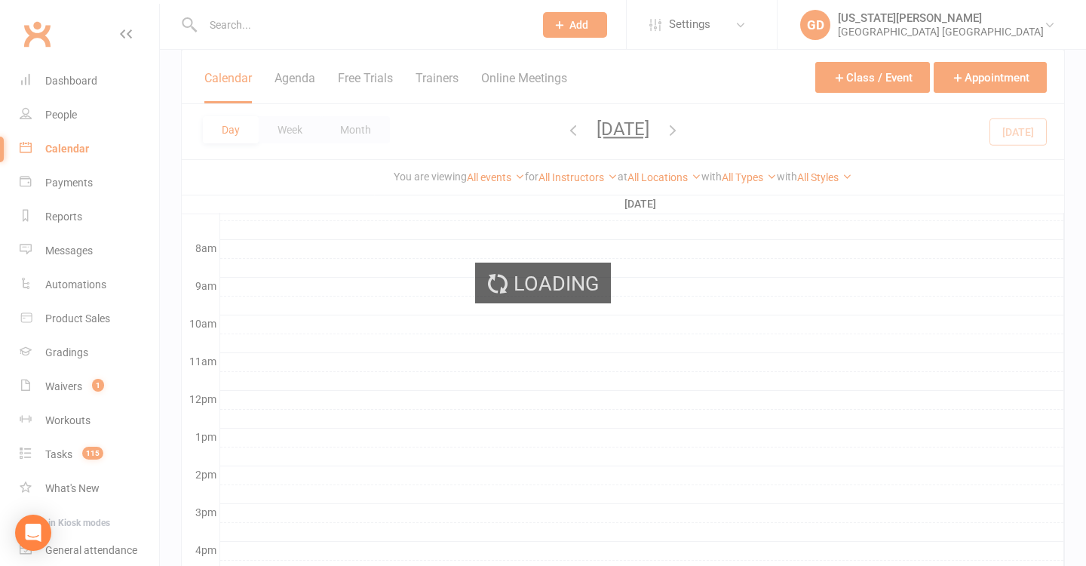
scroll to position [0, 0]
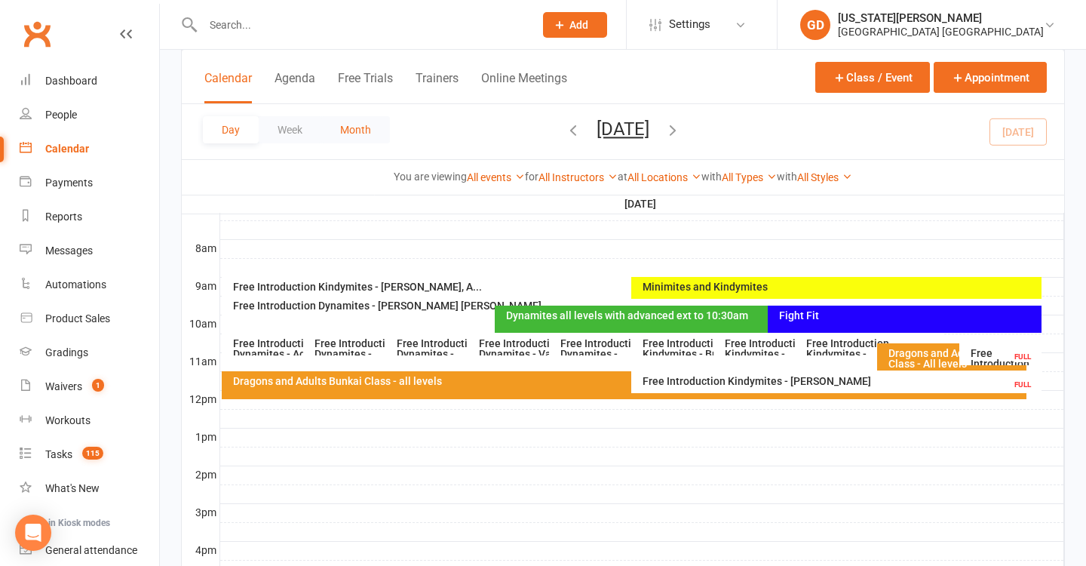
click at [350, 137] on button "Month" at bounding box center [355, 129] width 69 height 27
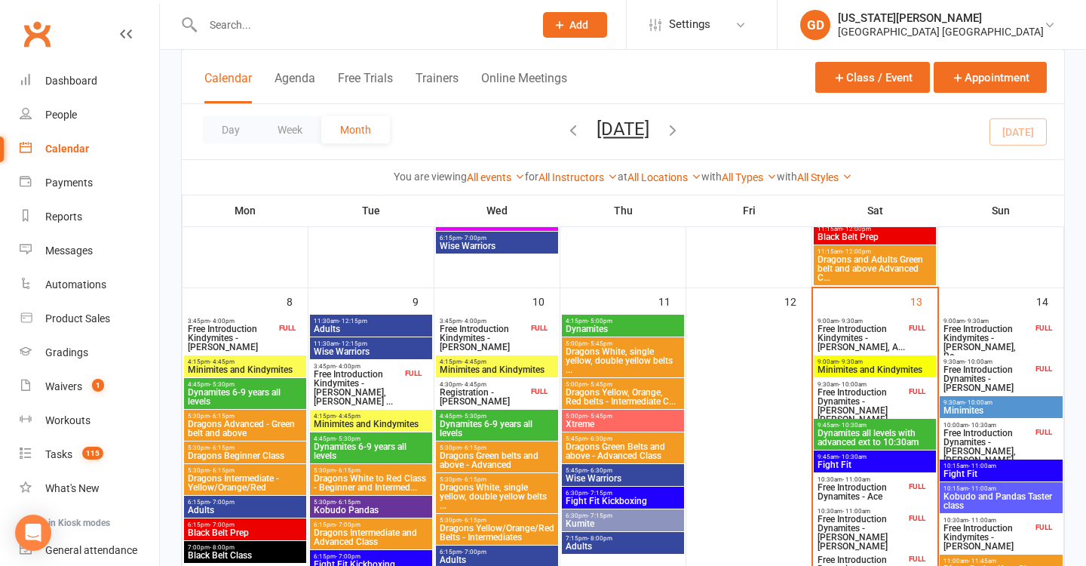
click at [841, 327] on span "Free Introduction Kindymites - [PERSON_NAME], A..." at bounding box center [861, 337] width 89 height 27
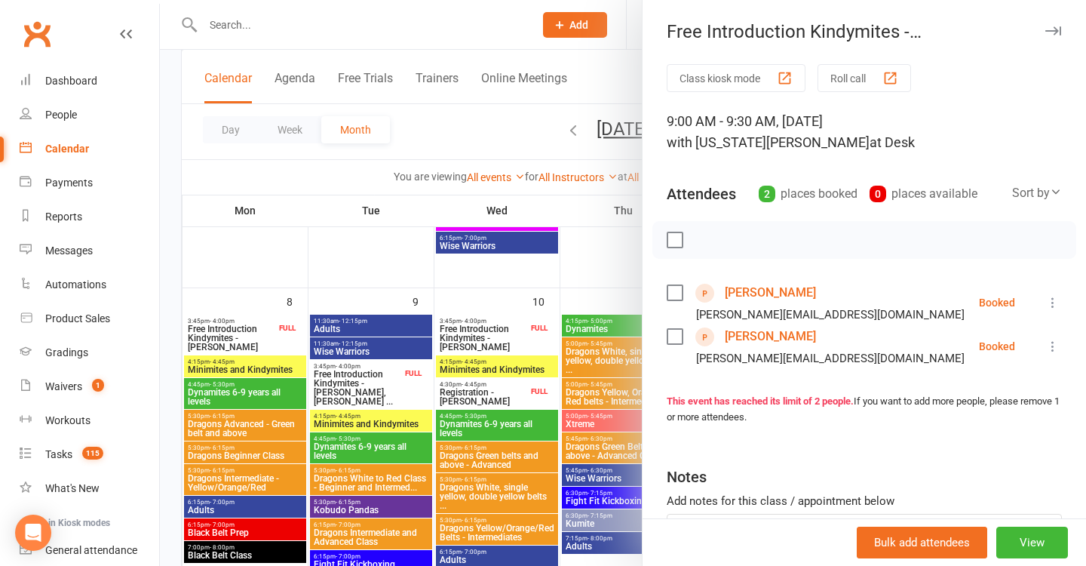
click at [547, 343] on div at bounding box center [623, 283] width 926 height 566
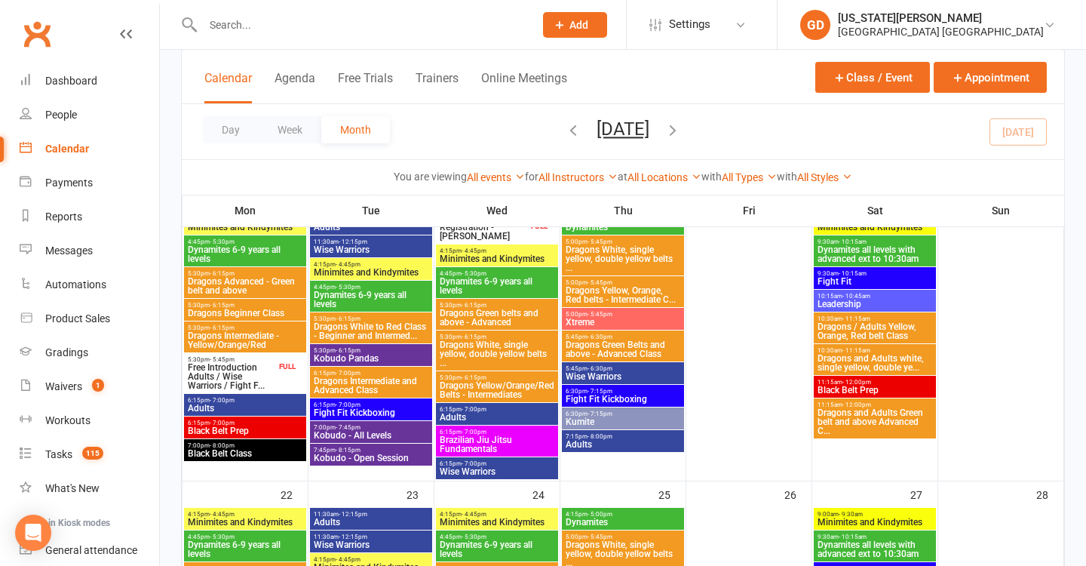
scroll to position [1112, 0]
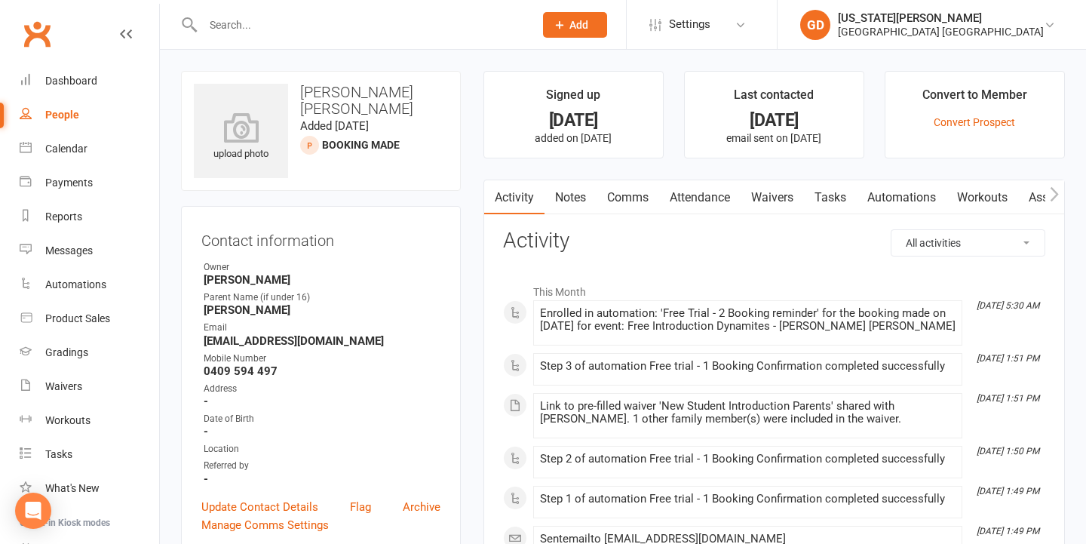
click at [802, 196] on link "Waivers" at bounding box center [772, 197] width 63 height 35
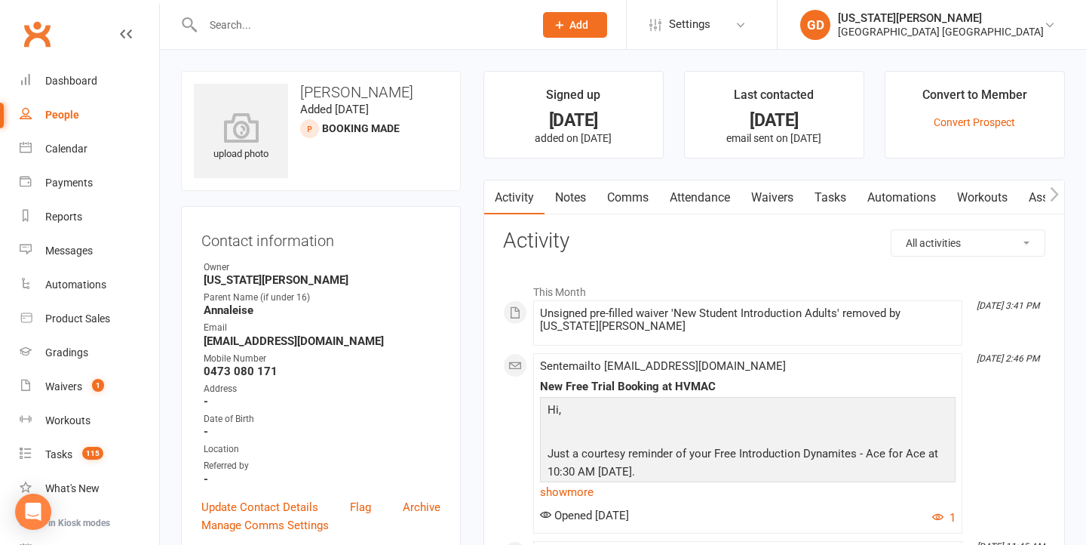
click at [772, 196] on link "Waivers" at bounding box center [772, 197] width 63 height 35
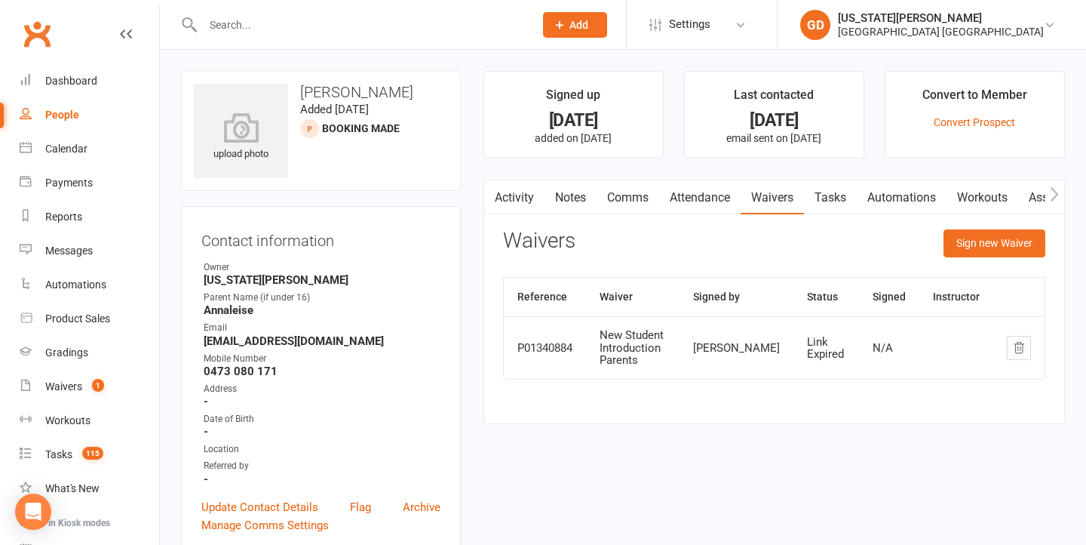
click at [504, 192] on link "Activity" at bounding box center [514, 197] width 60 height 35
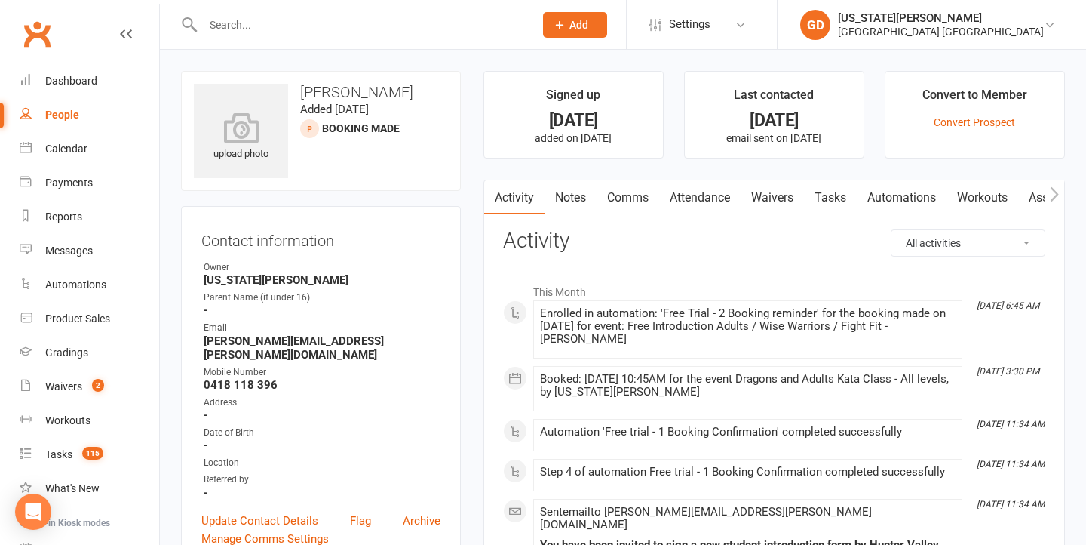
click at [579, 189] on link "Notes" at bounding box center [571, 197] width 52 height 35
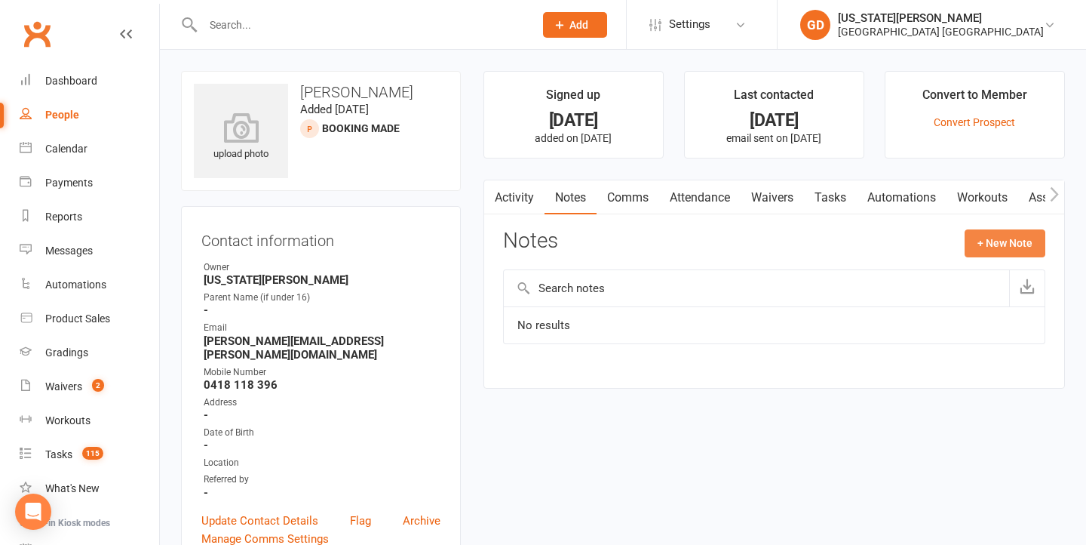
click at [977, 236] on button "+ New Note" at bounding box center [1005, 242] width 81 height 27
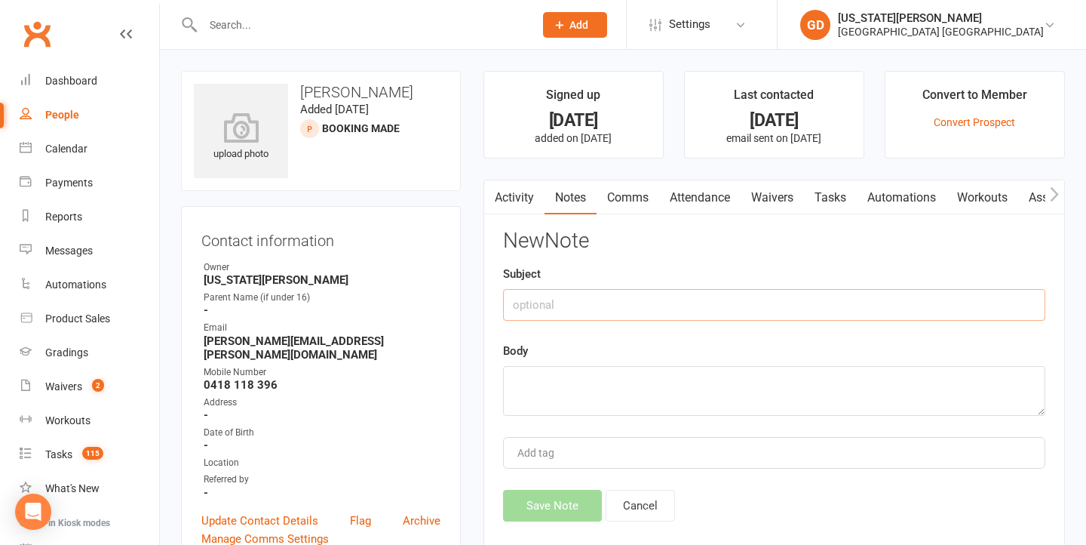
click at [717, 309] on input "text" at bounding box center [774, 305] width 542 height 32
type input "Intro"
type textarea "A"
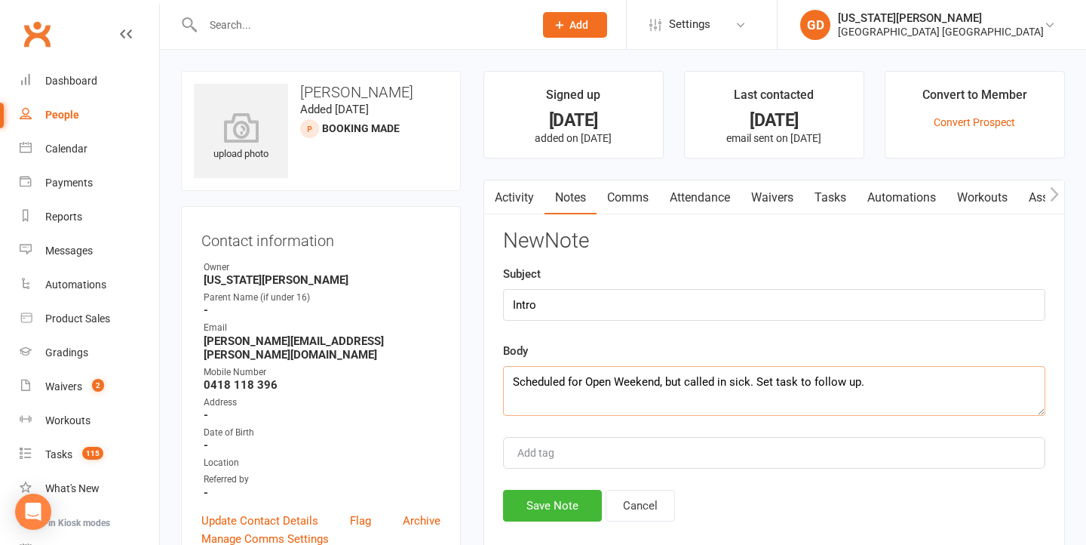
type textarea "Scheduled for Open Weekend, but called in sick. Set task to follow up."
click at [593, 302] on input "Intro" at bounding box center [774, 305] width 542 height 32
type input "Intro - Reschedule"
click at [535, 507] on button "Save Note" at bounding box center [552, 506] width 99 height 32
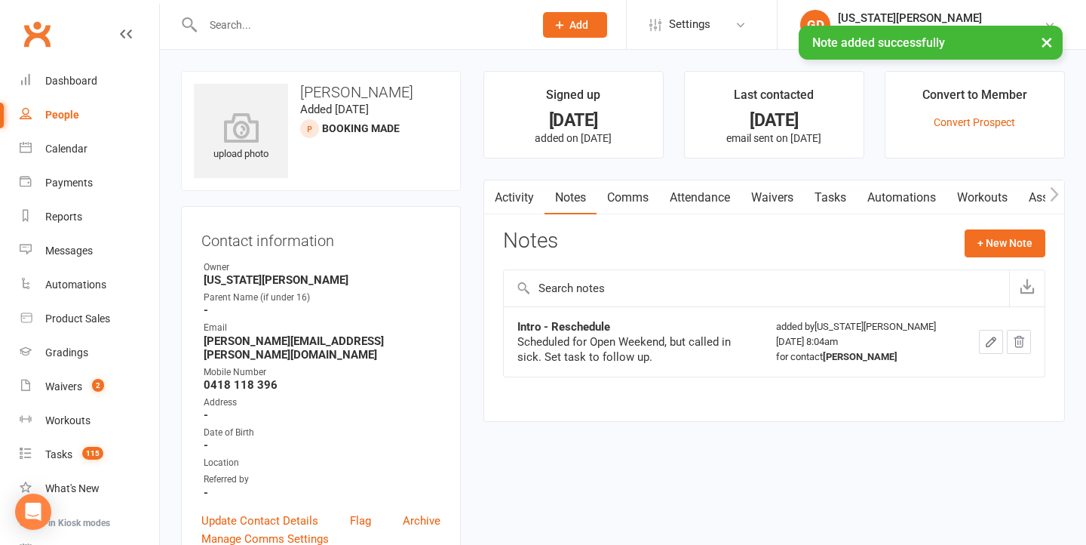
click at [855, 193] on link "Tasks" at bounding box center [830, 197] width 53 height 35
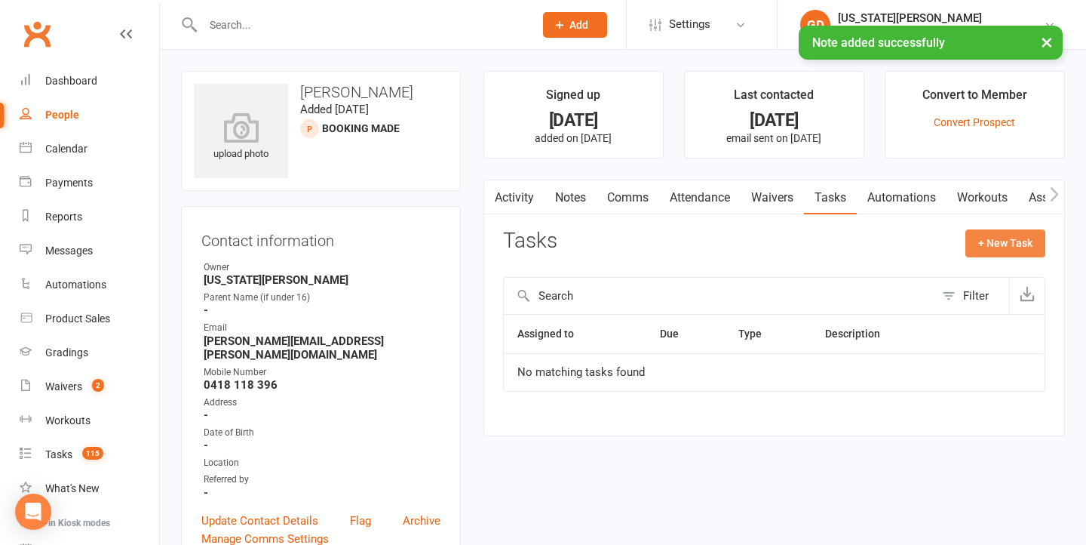
click at [1006, 236] on button "+ New Task" at bounding box center [1005, 242] width 80 height 27
select select "48620"
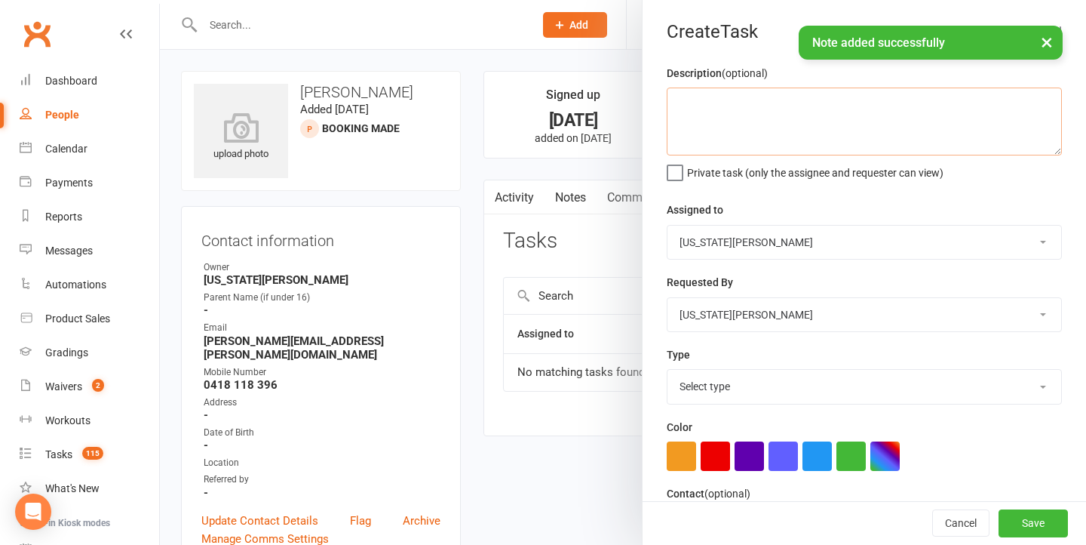
click at [812, 116] on textarea at bounding box center [864, 121] width 395 height 68
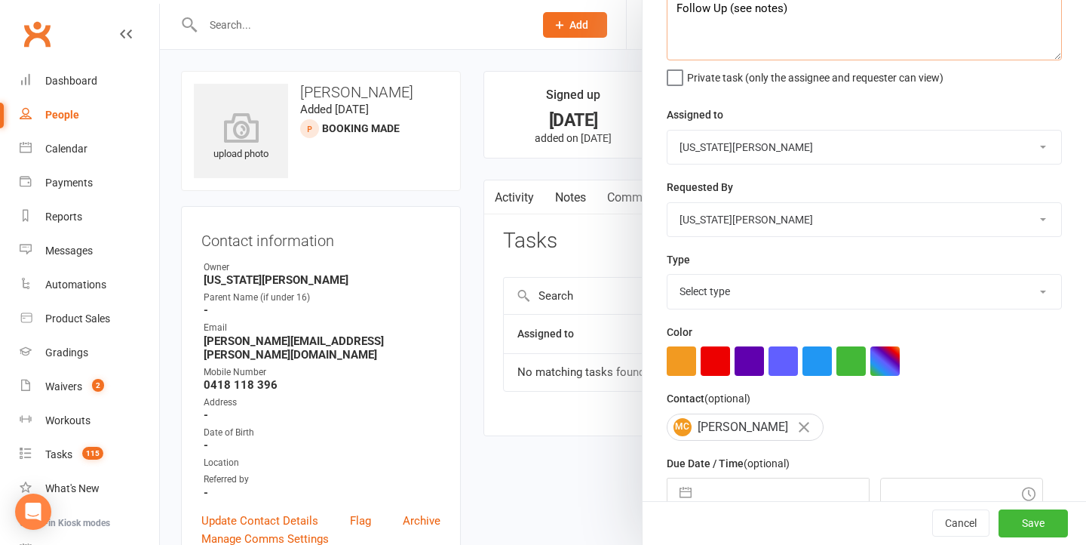
scroll to position [108, 0]
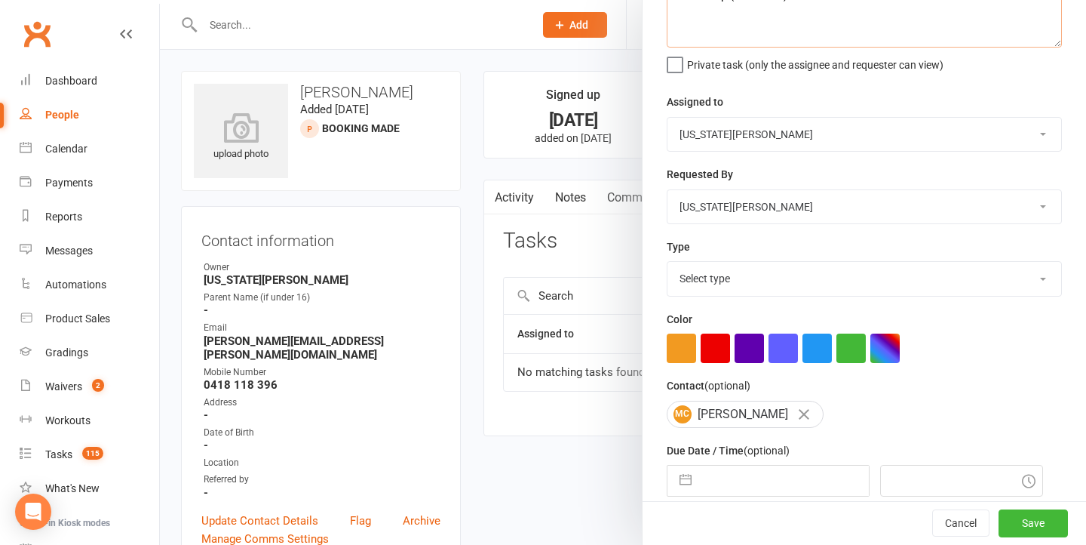
type textarea "Follow Up (see notes)"
click at [790, 310] on div "Color" at bounding box center [864, 336] width 395 height 53
select select "18411"
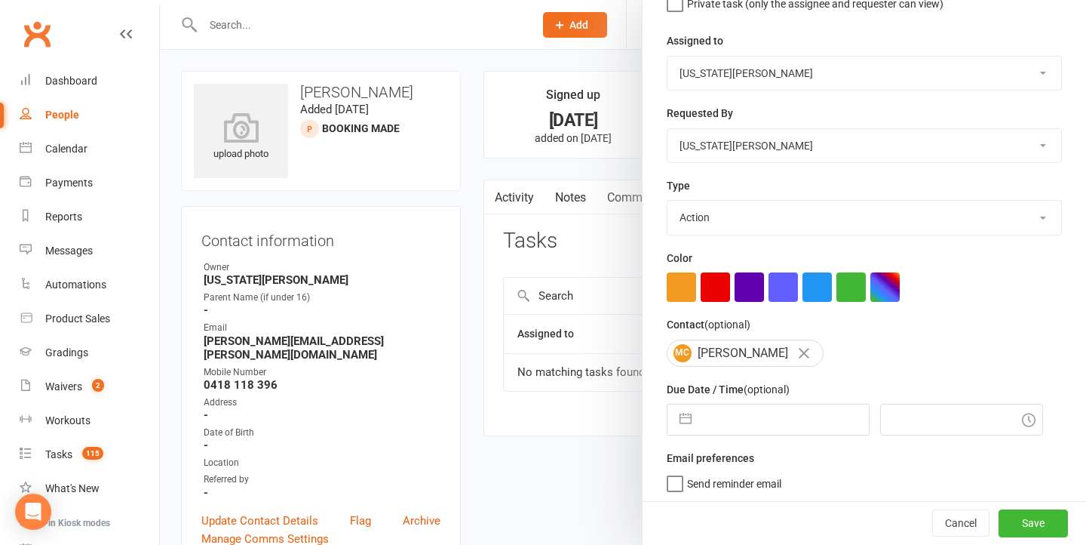
click at [723, 410] on input "text" at bounding box center [784, 419] width 170 height 30
select select "7"
select select "2025"
select select "8"
select select "2025"
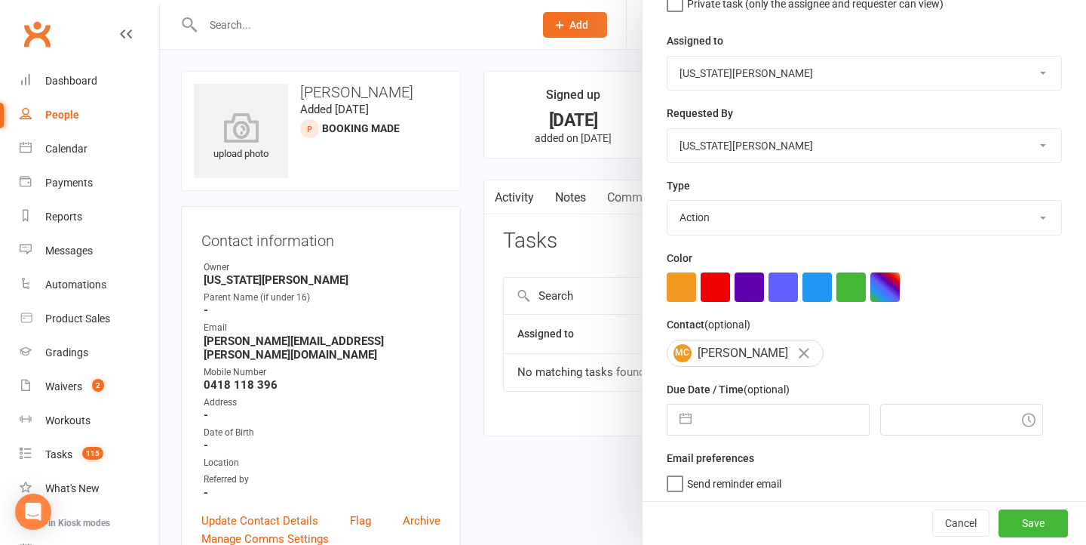
select select "9"
select select "2025"
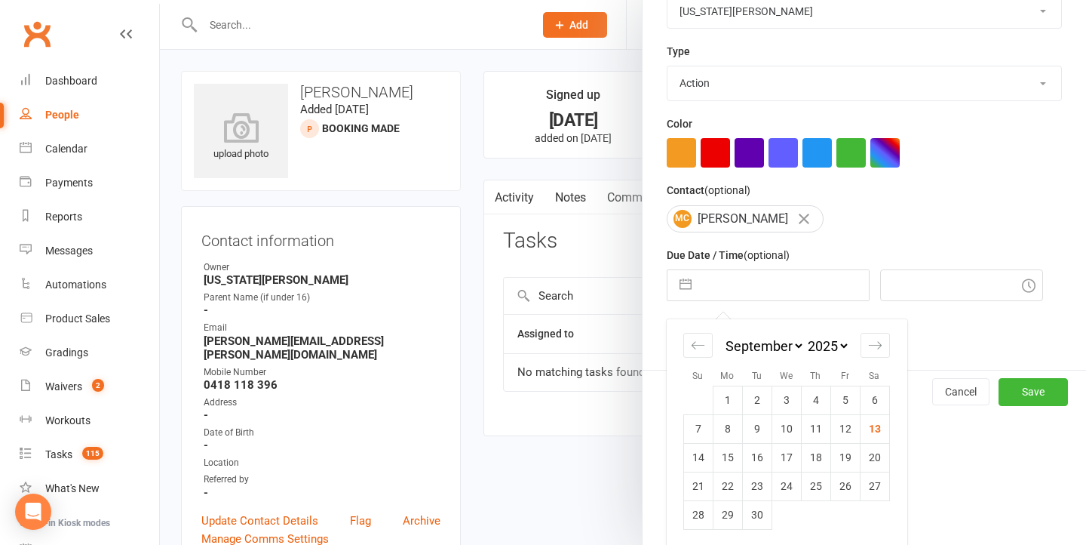
scroll to position [302, 0]
click at [867, 458] on td "20" at bounding box center [874, 458] width 29 height 29
type input "20 Sep 2025"
type input "8:15am"
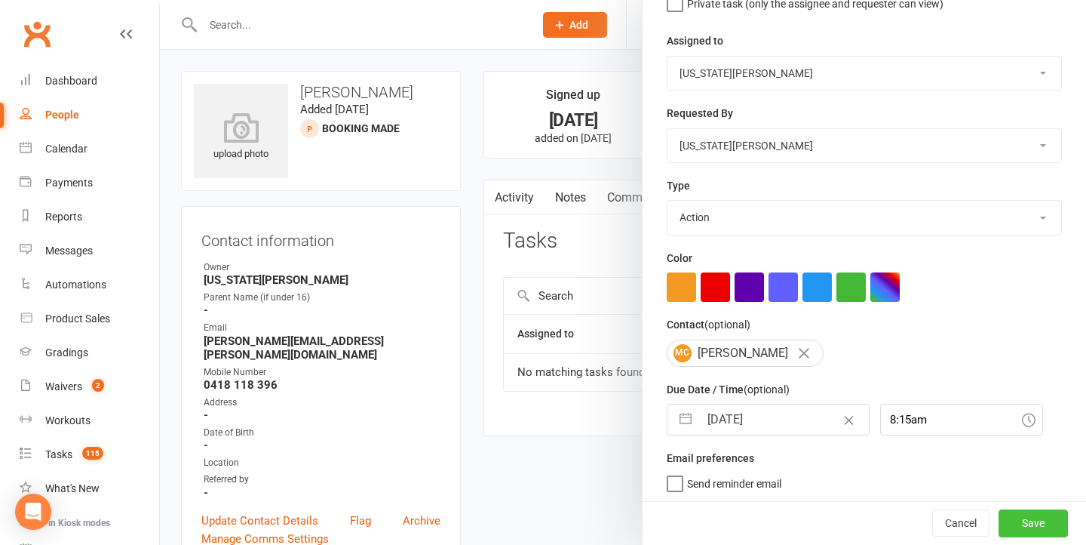
click at [1015, 520] on button "Save" at bounding box center [1033, 523] width 69 height 27
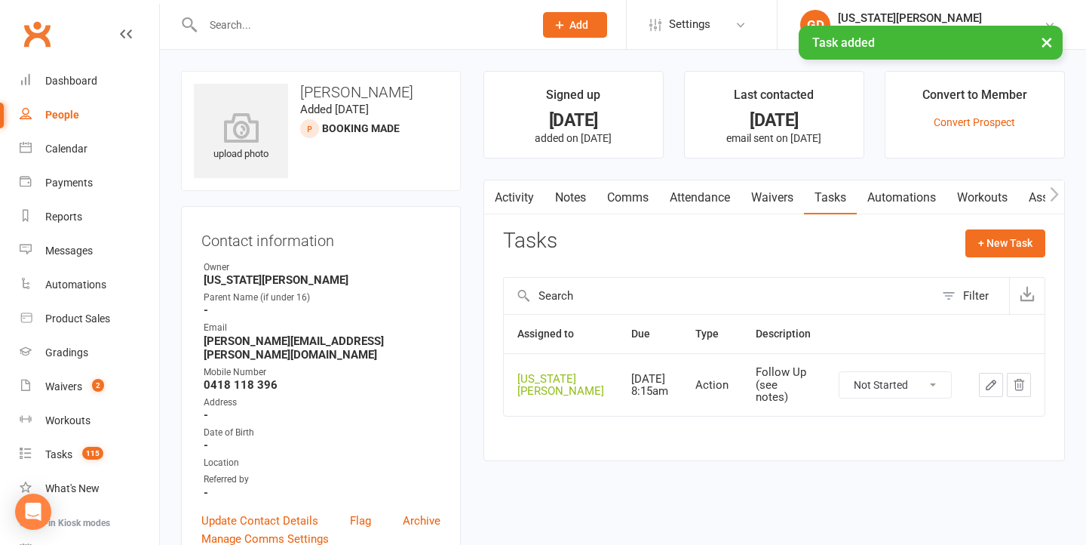
scroll to position [0, 0]
click at [523, 185] on link "Activity" at bounding box center [514, 197] width 60 height 35
